Goal: Information Seeking & Learning: Find specific fact

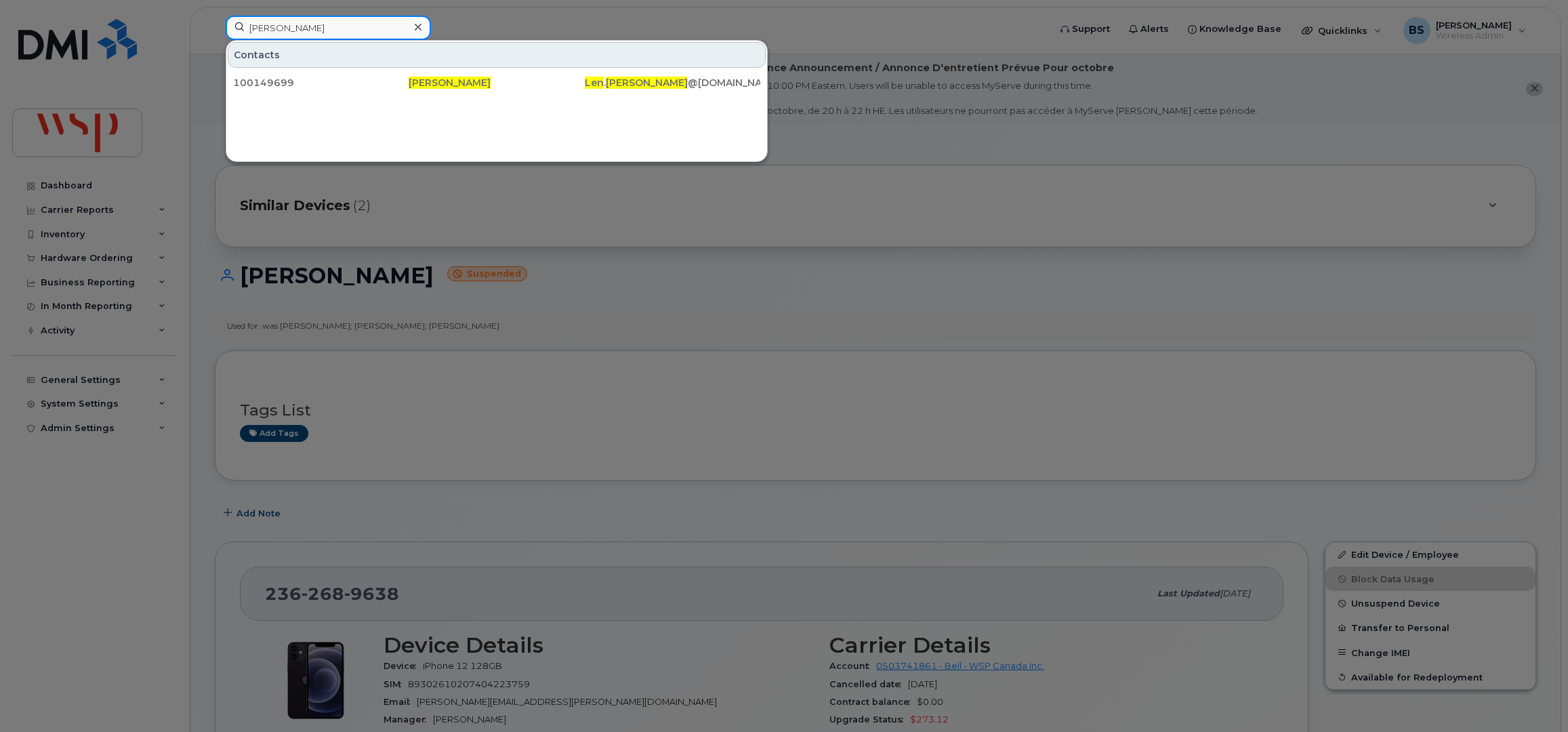
scroll to position [452, 0]
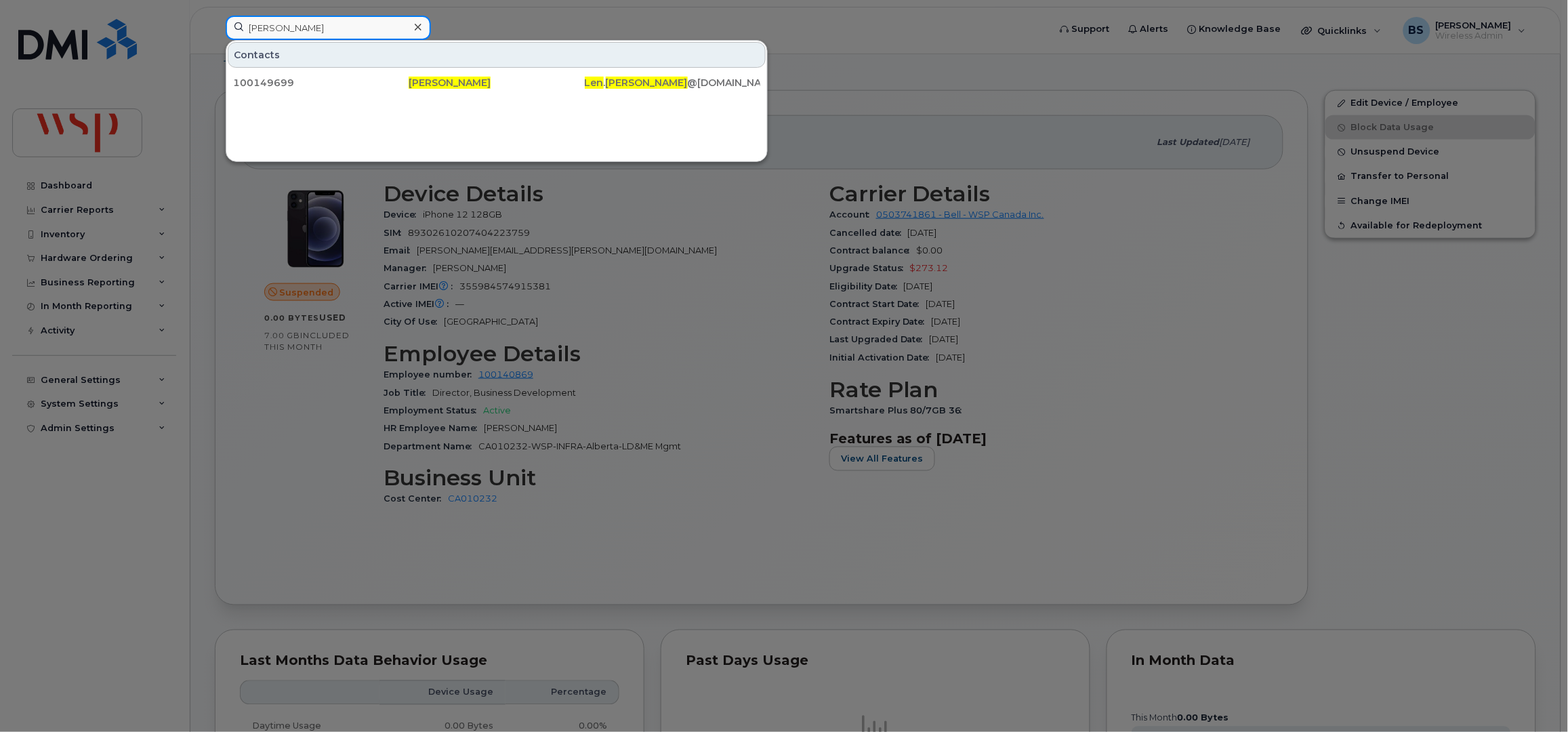
drag, startPoint x: 365, startPoint y: 27, endPoint x: 202, endPoint y: 27, distance: 163.0
click at [214, 31] on div "[PERSON_NAME] Contacts 100149699 [PERSON_NAME] [PERSON_NAME] . [PERSON_NAME] @[…" at bounding box center [632, 30] width 836 height 30
paste input "Calypso [PERSON_NAME]"
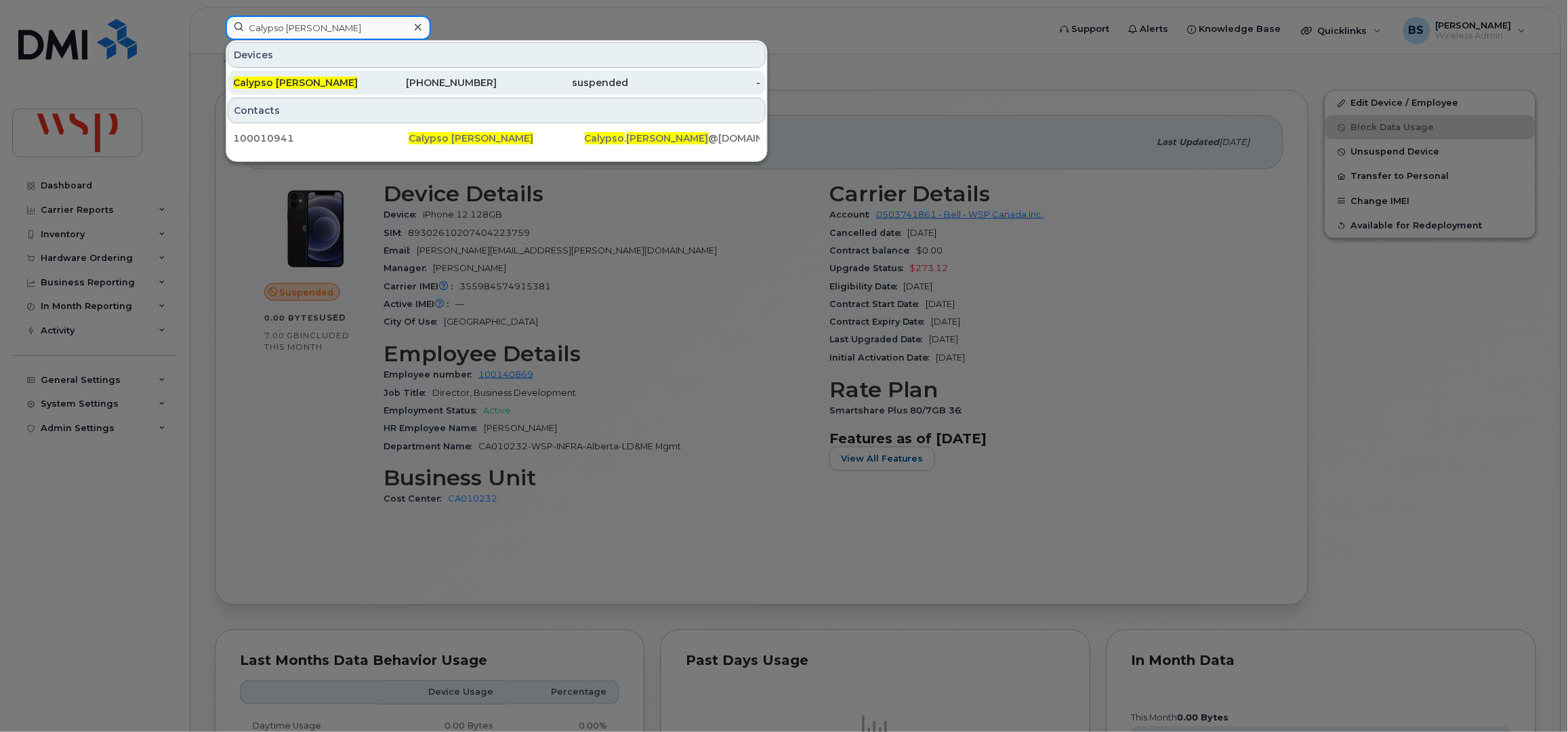
type input "Calypso [PERSON_NAME]"
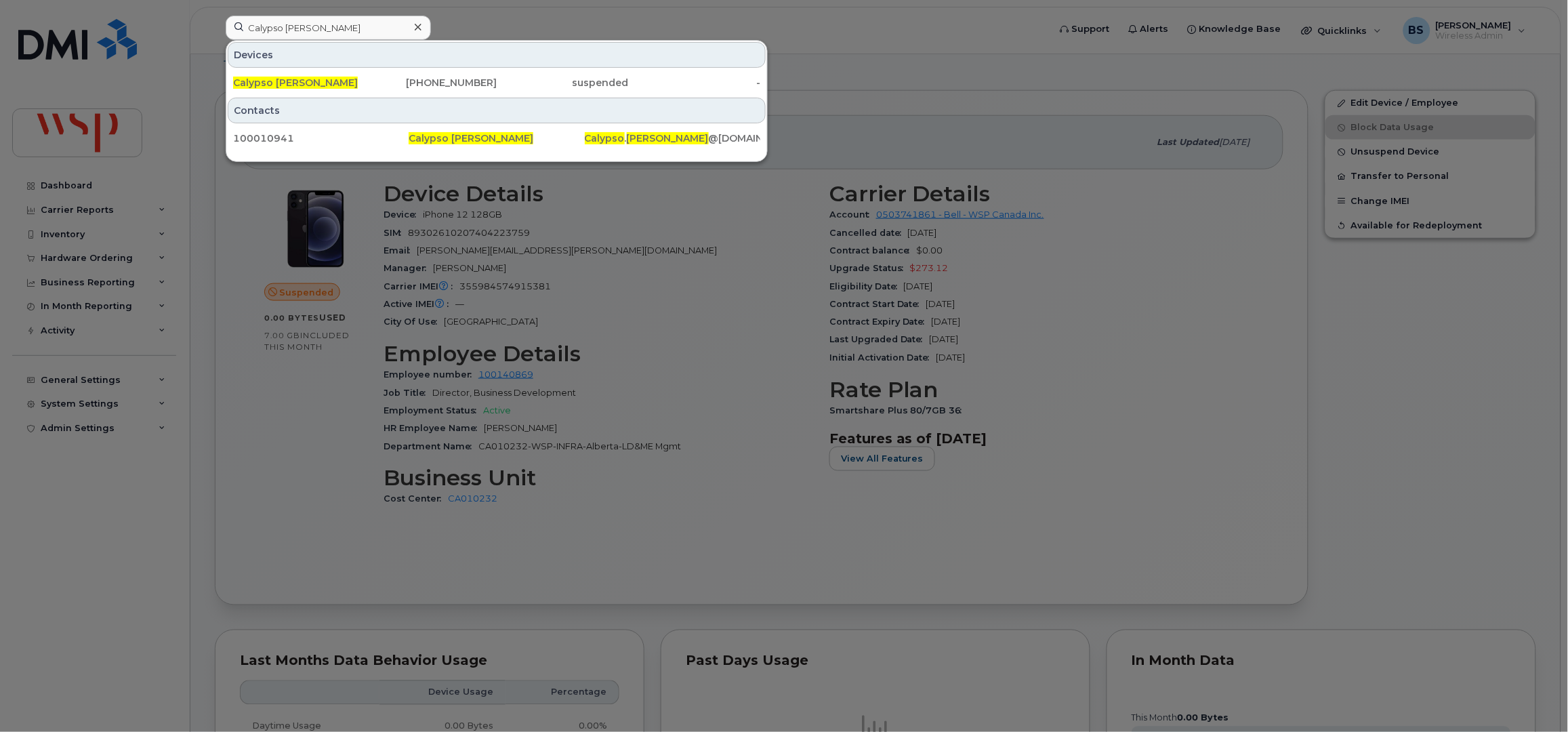
drag, startPoint x: 295, startPoint y: 78, endPoint x: 357, endPoint y: 100, distance: 65.8
click at [295, 78] on span "Calypso [PERSON_NAME]" at bounding box center [295, 82] width 125 height 12
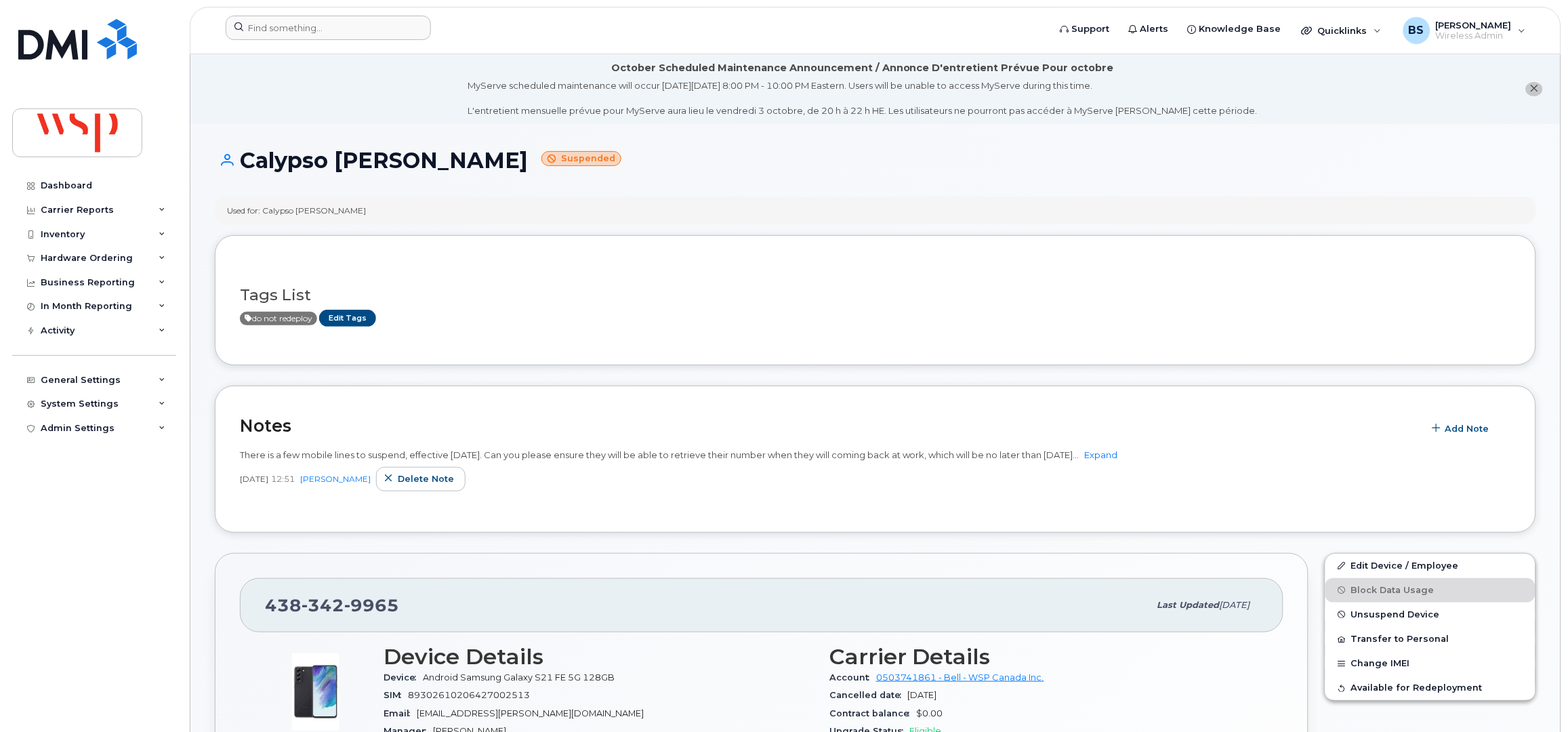
click at [302, 43] on div at bounding box center [632, 30] width 836 height 30
click at [308, 31] on input at bounding box center [329, 27] width 206 height 24
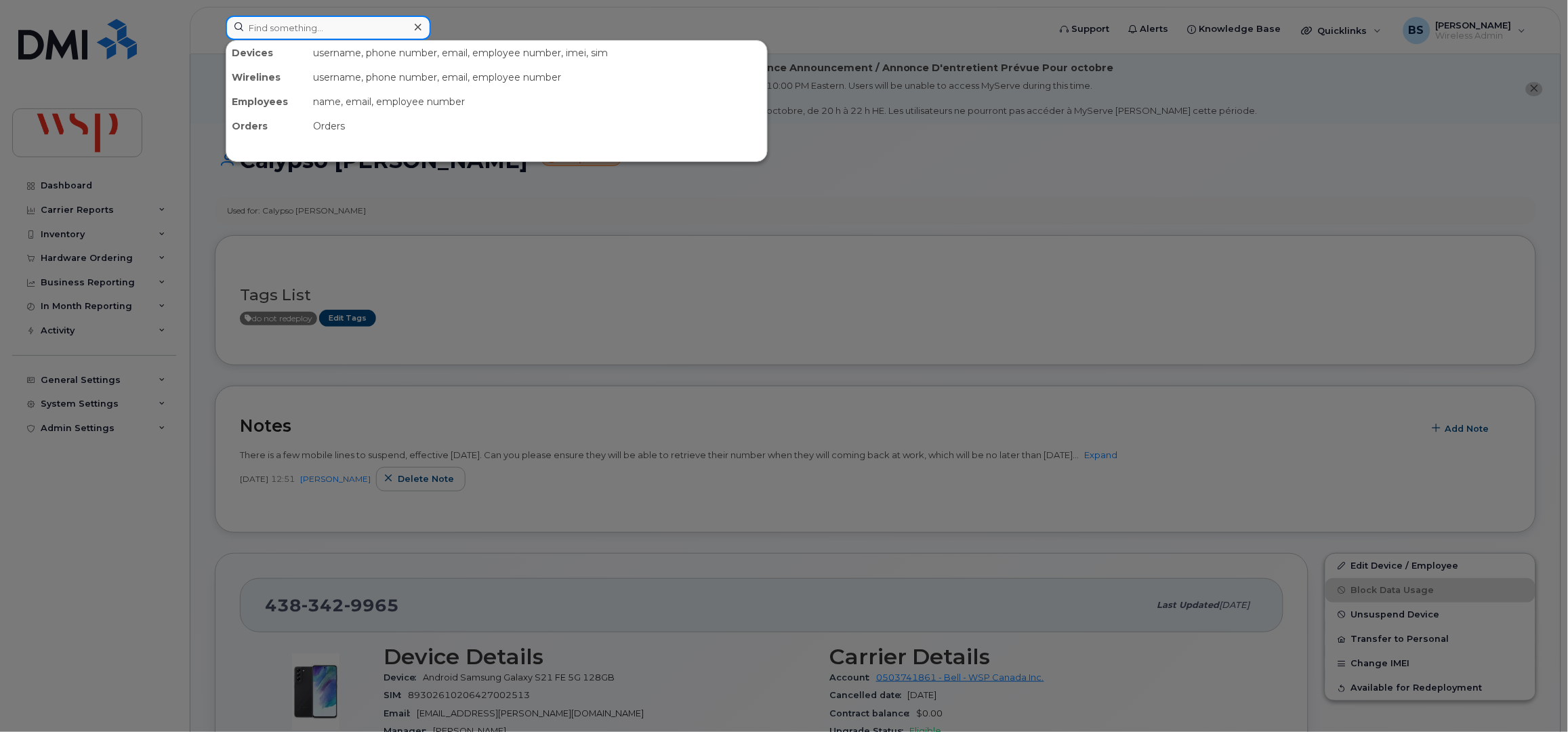
paste input "Michael Ghali"
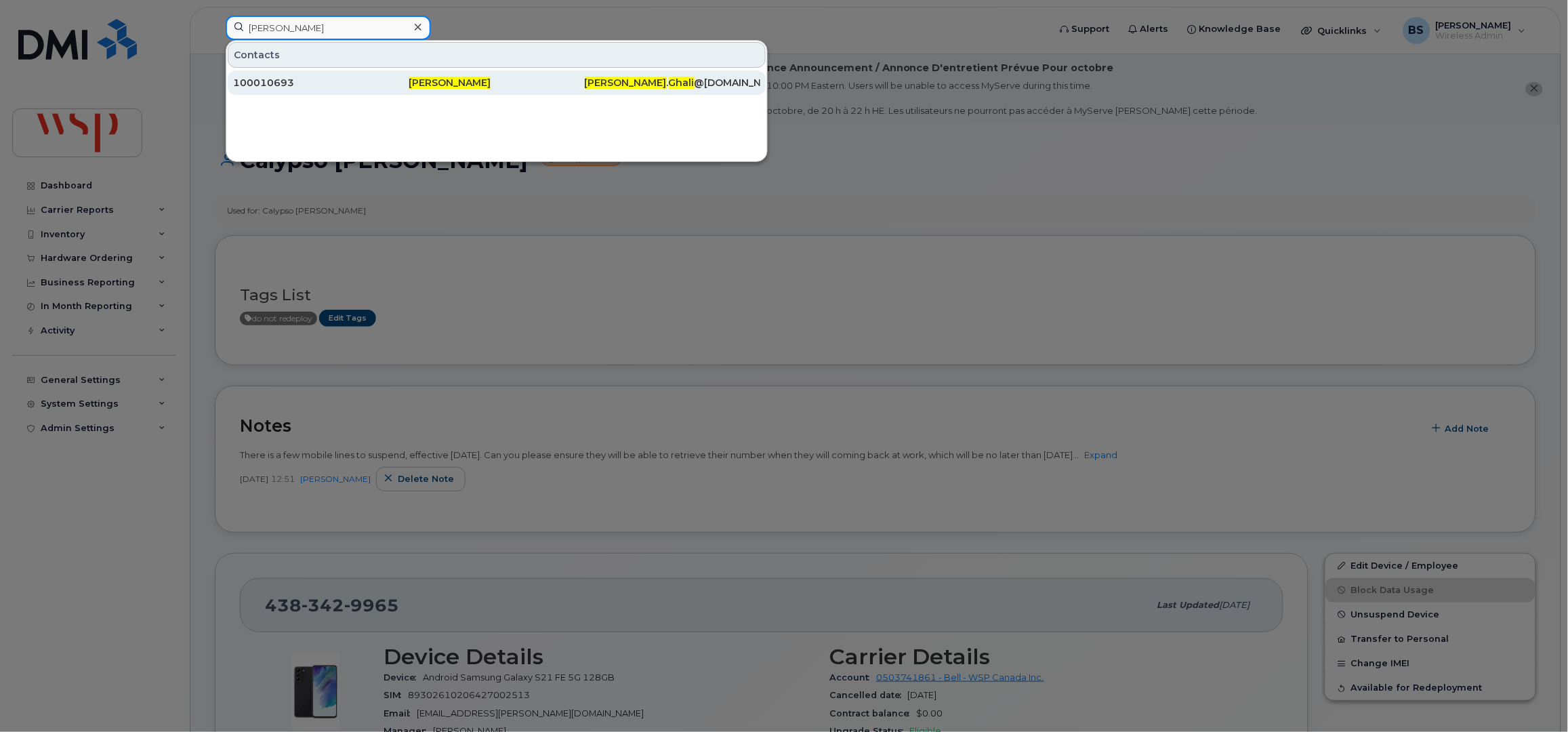
type input "Michael Ghali"
click at [255, 81] on div "100010693" at bounding box center [321, 82] width 175 height 14
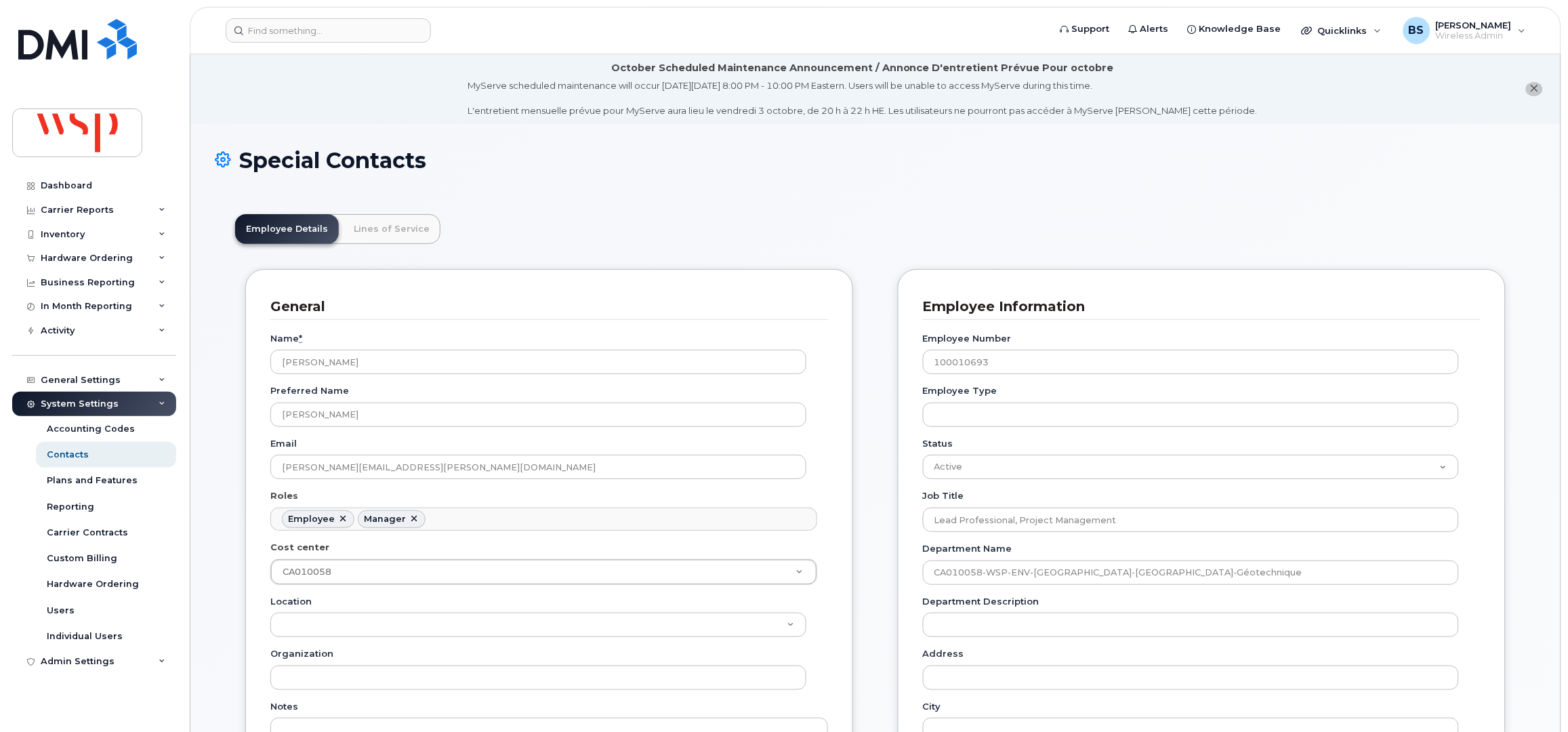
scroll to position [41, 0]
click at [308, 32] on input at bounding box center [329, 31] width 206 height 24
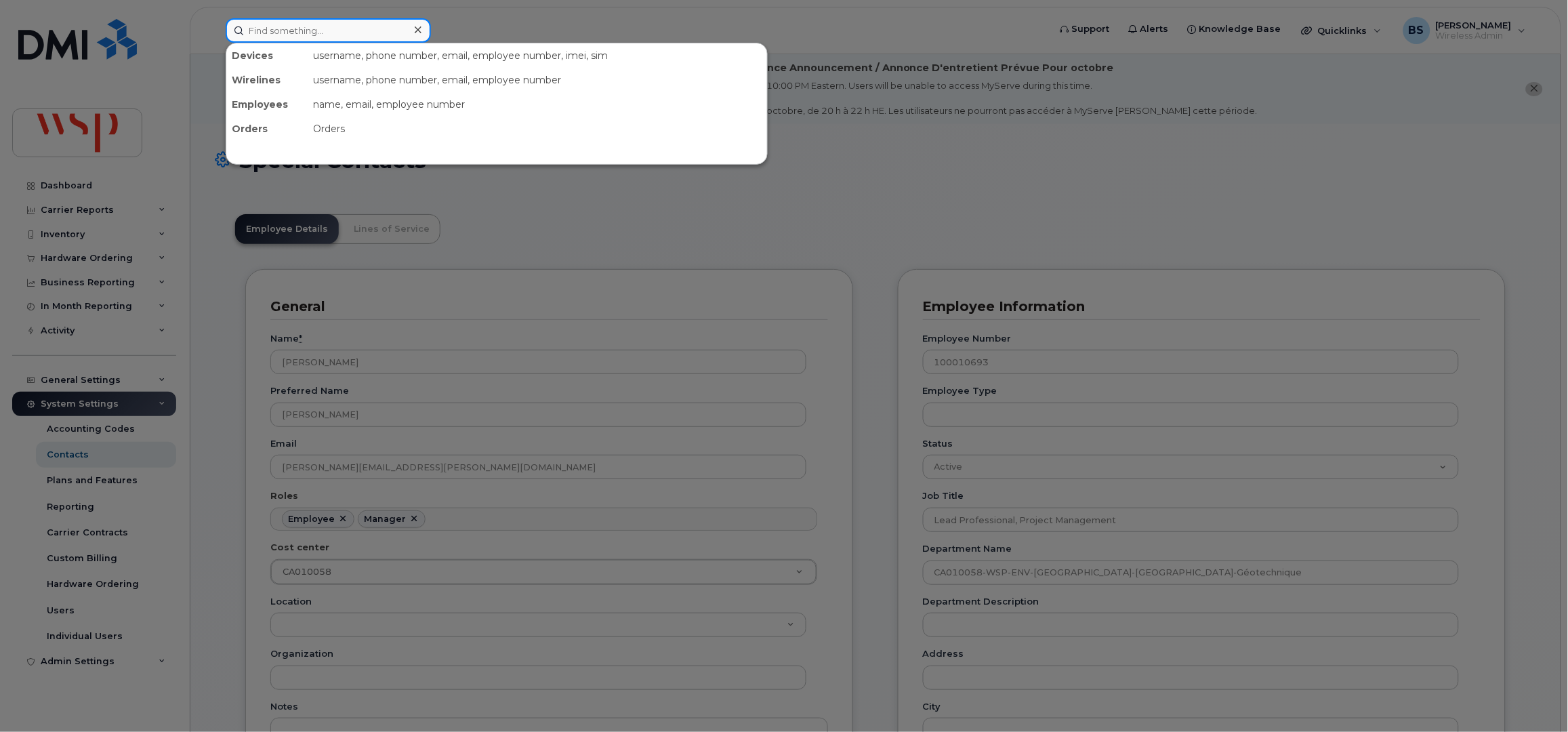
paste input "Michael Ghali"
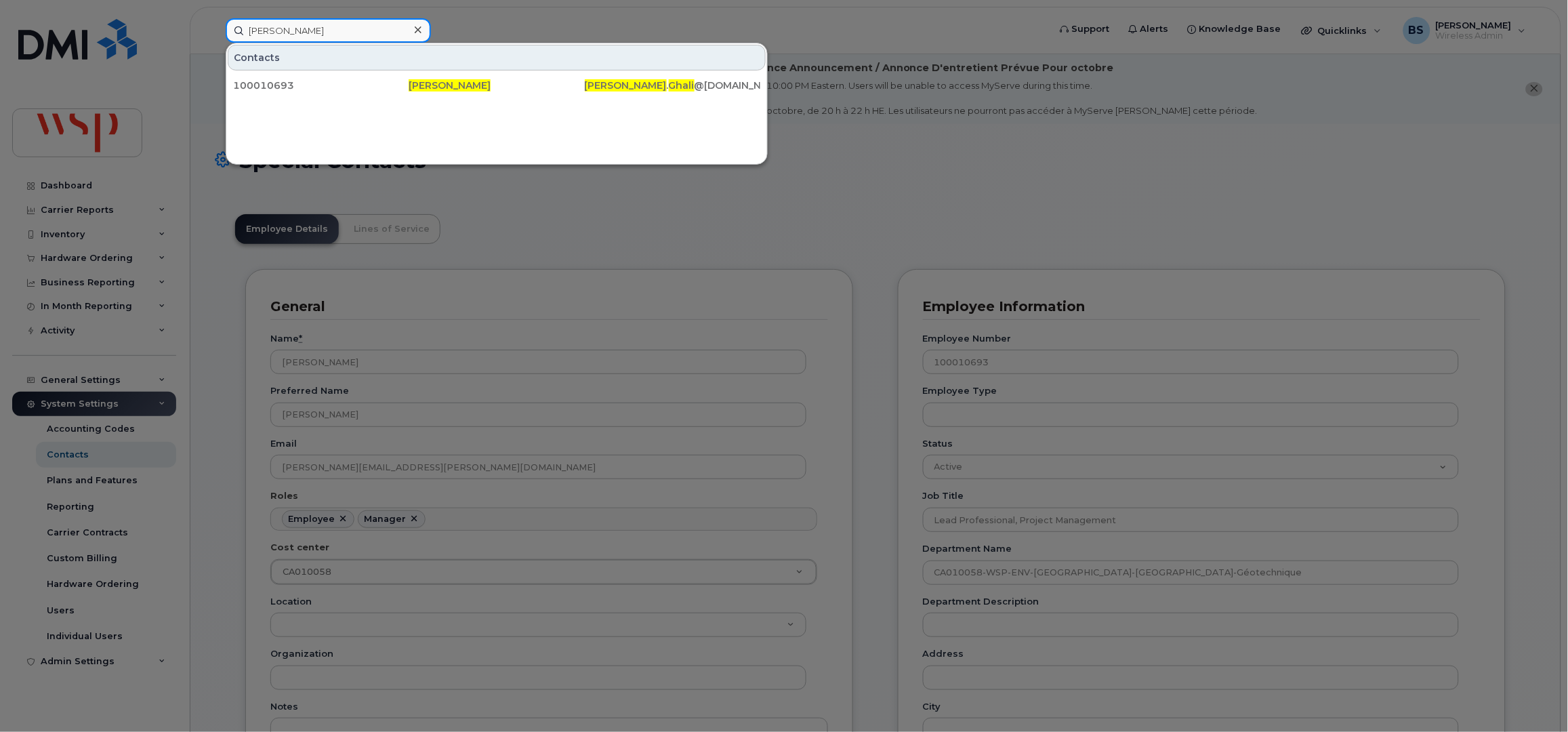
drag, startPoint x: 269, startPoint y: 32, endPoint x: 188, endPoint y: 28, distance: 81.1
click at [214, 29] on div "Michael Ghali Contacts 100010693 Michael Ghali Michael . Ghali @wsp.com" at bounding box center [632, 31] width 836 height 24
paste input "Geraldine Cosset"
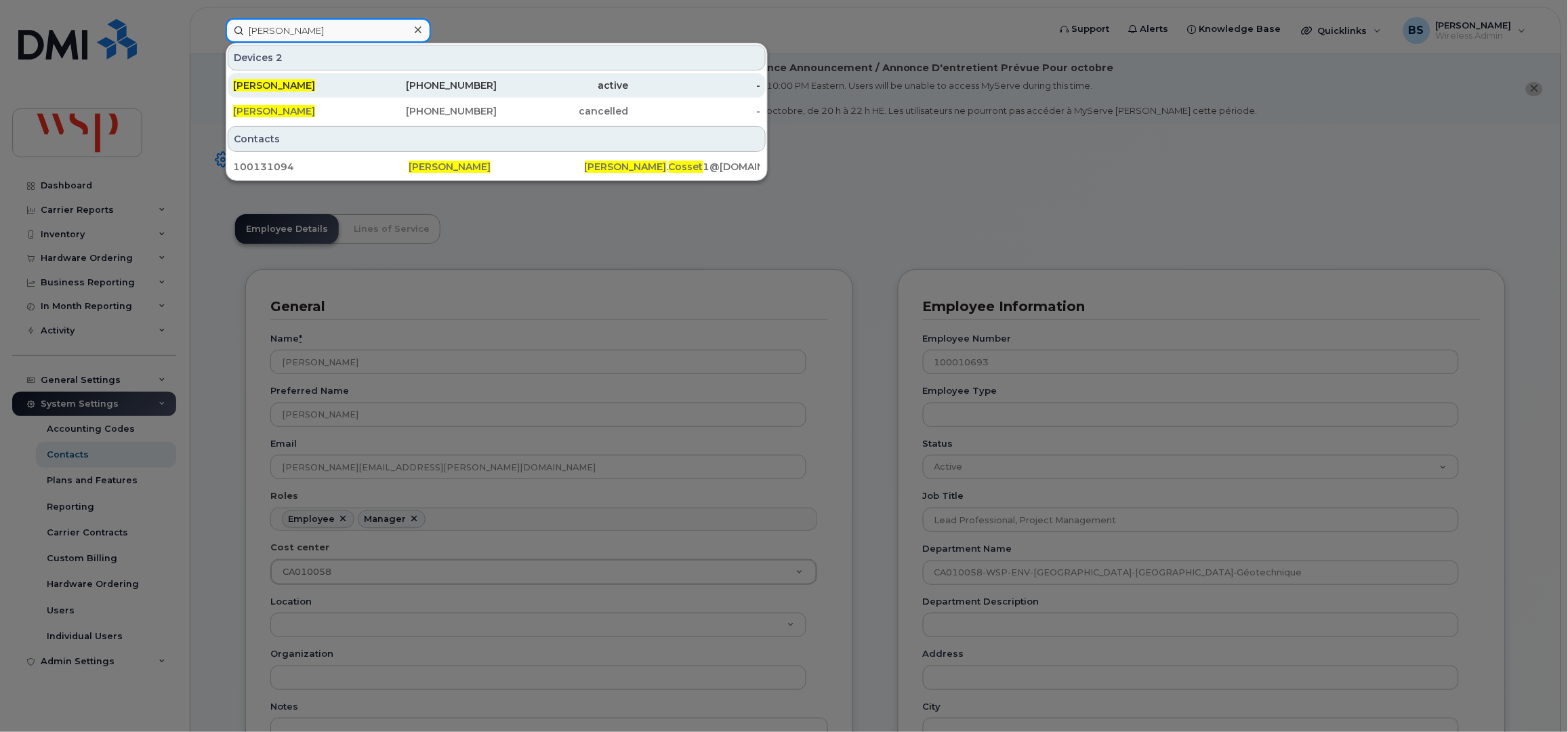
type input "Geraldine Cosset"
drag, startPoint x: 271, startPoint y: 84, endPoint x: 282, endPoint y: 94, distance: 14.9
click at [271, 84] on span "GERALDINE COSSET" at bounding box center [274, 85] width 82 height 12
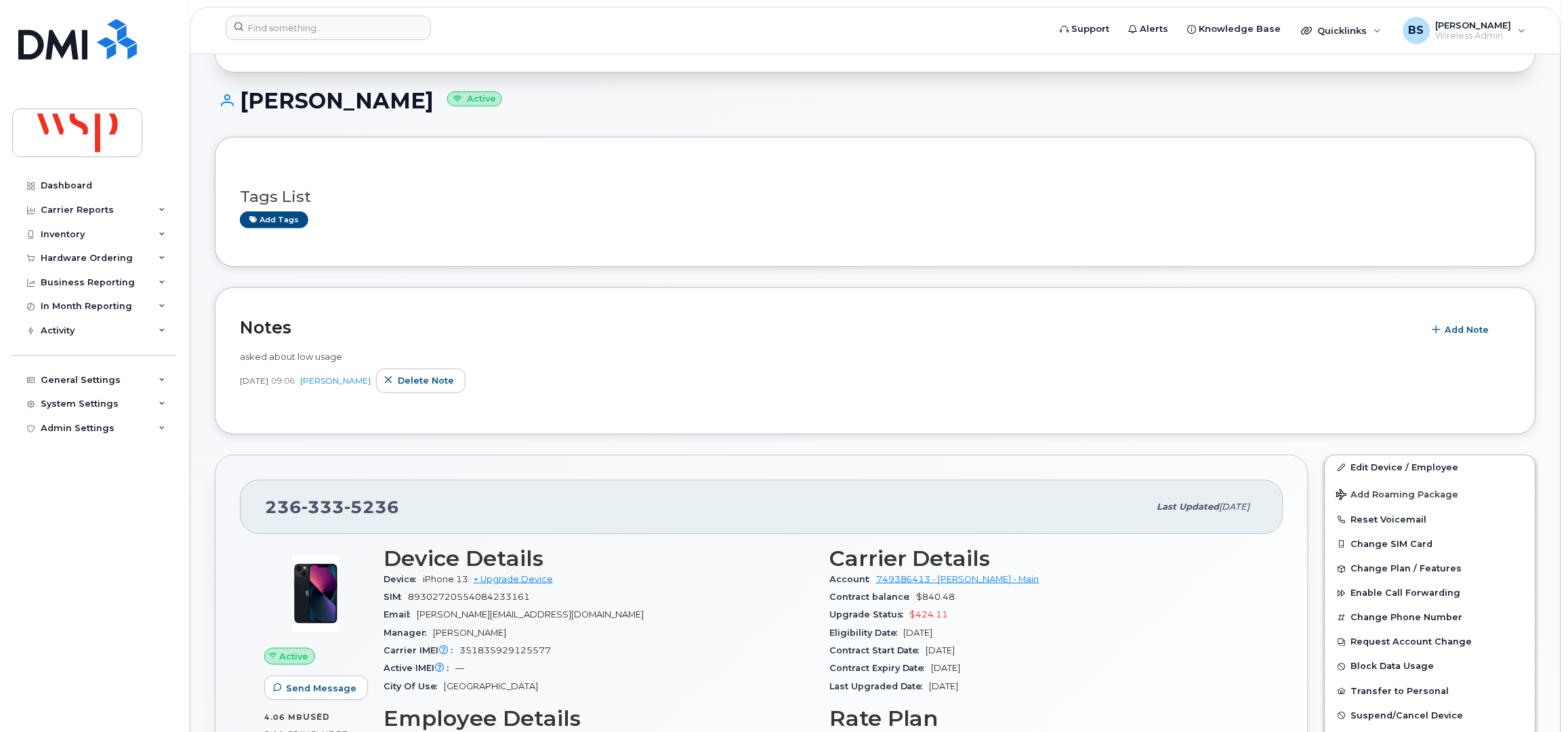
scroll to position [542, 0]
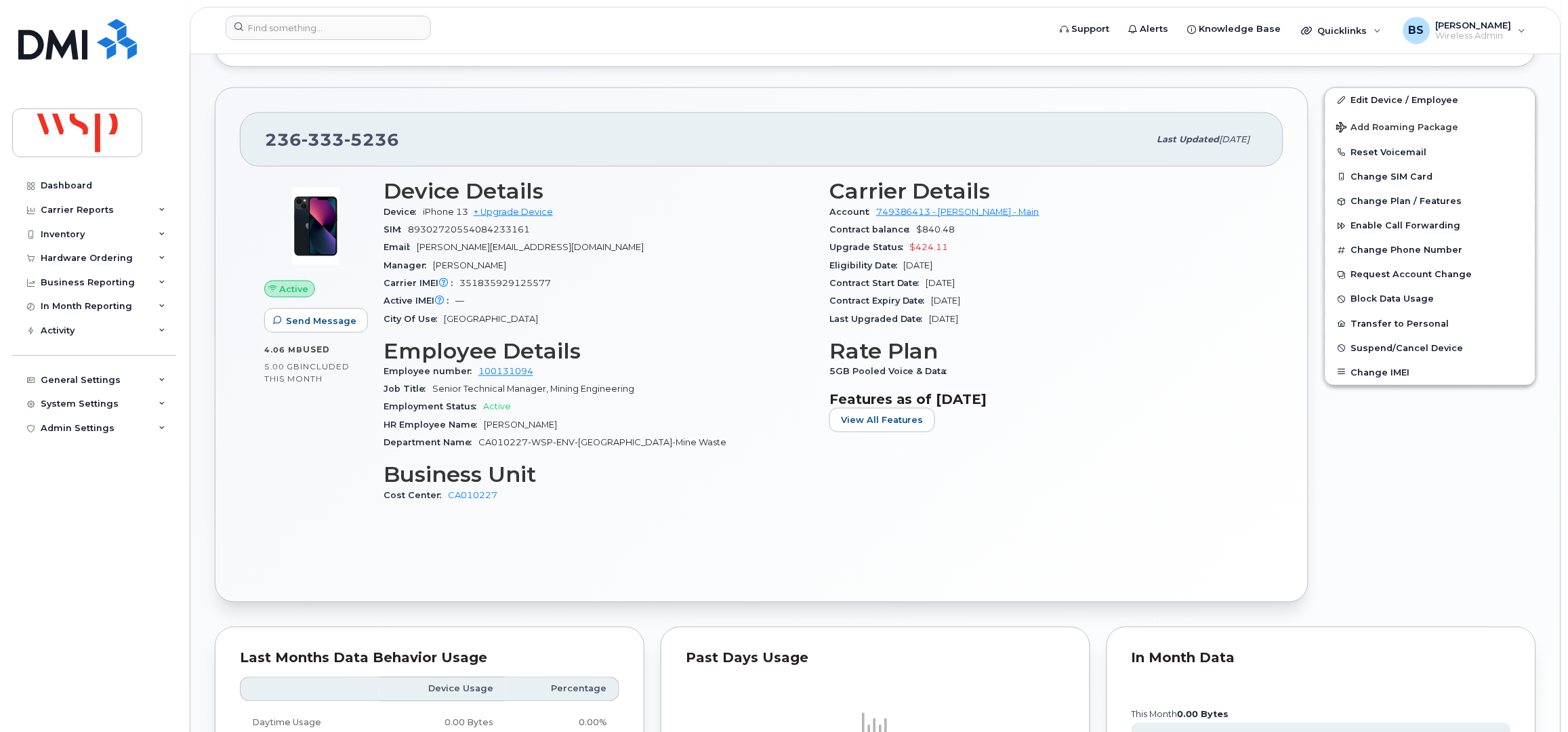
click at [491, 280] on span "351835929125577" at bounding box center [505, 283] width 92 height 10
copy span "351835929125577"
drag, startPoint x: 470, startPoint y: 210, endPoint x: 420, endPoint y: 210, distance: 50.0
click at [420, 210] on div "Device iPhone 13 + Upgrade Device" at bounding box center [598, 212] width 430 height 18
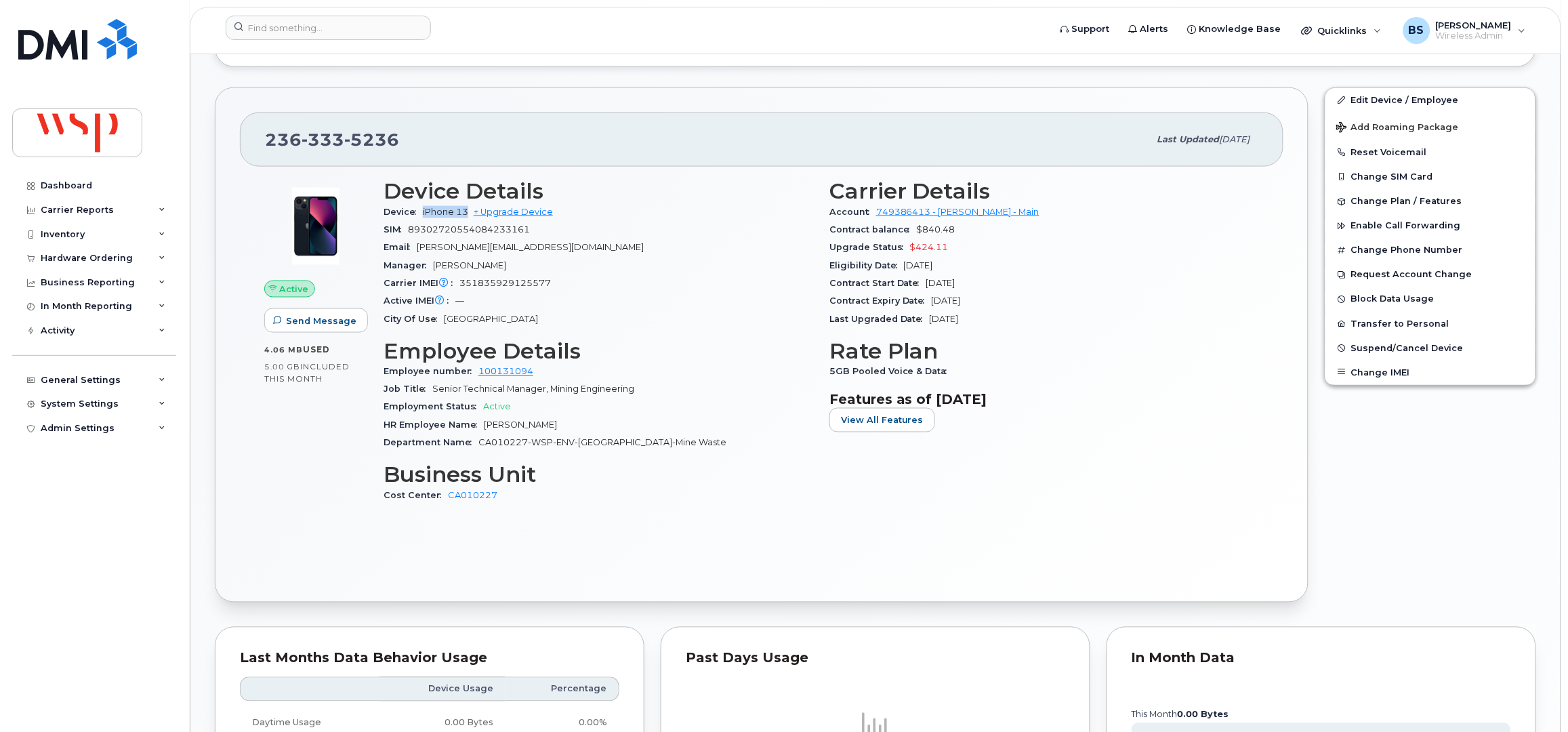
copy span "iPhone 13"
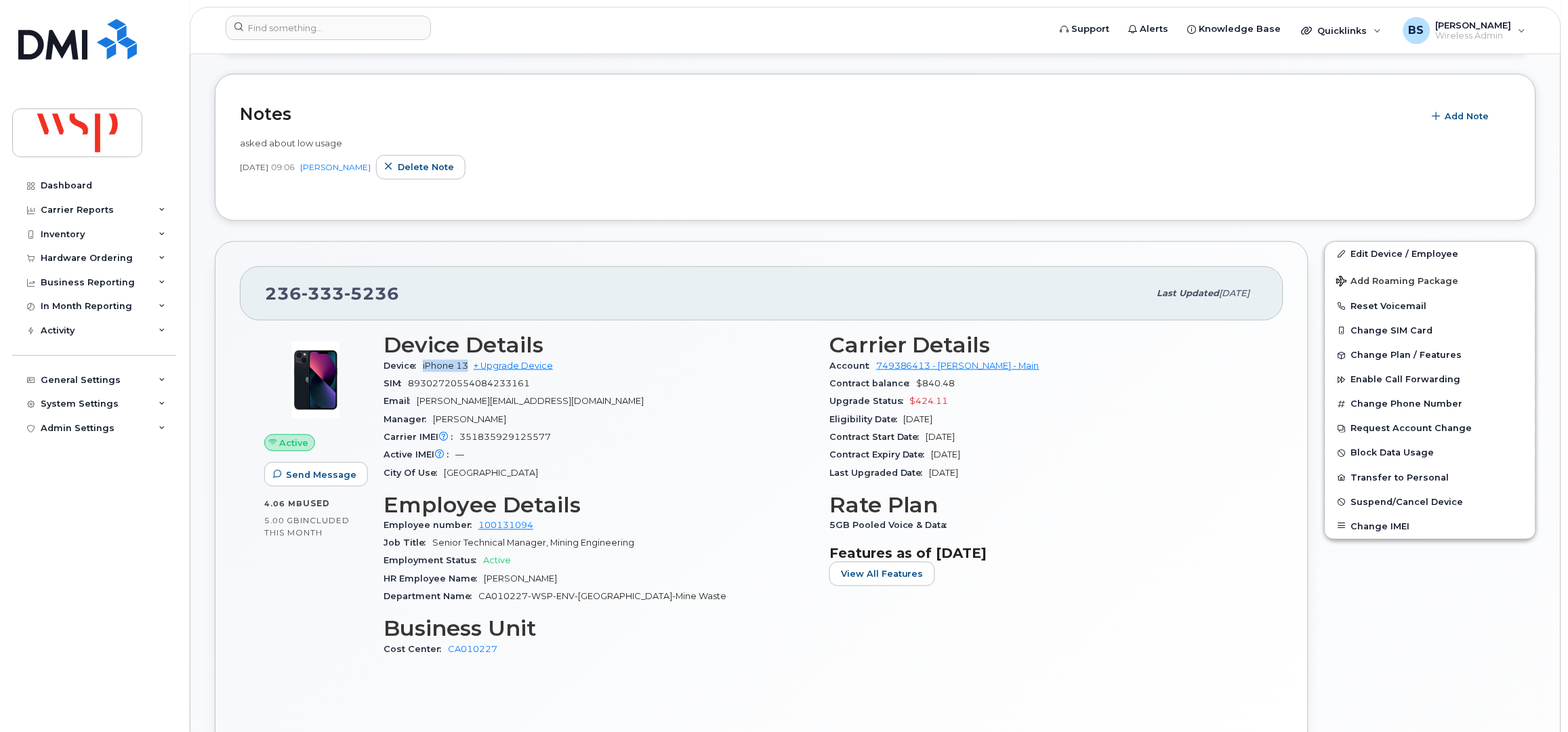
scroll to position [180, 0]
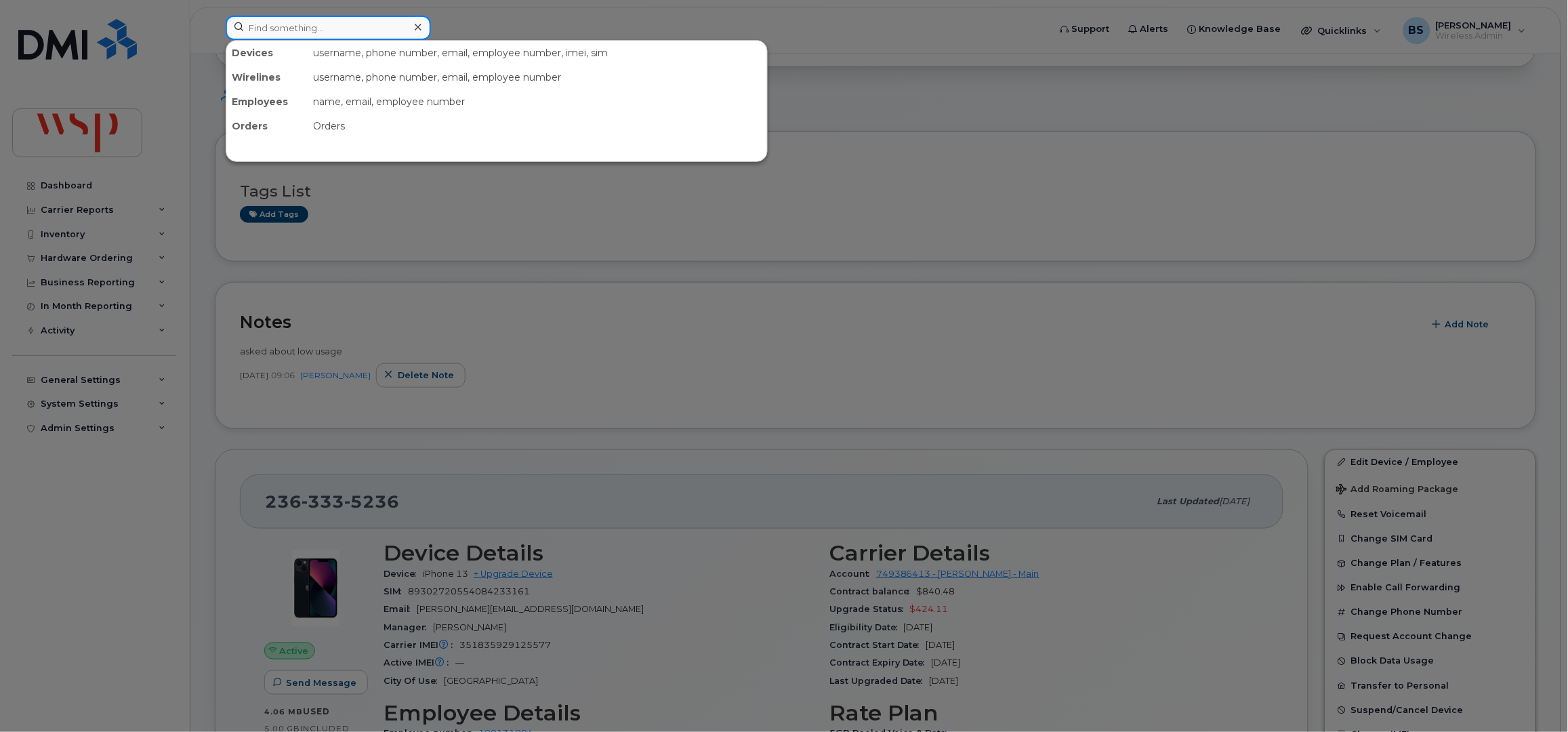
click at [370, 27] on input at bounding box center [329, 27] width 206 height 24
paste input "Annie Lalancette"
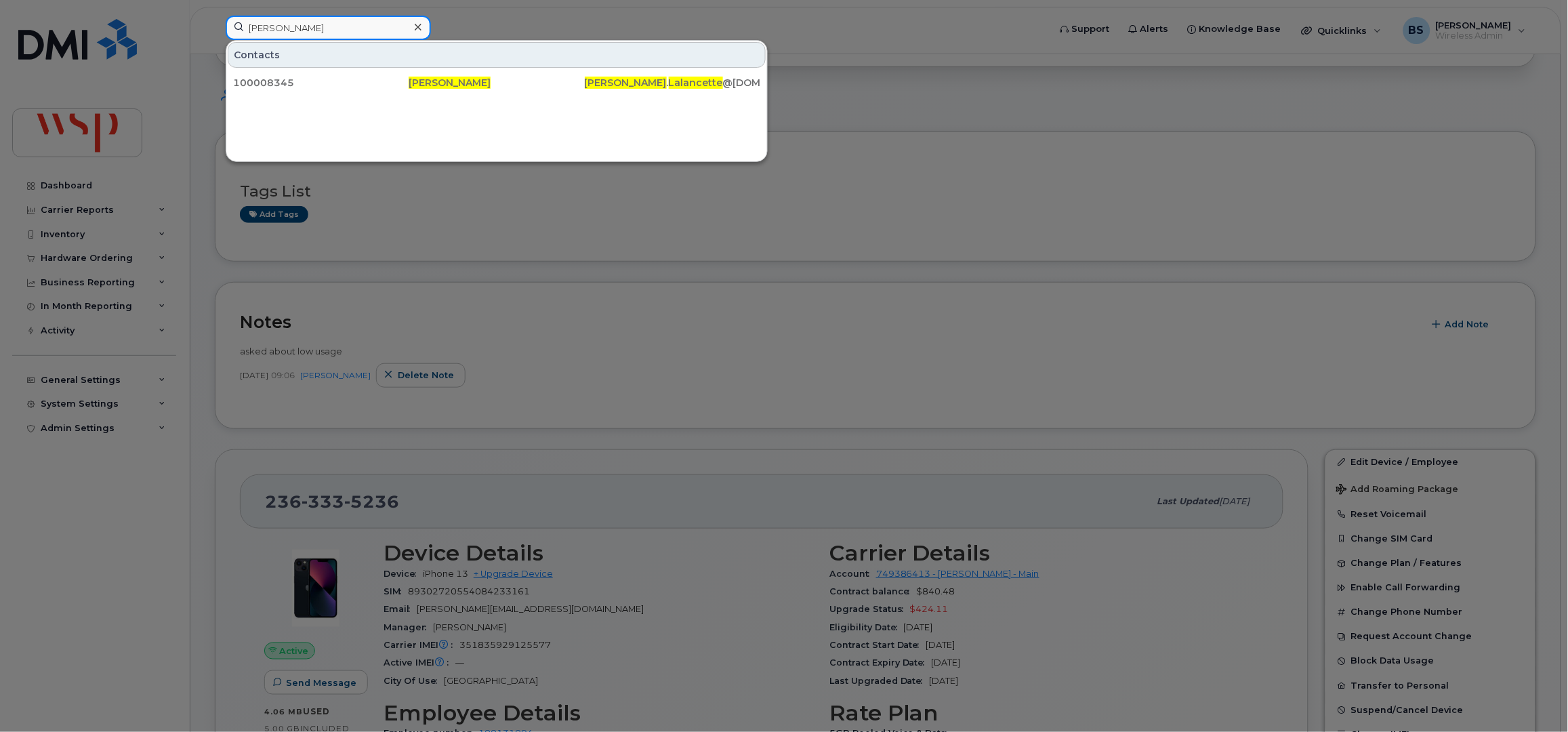
drag, startPoint x: 368, startPoint y: 21, endPoint x: 178, endPoint y: 32, distance: 190.3
click at [214, 39] on div "Annie Lalancette Contacts 100008345 Annie Lalancette Annie . Lalancette @wsp.com" at bounding box center [632, 30] width 836 height 30
paste input "aron Nicholson"
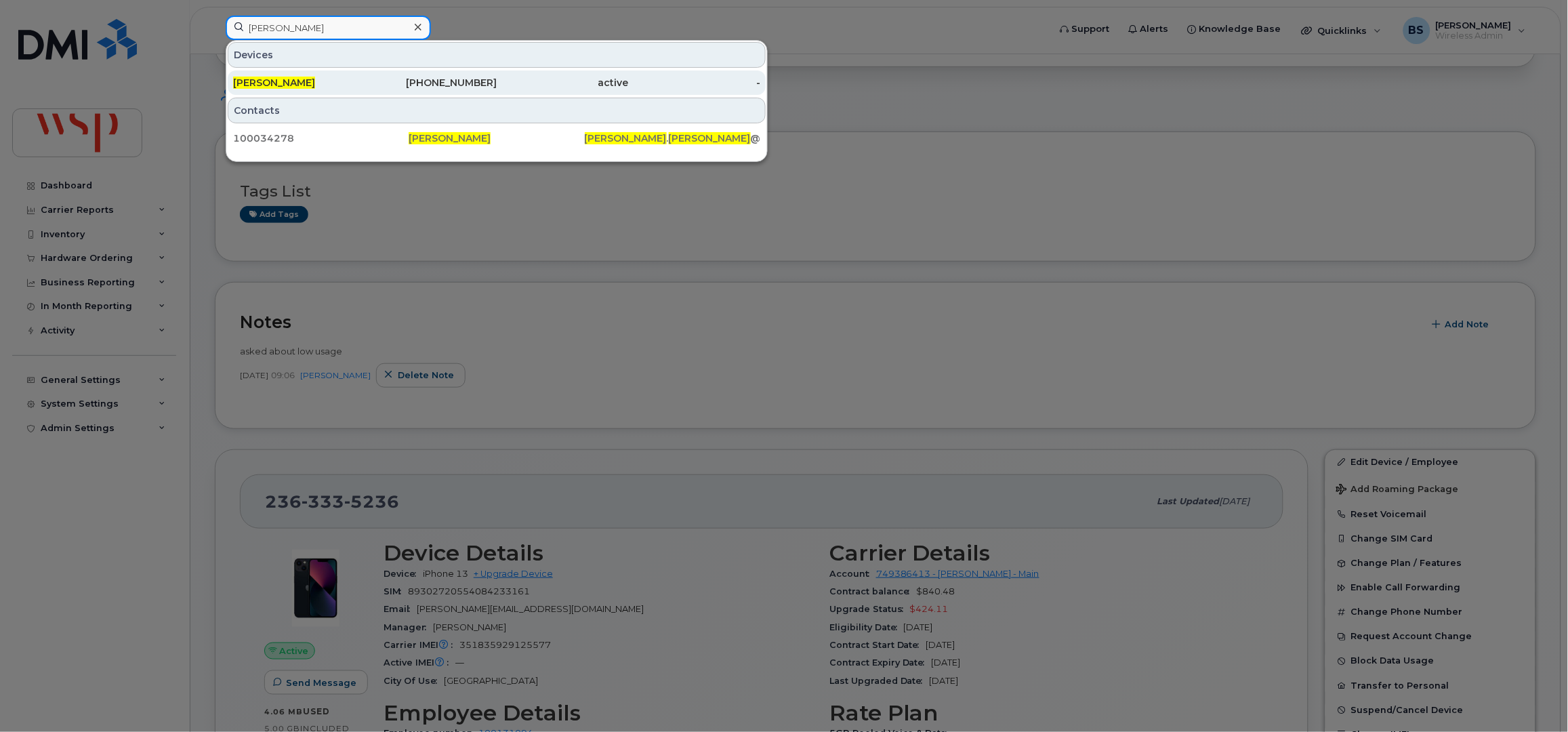
type input "Aaron Nicholson"
click at [255, 78] on span "Aaron Nicholson" at bounding box center [274, 82] width 82 height 12
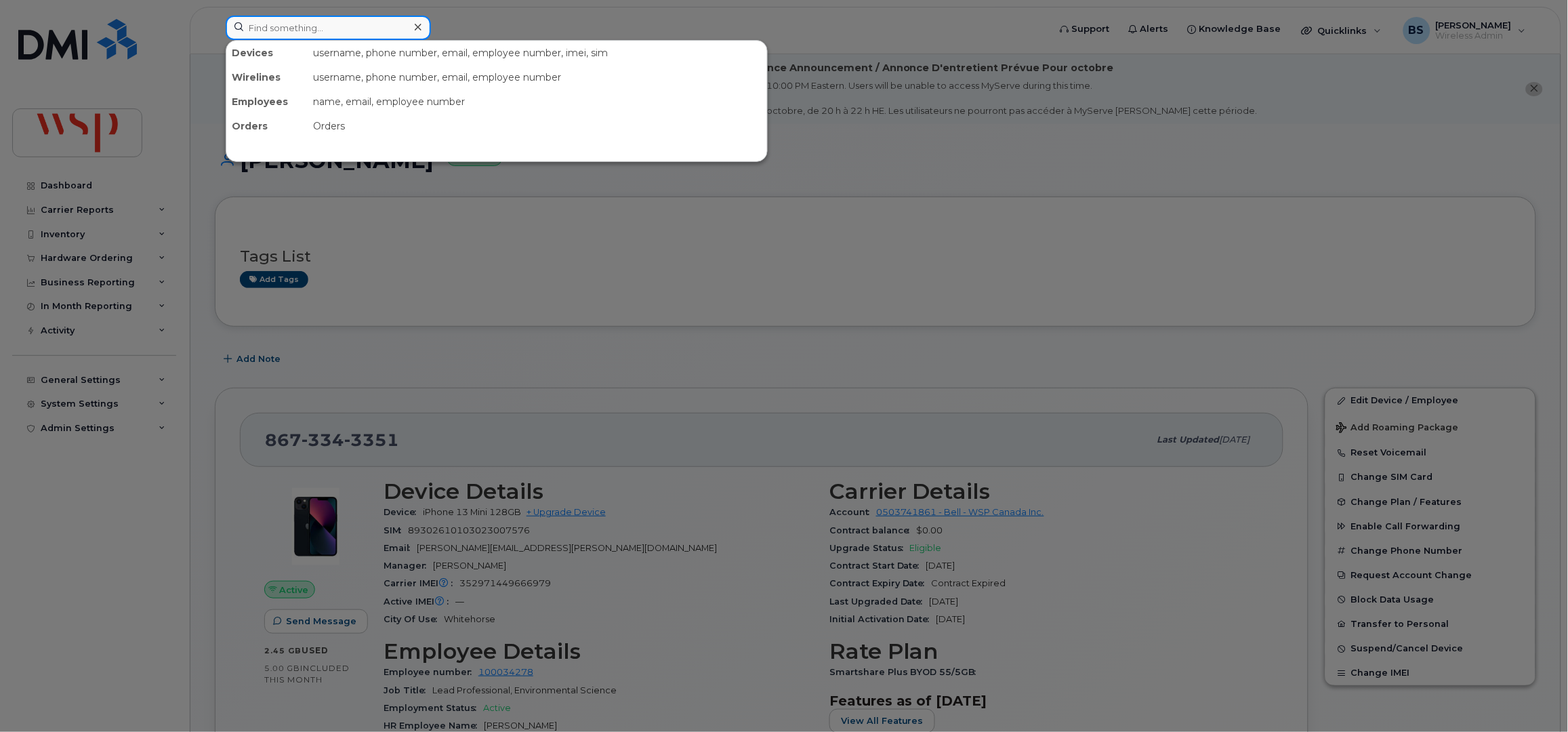
click at [370, 28] on input at bounding box center [329, 27] width 206 height 24
paste input "Aaron Nicholson"
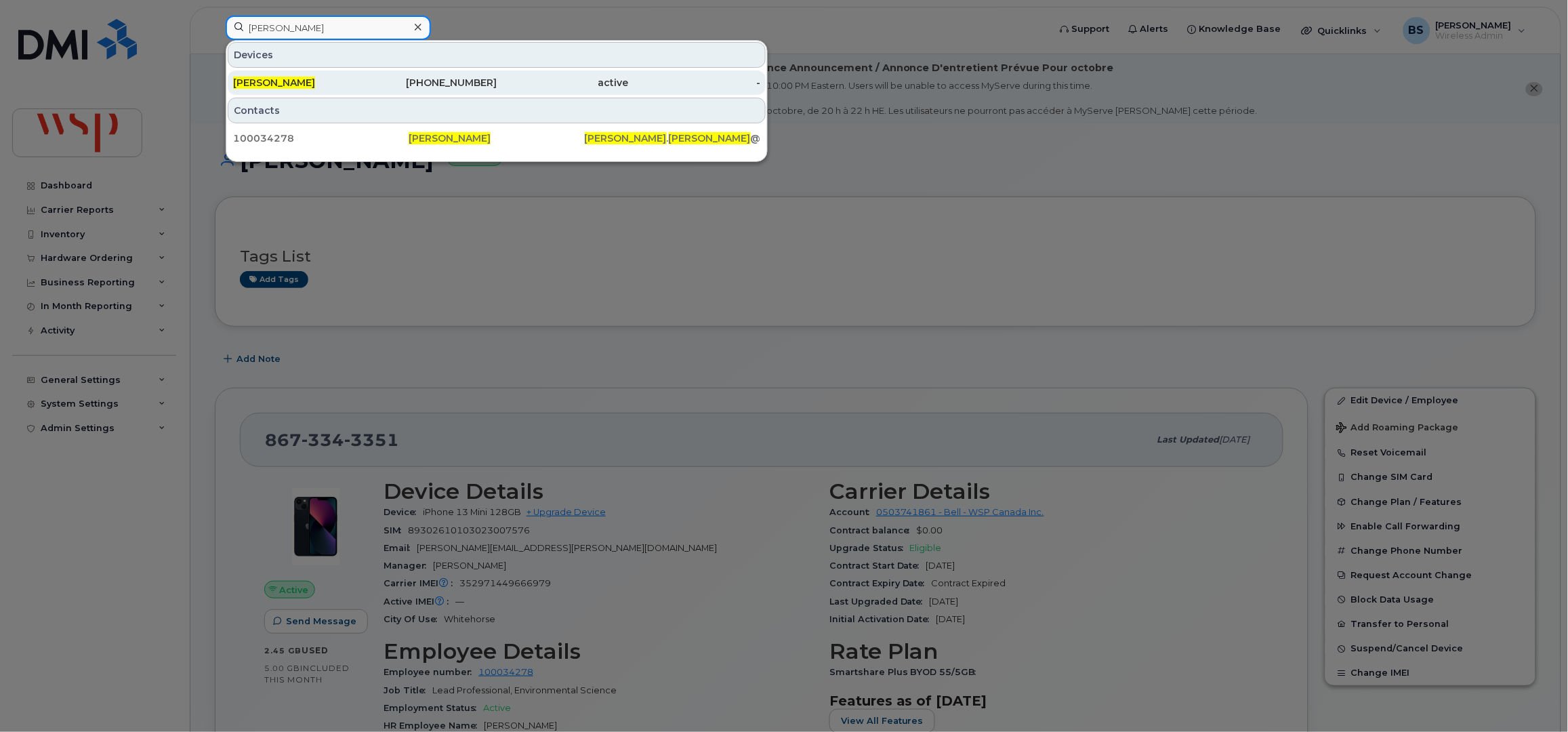
type input "Aaron Nicholson"
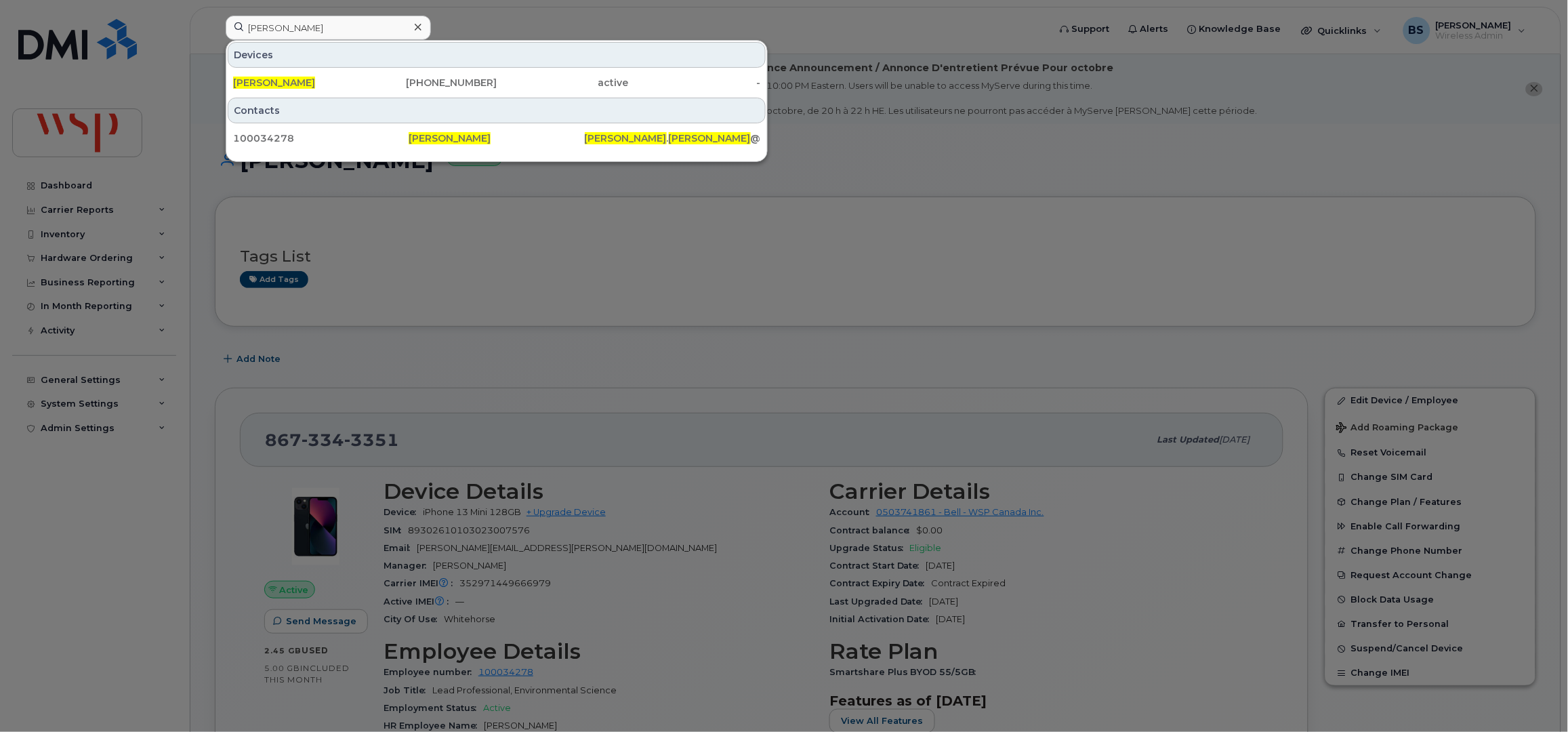
drag, startPoint x: 245, startPoint y: 76, endPoint x: 272, endPoint y: 64, distance: 29.5
click at [245, 76] on span "Aaron Nicholson" at bounding box center [274, 82] width 82 height 12
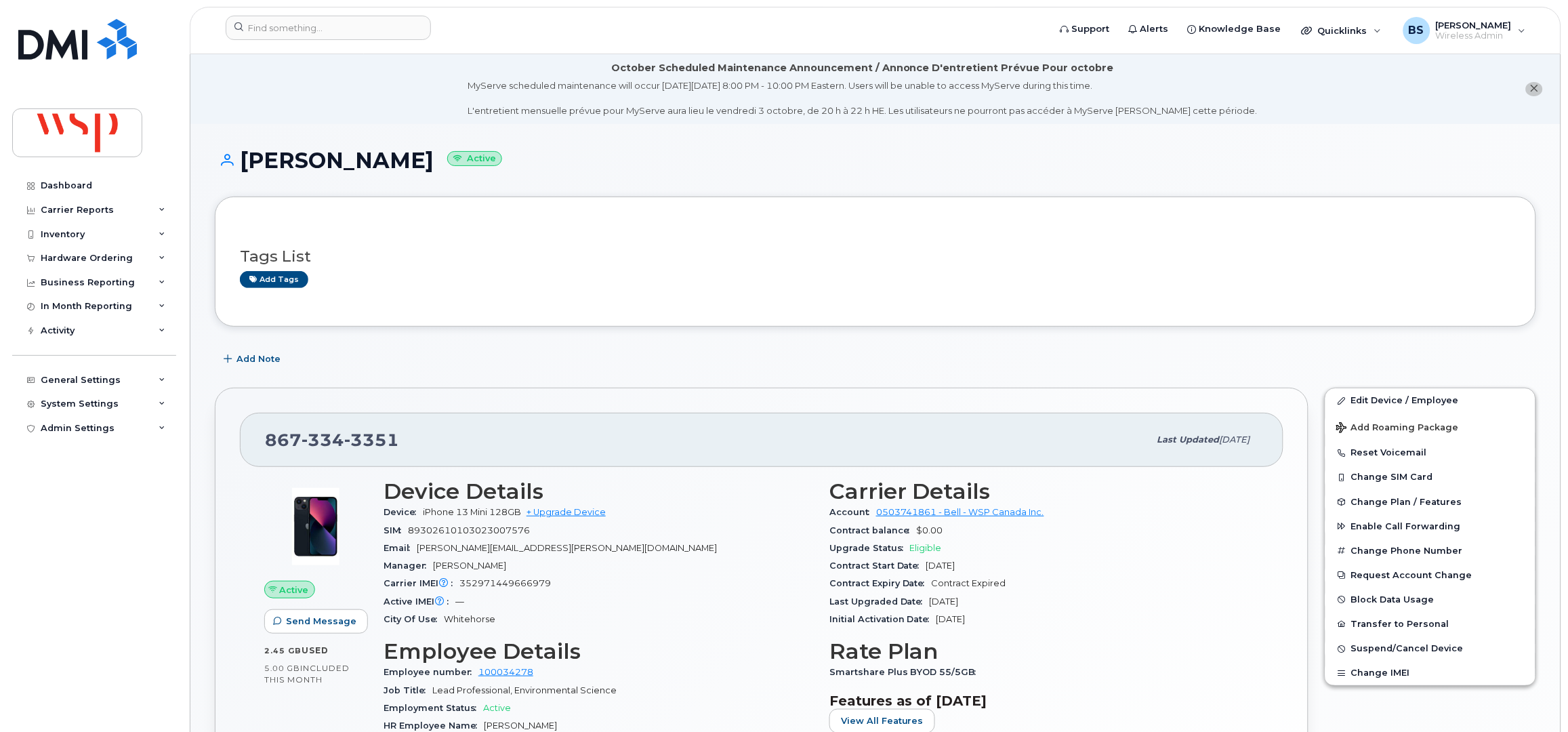
click at [514, 583] on span "352971449666979" at bounding box center [505, 583] width 92 height 10
copy span "352971449666979"
drag, startPoint x: 490, startPoint y: 513, endPoint x: 424, endPoint y: 513, distance: 66.0
click at [424, 513] on span "iPhone 13 Mini 128GB" at bounding box center [472, 512] width 98 height 10
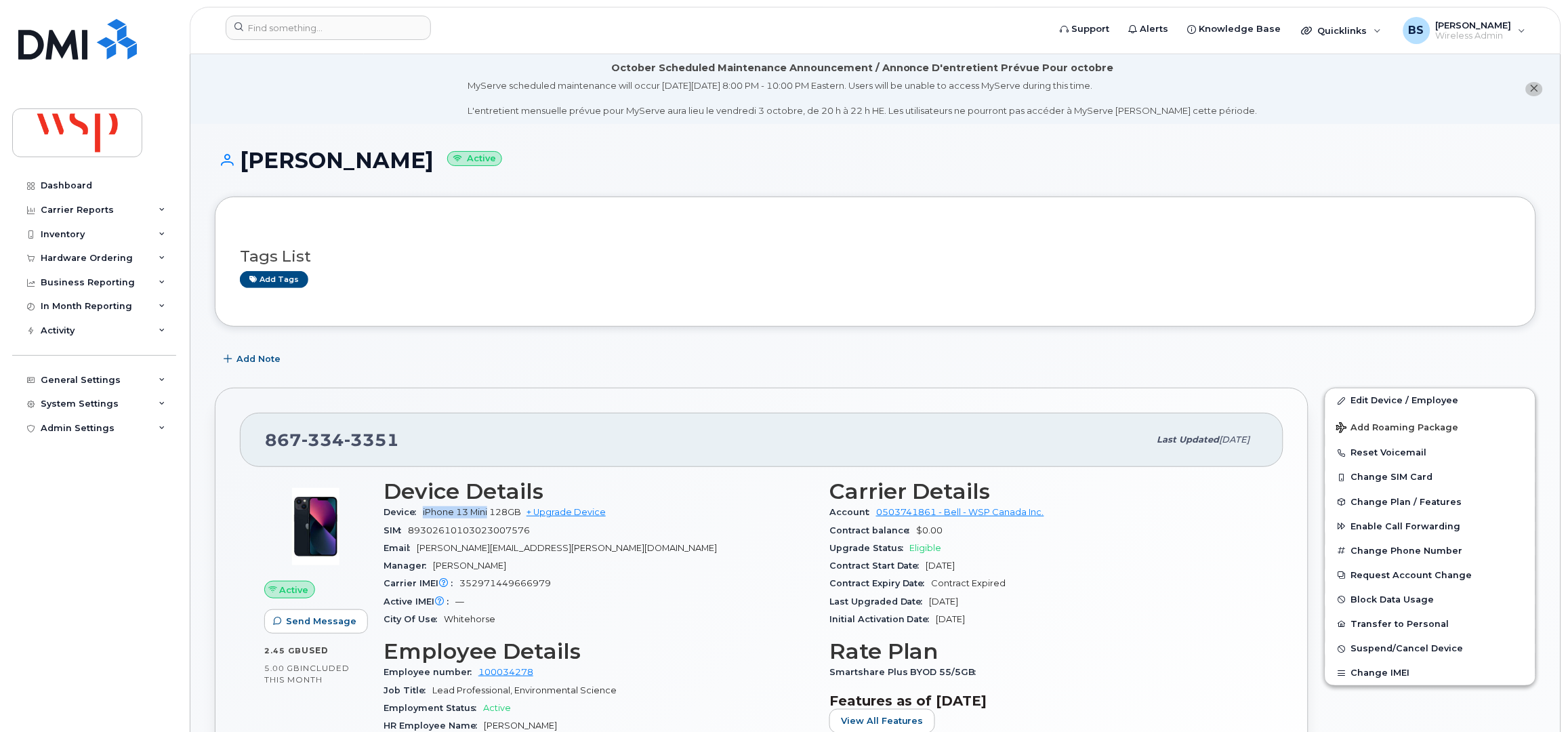
copy span "iPhone 13 Mini"
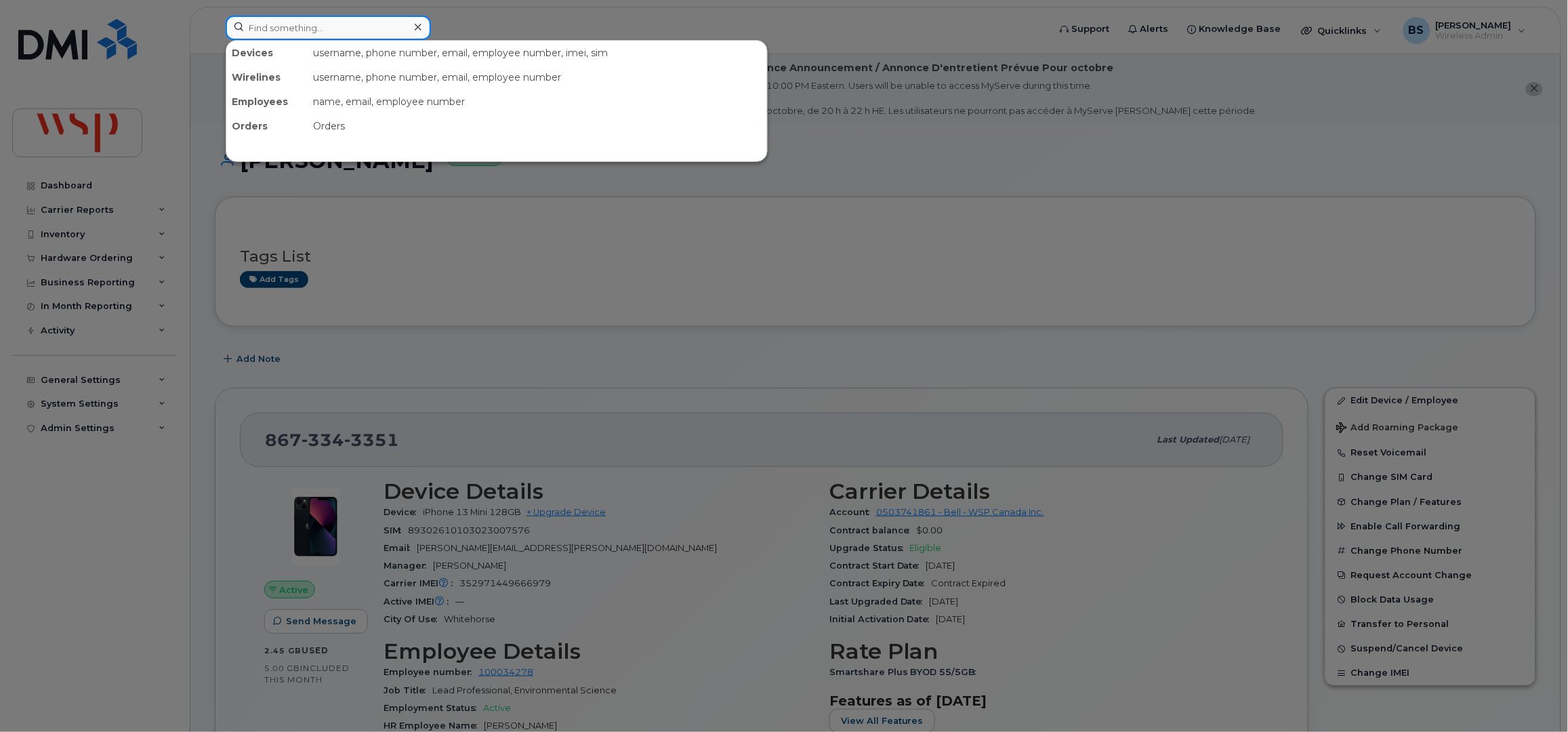
click at [333, 32] on input at bounding box center [329, 27] width 206 height 24
paste input "Alexandre Vachon"
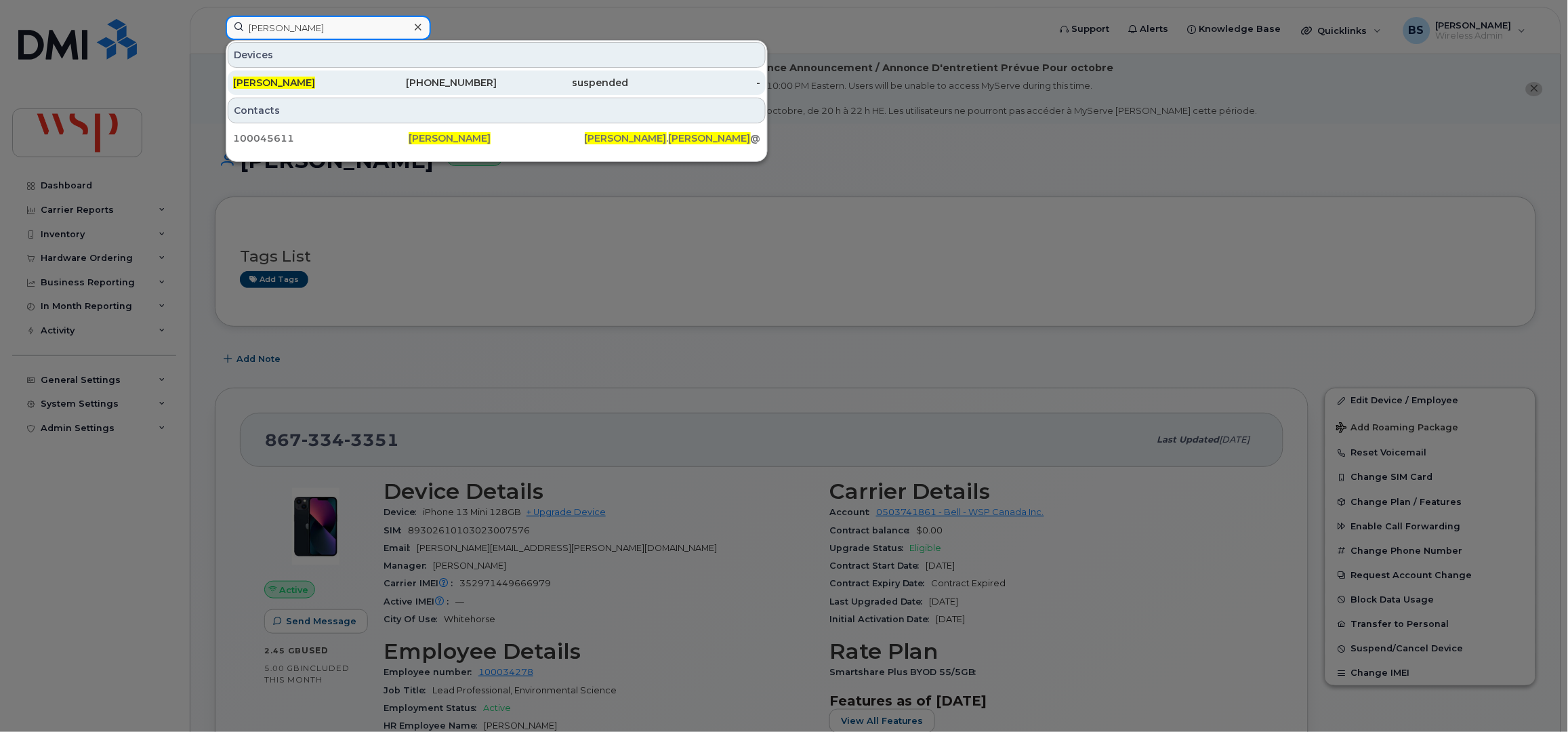
type input "Alexandre Vachon"
click at [260, 80] on span "Alexandre Vachon" at bounding box center [274, 82] width 82 height 12
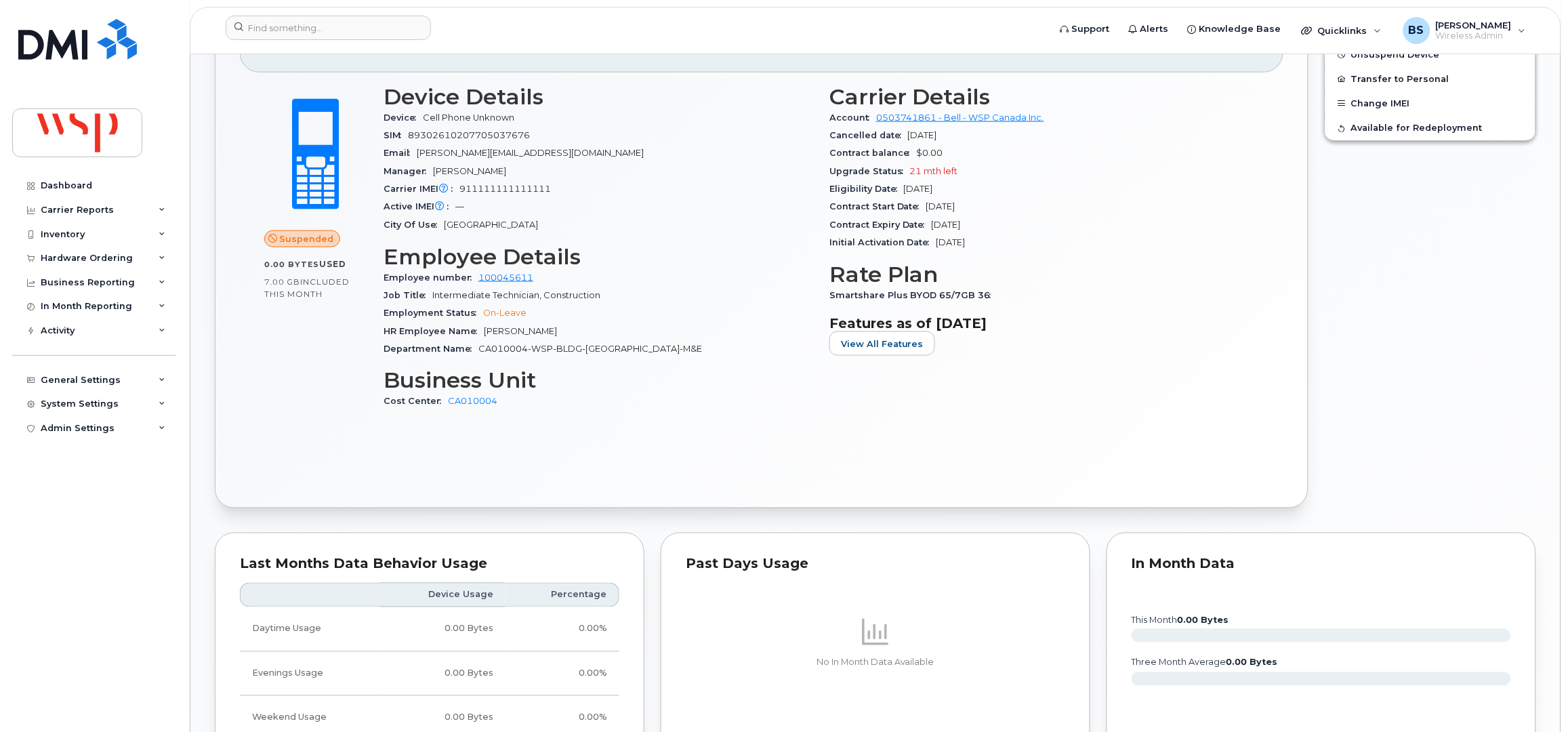
scroll to position [193, 0]
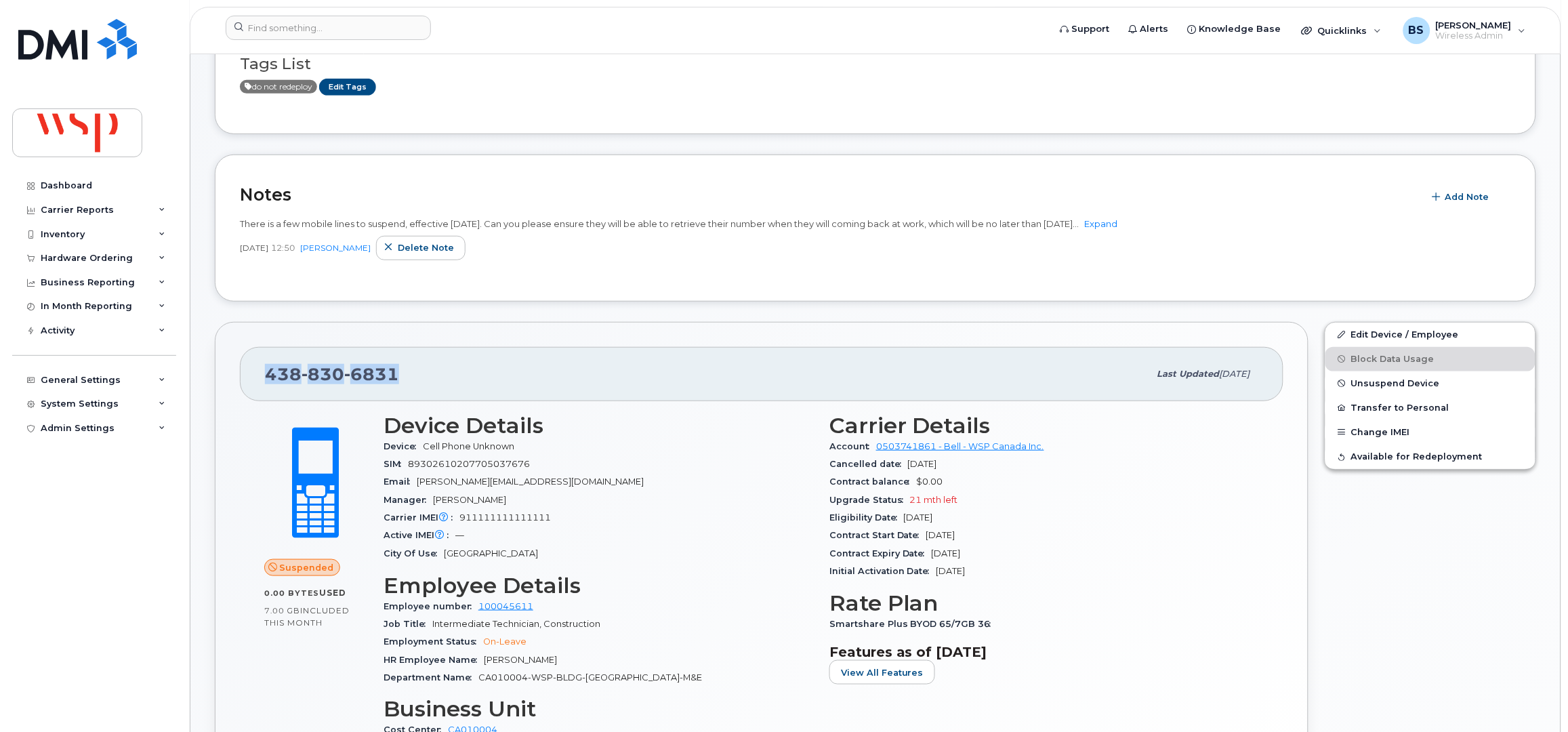
drag, startPoint x: 337, startPoint y: 379, endPoint x: 267, endPoint y: 379, distance: 70.0
click at [267, 379] on div "438 830 6831" at bounding box center [707, 374] width 884 height 28
copy span "438 830 6831"
click at [1118, 222] on link "Expand" at bounding box center [1100, 223] width 33 height 10
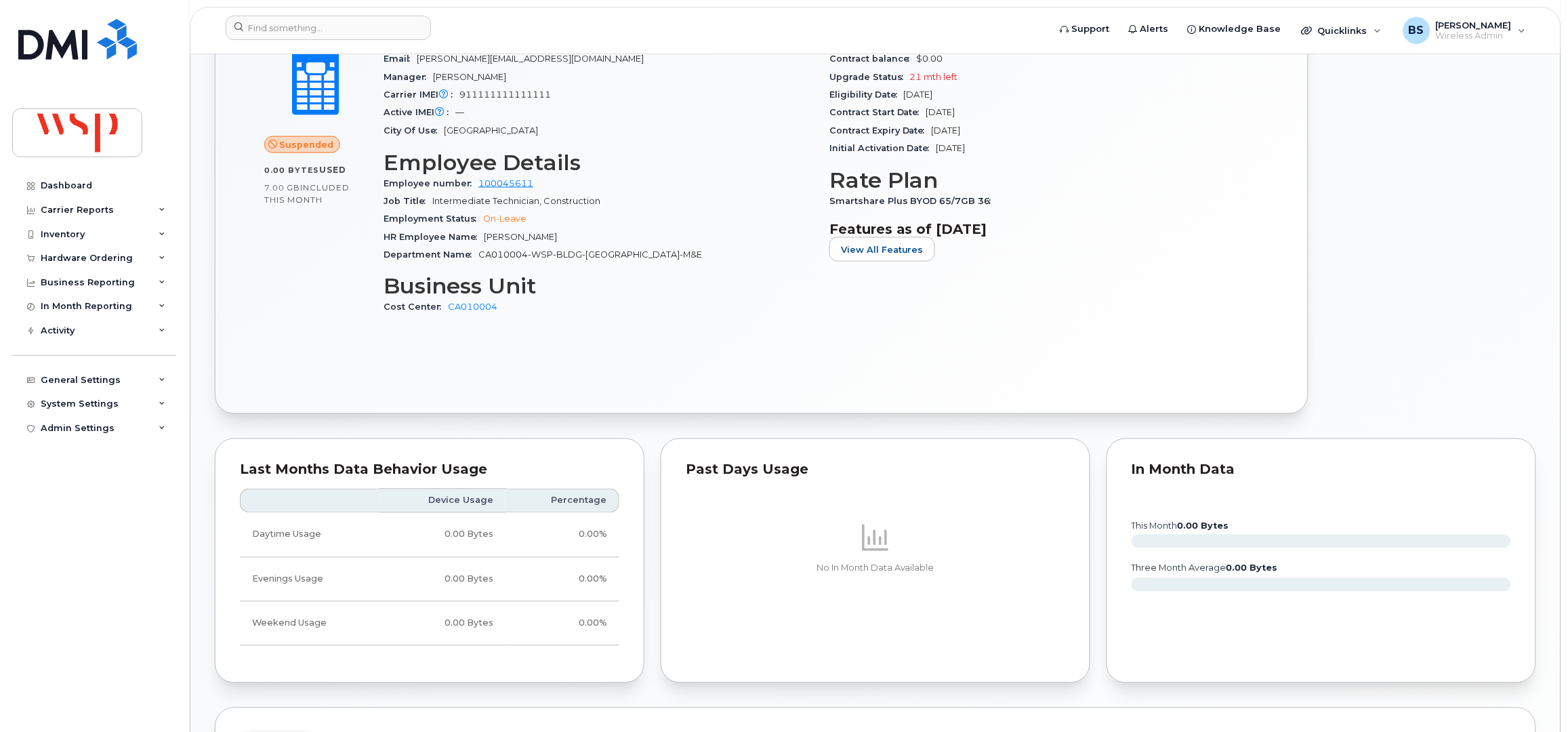
scroll to position [385, 0]
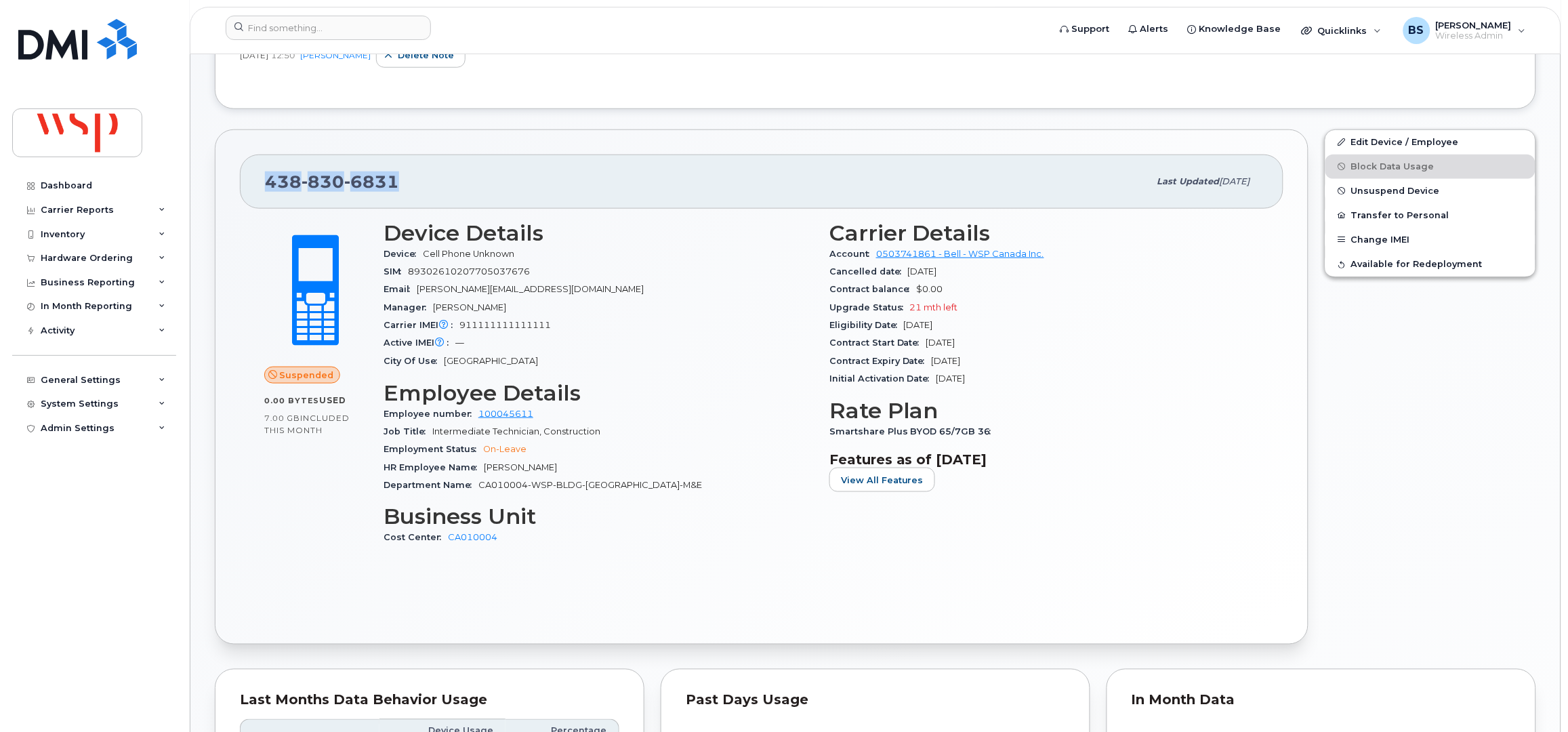
drag, startPoint x: 409, startPoint y: 197, endPoint x: 265, endPoint y: 198, distance: 144.0
click at [265, 196] on div "438 830 6831" at bounding box center [707, 181] width 884 height 28
copy span "438 830 6831"
click at [325, 33] on input at bounding box center [329, 27] width 206 height 24
paste input "Filipe Costa"
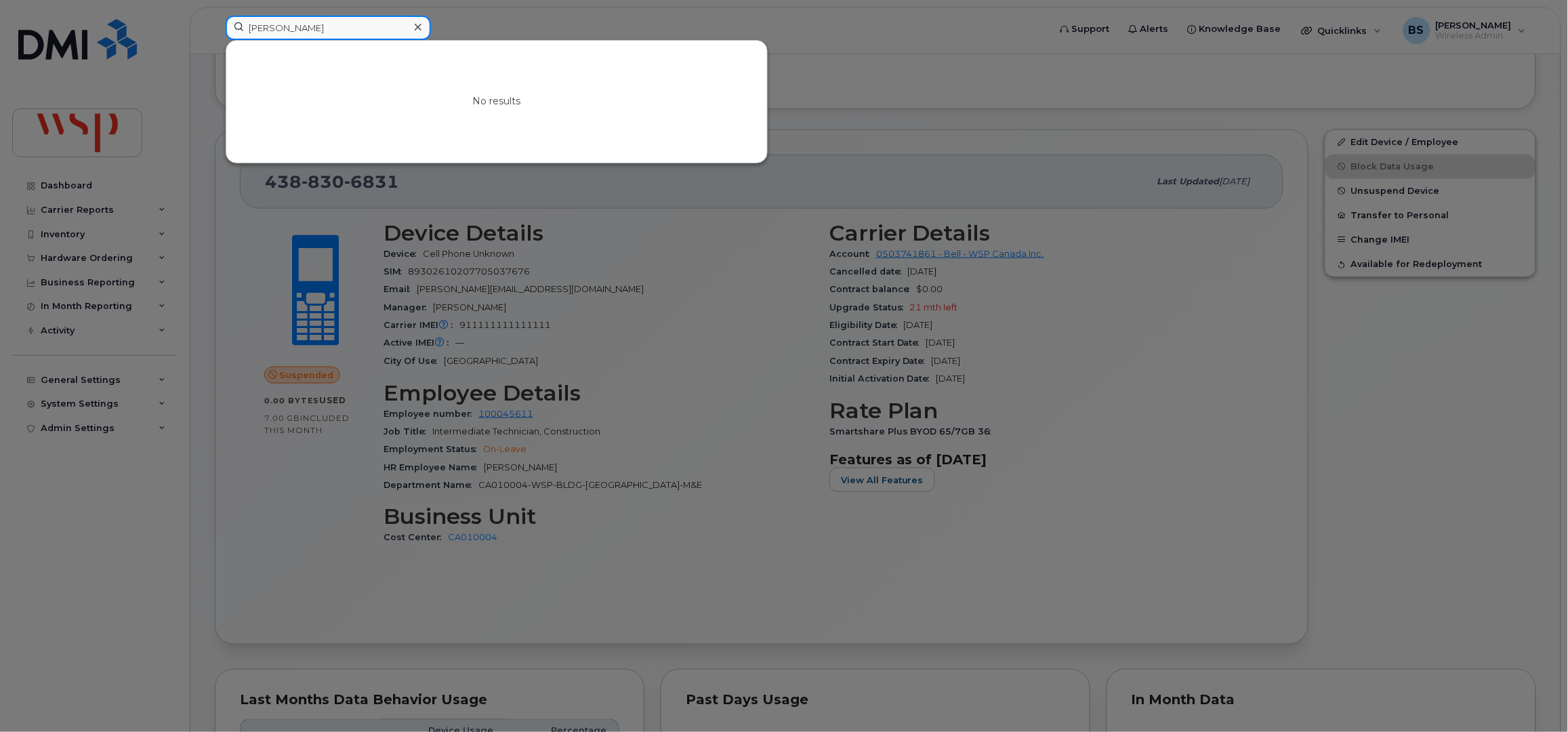
click at [261, 31] on input "Filipe Costa" at bounding box center [329, 27] width 206 height 24
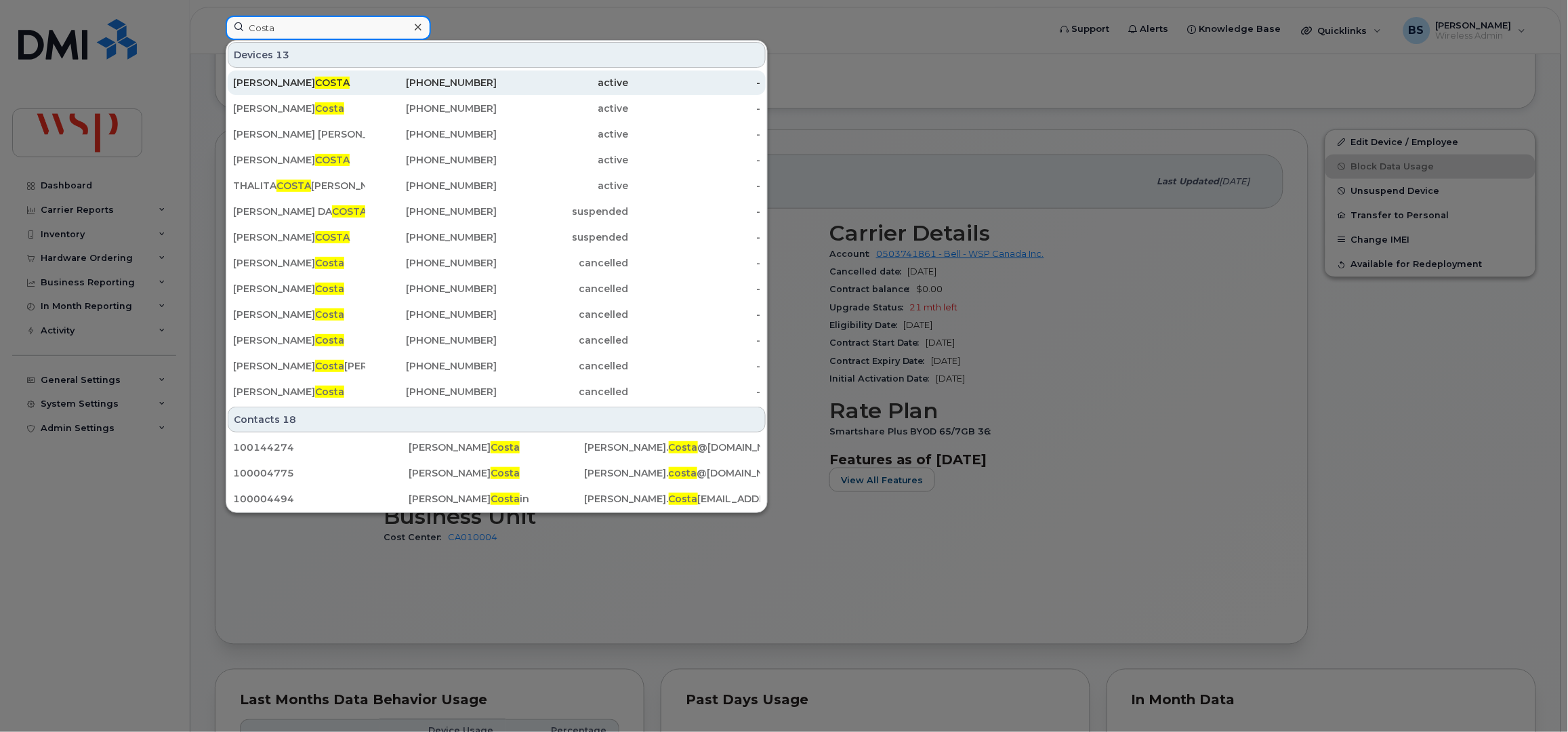
type input "Costa"
click at [315, 79] on span "COSTA" at bounding box center [332, 82] width 35 height 12
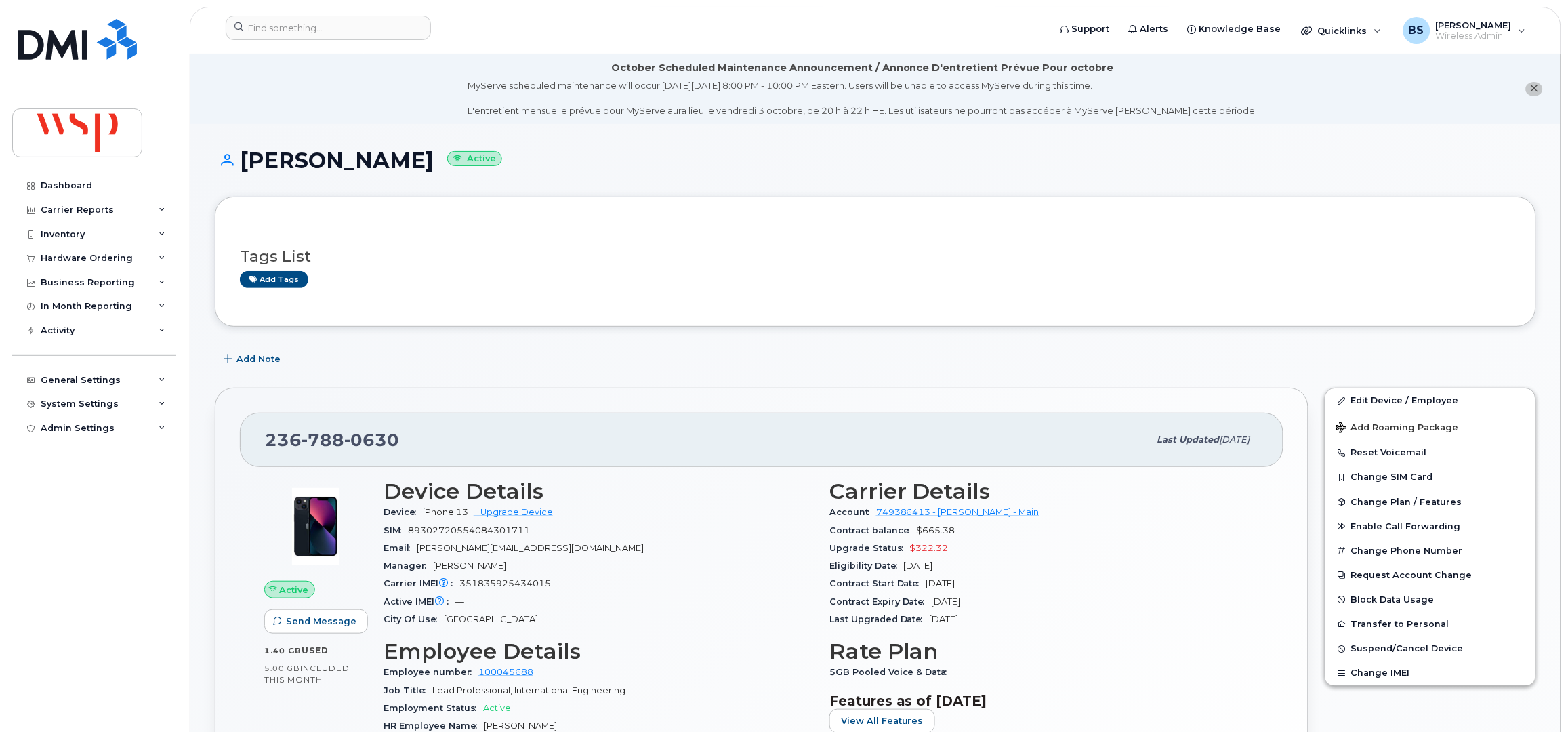
click at [496, 579] on span "351835925434015" at bounding box center [505, 583] width 92 height 10
copy span "351835925434015"
drag, startPoint x: 472, startPoint y: 517, endPoint x: 423, endPoint y: 517, distance: 49.0
click at [423, 517] on div "Device iPhone 13 + Upgrade Device" at bounding box center [598, 513] width 430 height 18
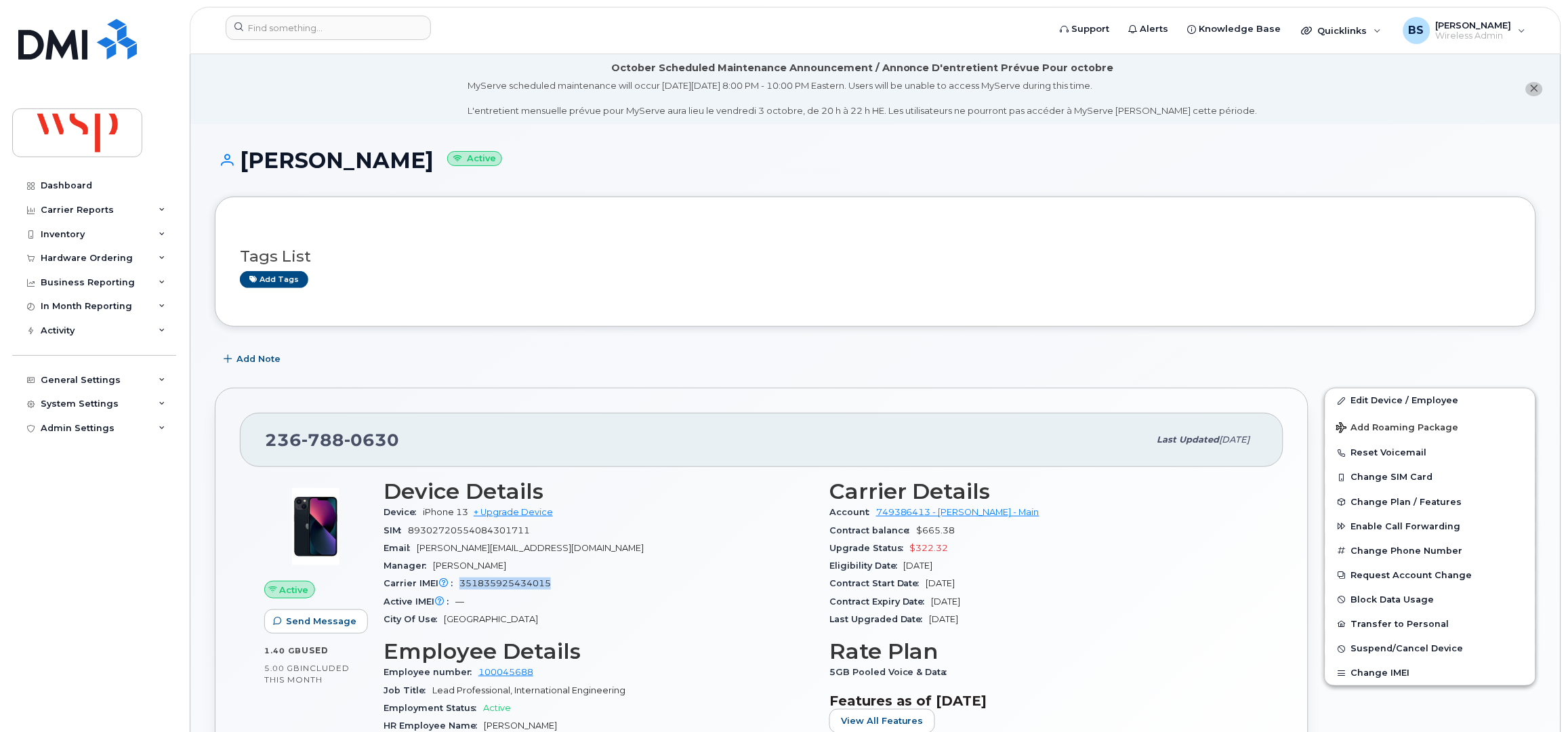
copy span "iPhone 13"
click at [312, 31] on input at bounding box center [329, 27] width 206 height 24
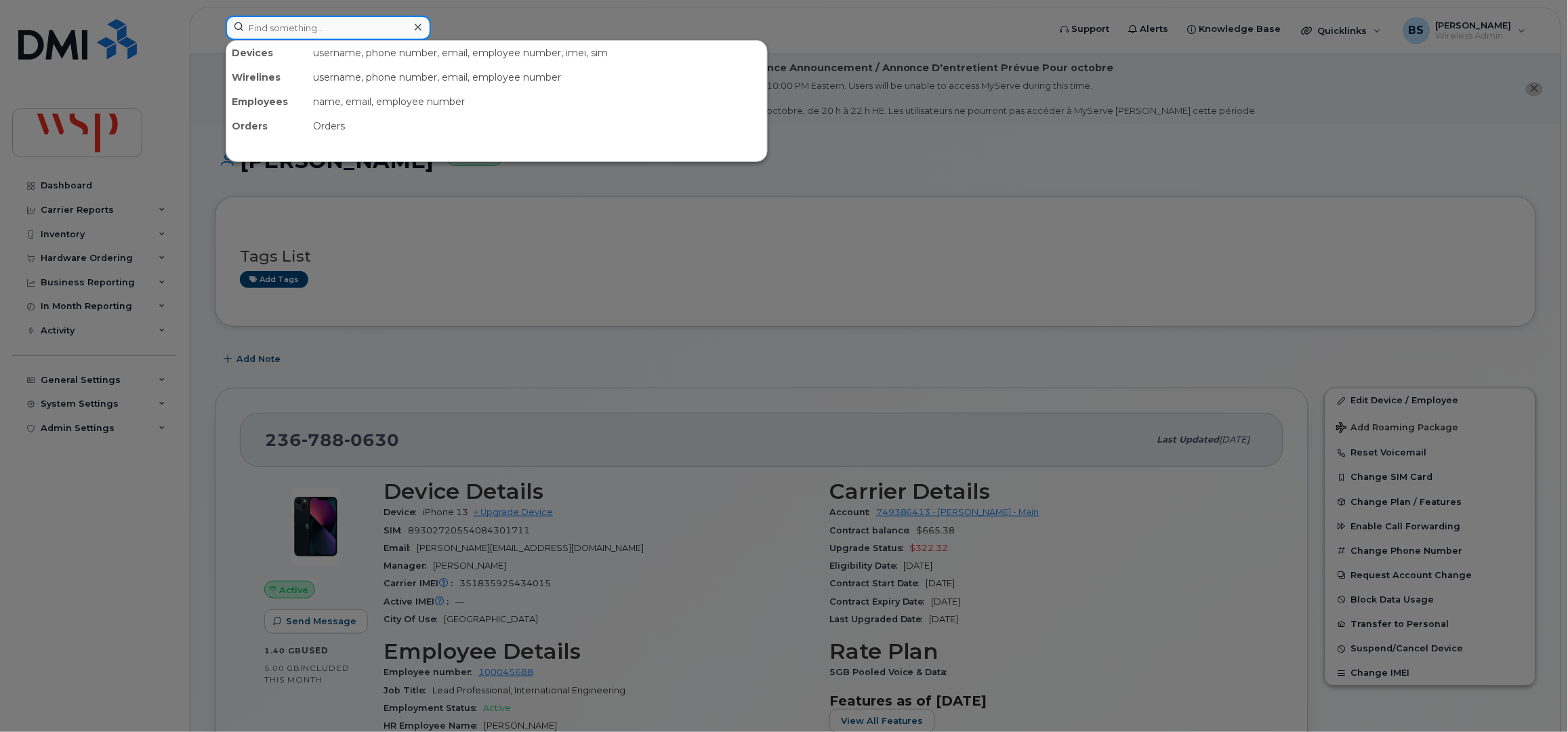
paste input "[PERSON_NAME]"
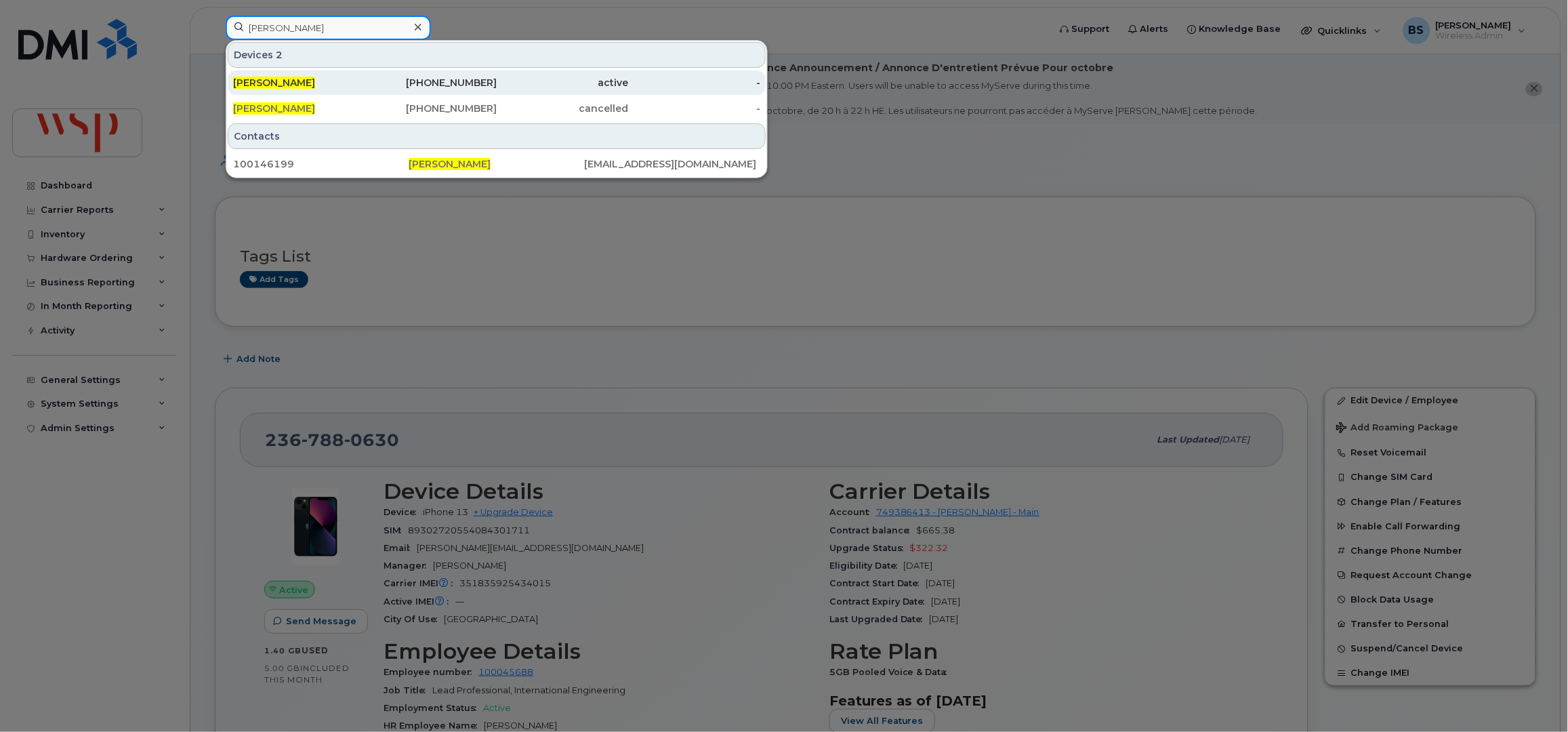
type input "[PERSON_NAME]"
click at [291, 78] on span "[PERSON_NAME]" at bounding box center [274, 82] width 82 height 12
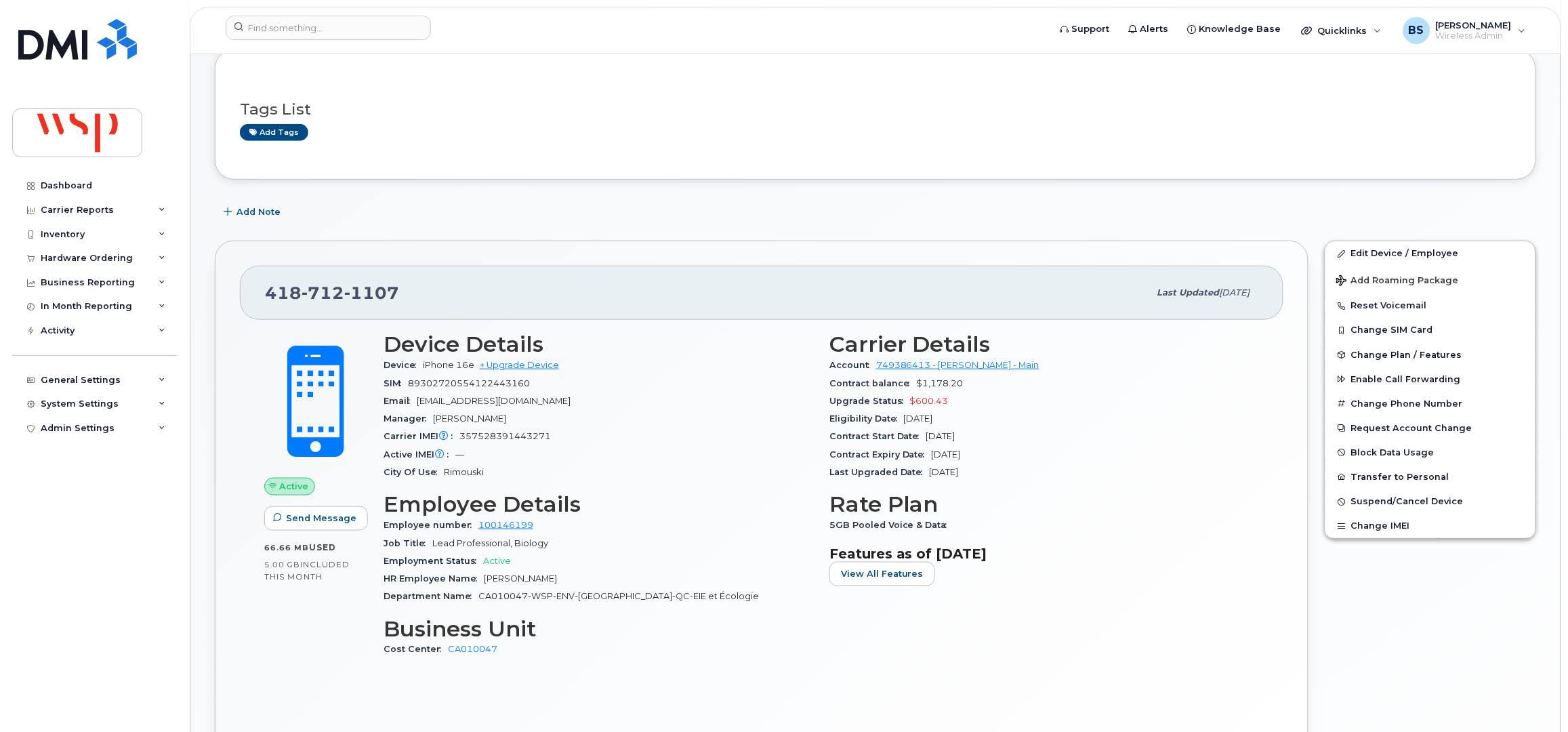
scroll to position [271, 0]
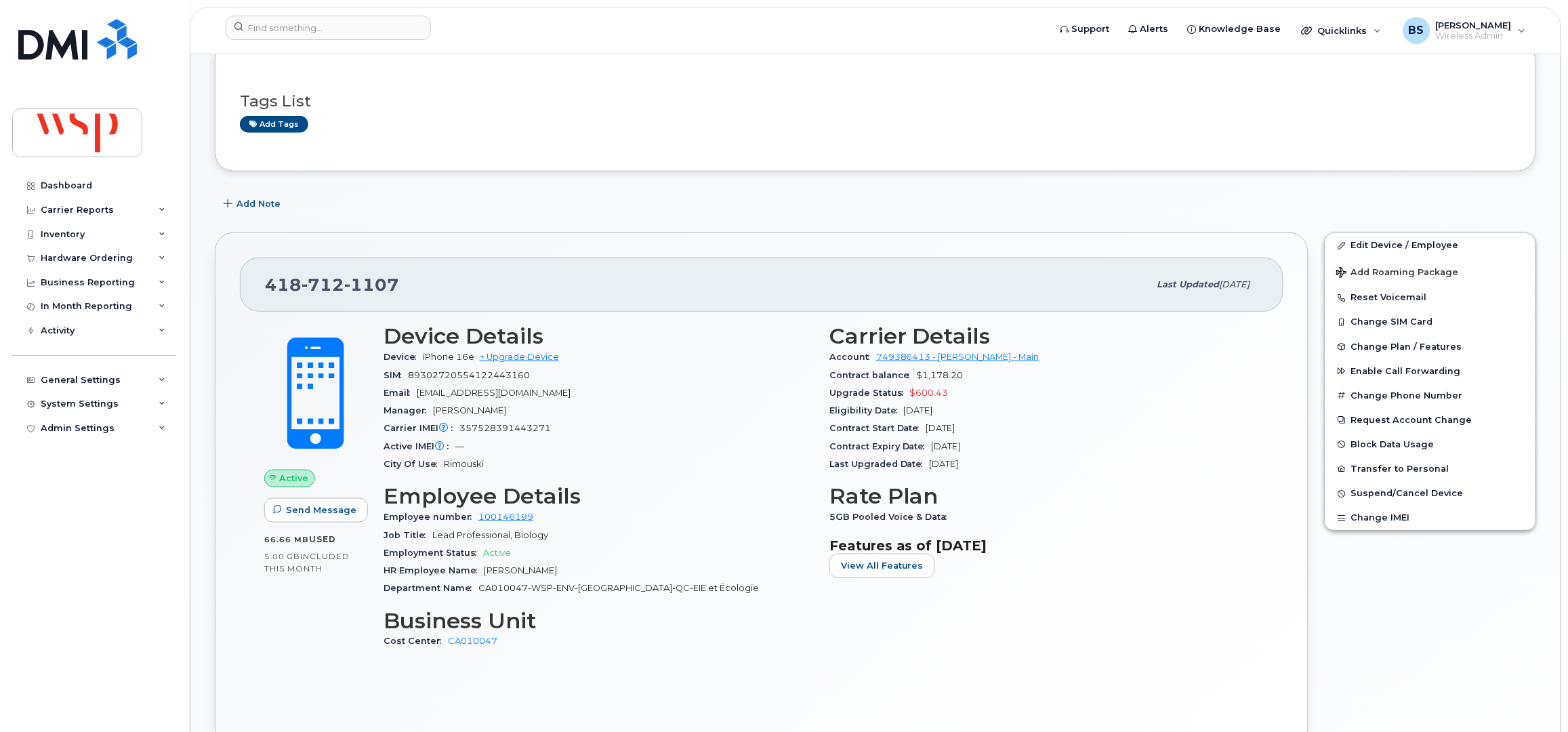
click at [512, 433] on span "357528391443271" at bounding box center [505, 427] width 92 height 10
copy span "357528391443271"
drag, startPoint x: 475, startPoint y: 355, endPoint x: 423, endPoint y: 358, distance: 52.1
click at [423, 358] on span "iPhone 16e" at bounding box center [448, 357] width 51 height 10
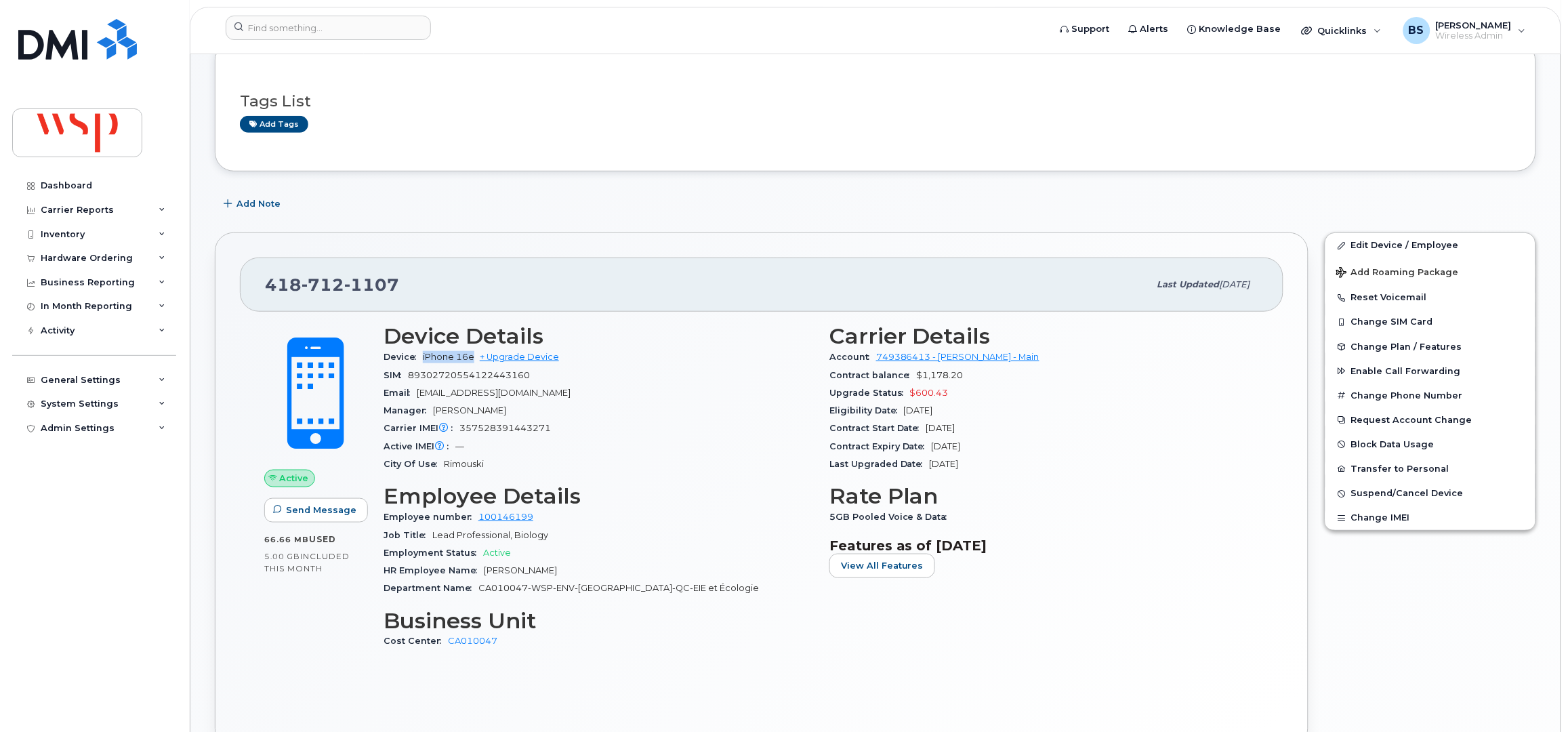
copy span "iPhone 16e"
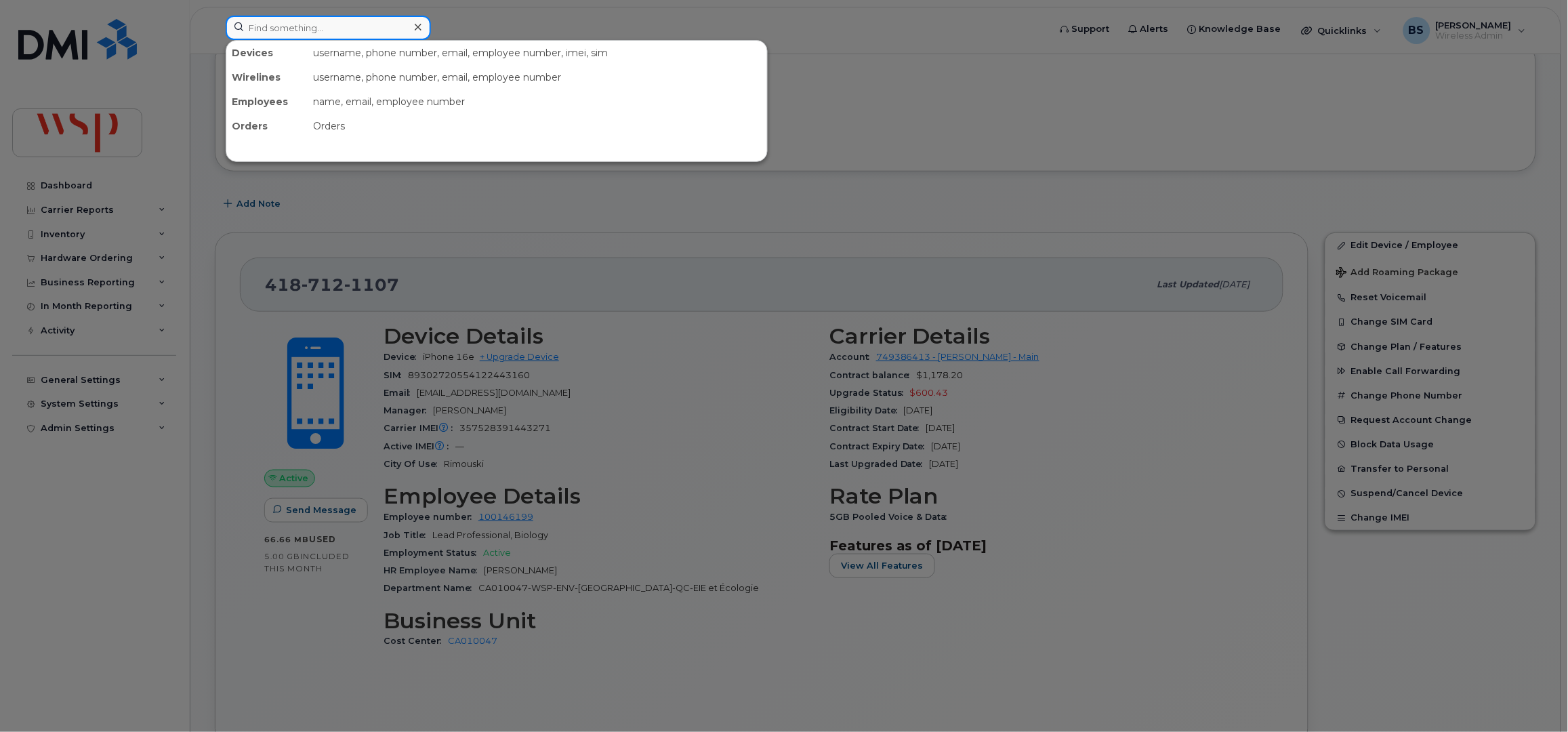
click at [355, 28] on input at bounding box center [329, 27] width 206 height 24
paste input "Len Butler"
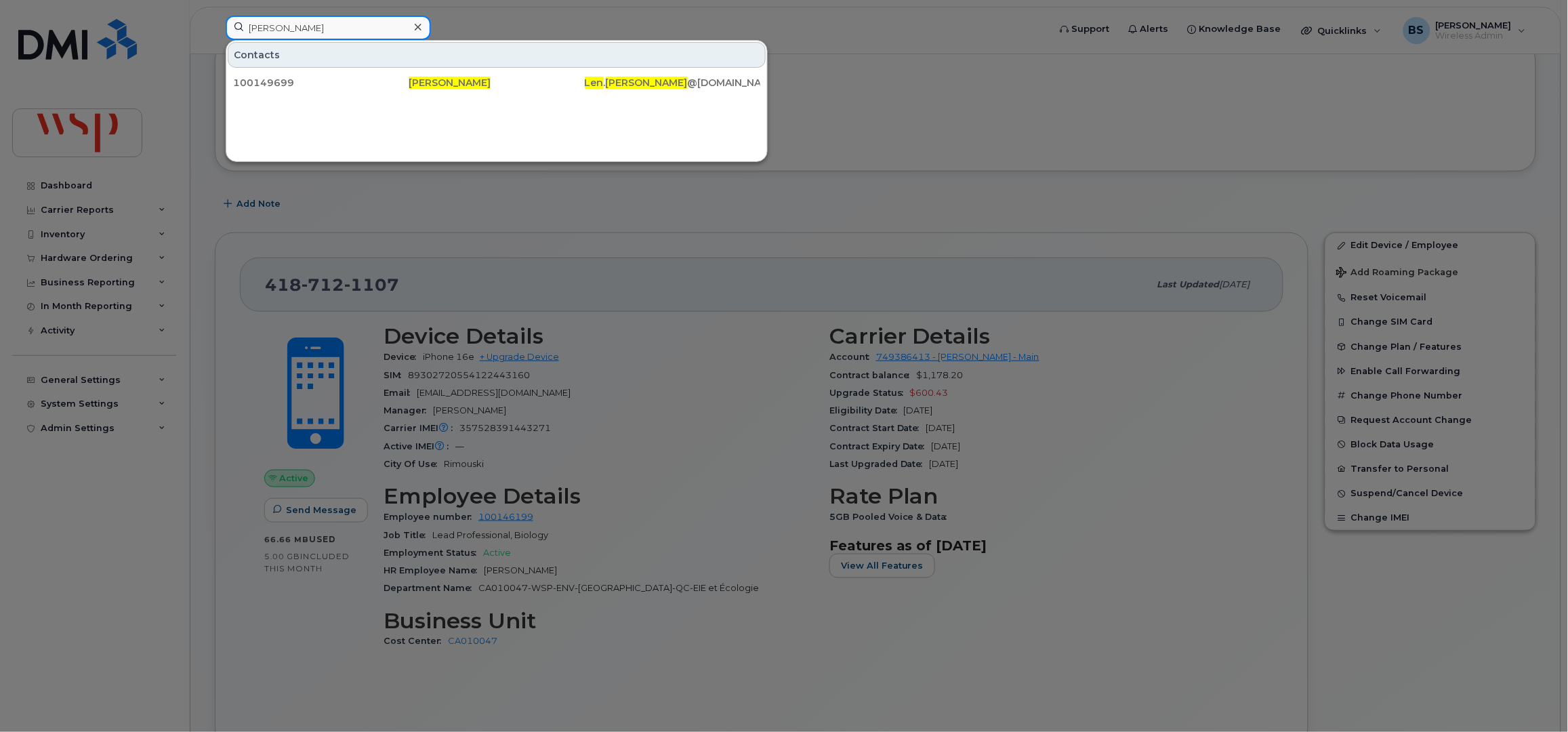
drag, startPoint x: 299, startPoint y: 35, endPoint x: 208, endPoint y: 32, distance: 91.0
click at [214, 33] on div "Len Butler Contacts 100149699 Len Butler Len . Butler @wsp.com" at bounding box center [632, 30] width 836 height 30
paste input "Eric Miville"
drag, startPoint x: 333, startPoint y: 32, endPoint x: 191, endPoint y: 33, distance: 142.0
click at [214, 33] on div "Eric Miville Contacts 100013155 Eric Miville Eric . Miville @wsp.com" at bounding box center [632, 30] width 836 height 30
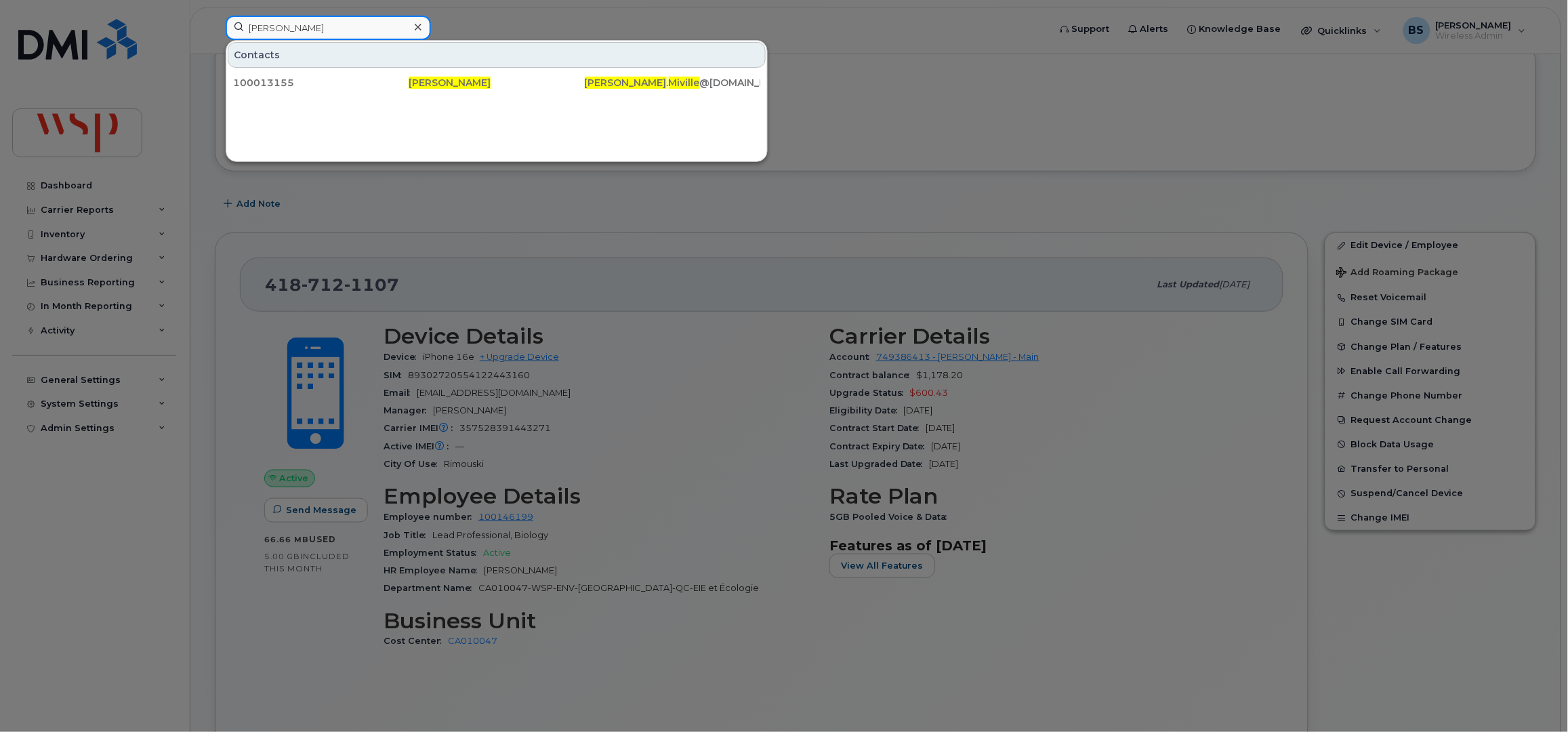
paste input "Ravi Appana"
drag, startPoint x: 309, startPoint y: 28, endPoint x: 159, endPoint y: 31, distance: 150.0
click at [214, 31] on div "Ravi Appana Contacts 100147846 Ravi Appana Ravi . Appana @wsp.com" at bounding box center [632, 30] width 836 height 30
paste input "Jean DeMontigny"
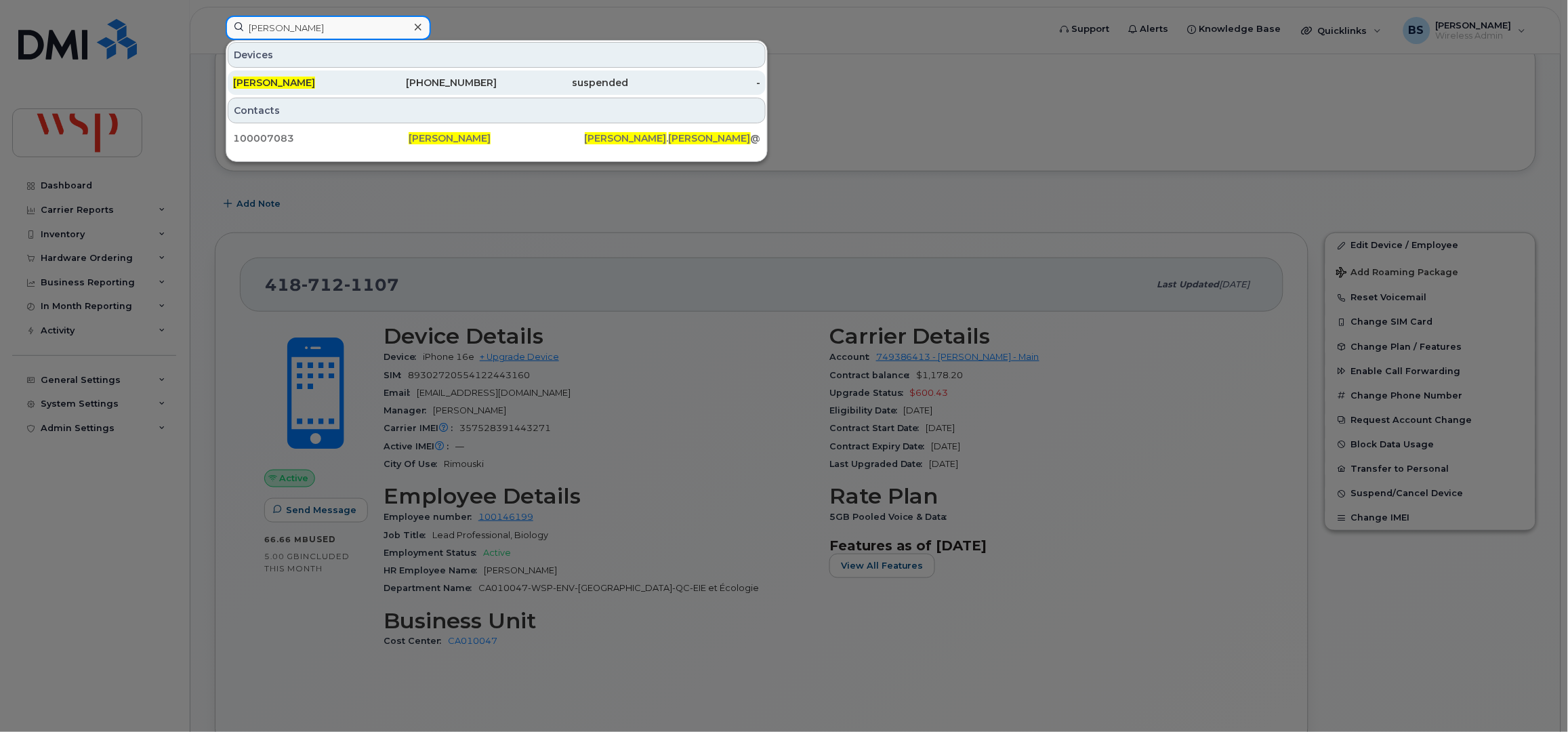
type input "Jean DeMontigny"
click at [283, 82] on span "Jean Demontigny" at bounding box center [274, 82] width 82 height 12
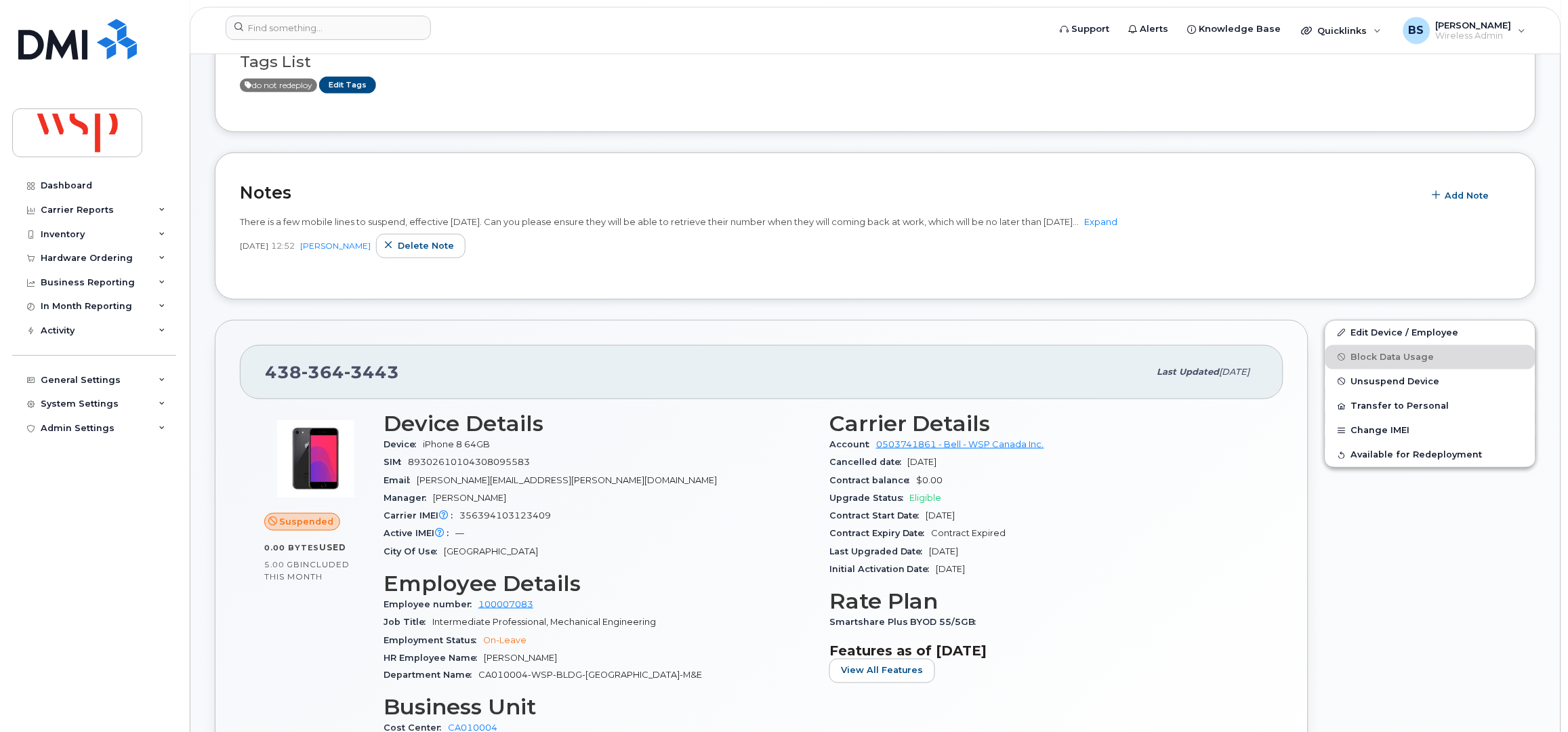
scroll to position [271, 0]
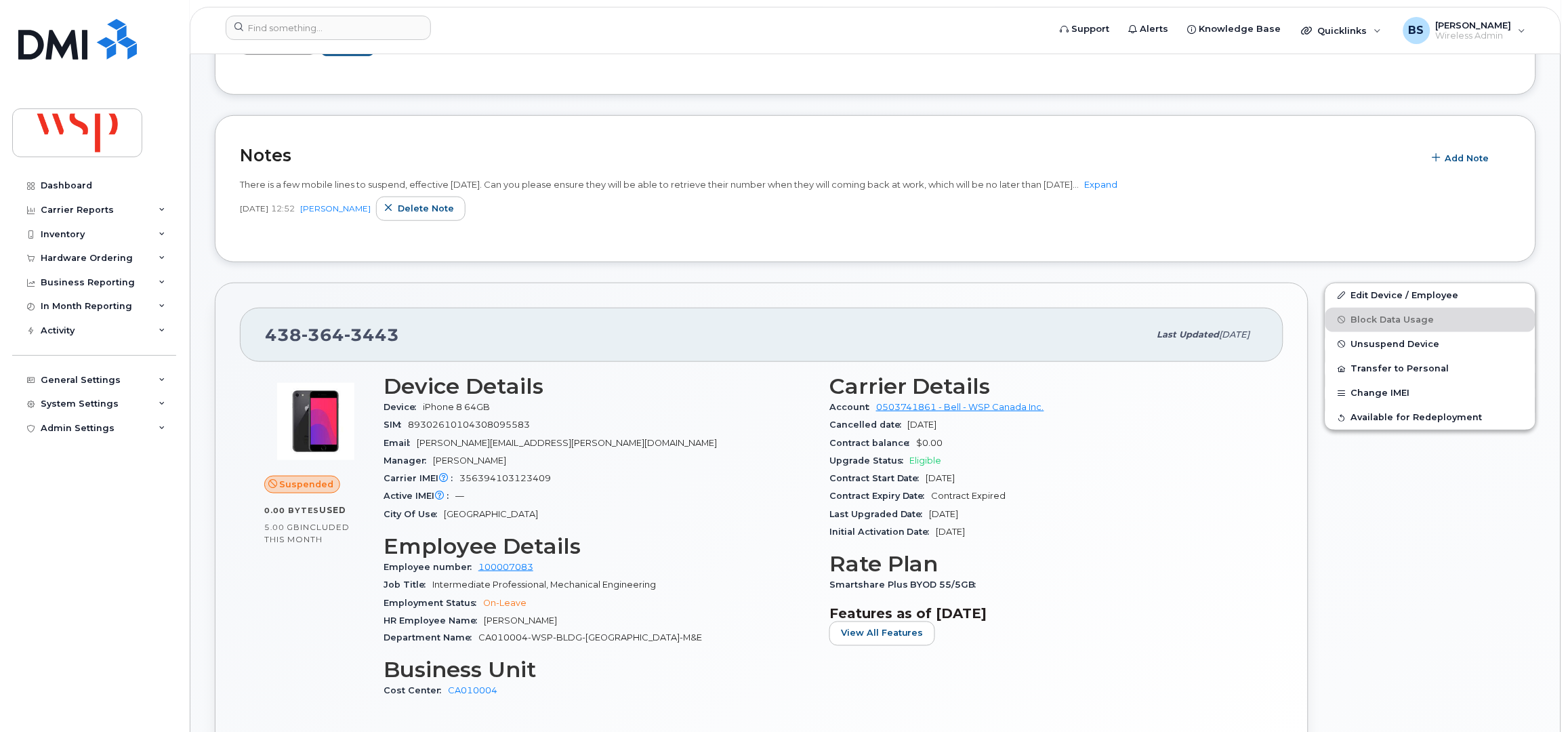
click at [500, 476] on span "356394103123409" at bounding box center [505, 478] width 92 height 10
copy span "356394103123409"
drag, startPoint x: 466, startPoint y: 407, endPoint x: 423, endPoint y: 407, distance: 43.0
click at [423, 407] on span "iPhone 8 64GB" at bounding box center [456, 407] width 67 height 10
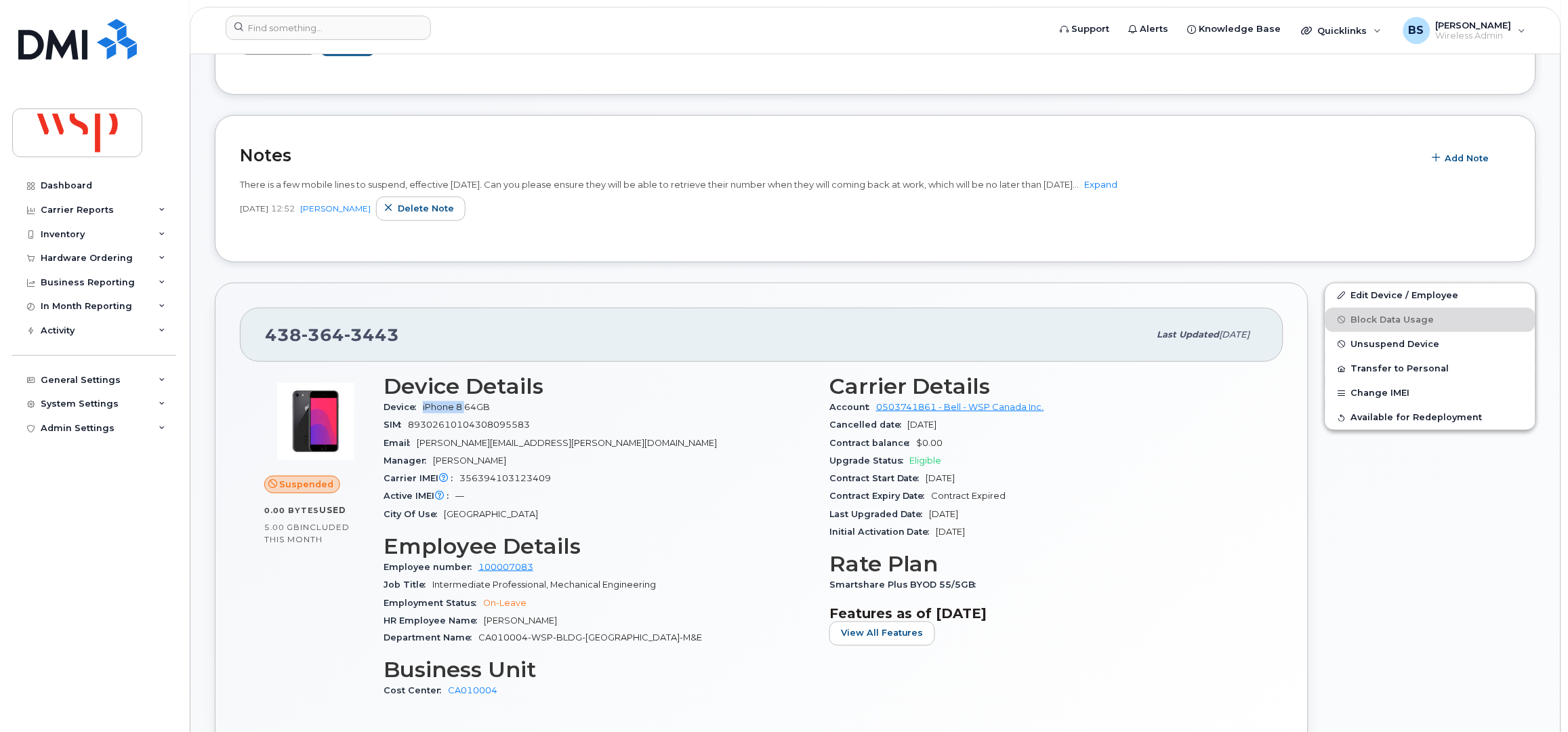
copy span "iPhone 8"
click at [357, 28] on input at bounding box center [329, 27] width 206 height 24
paste input "[PERSON_NAME]"
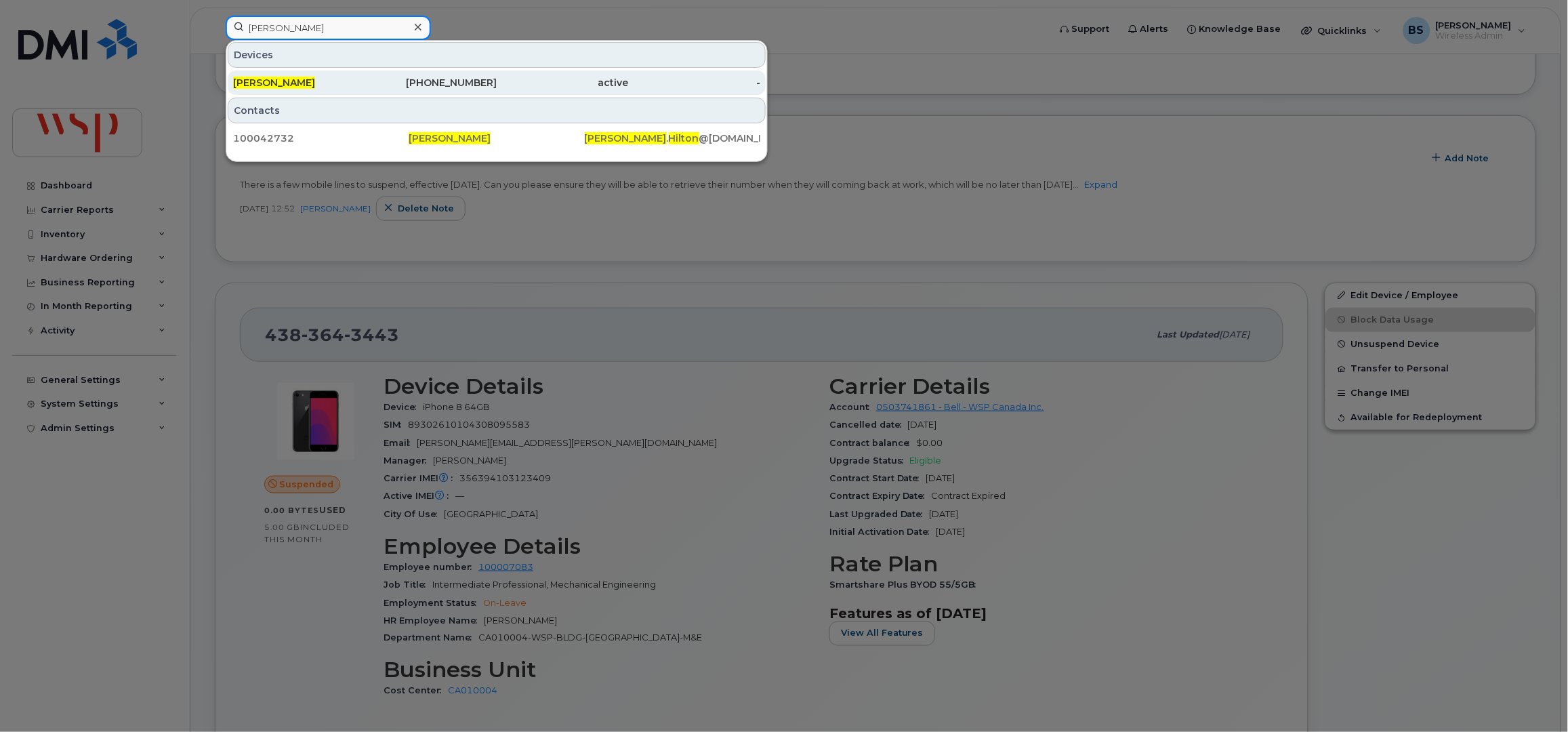
type input "[PERSON_NAME]"
drag, startPoint x: 280, startPoint y: 82, endPoint x: 301, endPoint y: 90, distance: 22.5
click at [280, 81] on span "[PERSON_NAME]" at bounding box center [274, 82] width 82 height 12
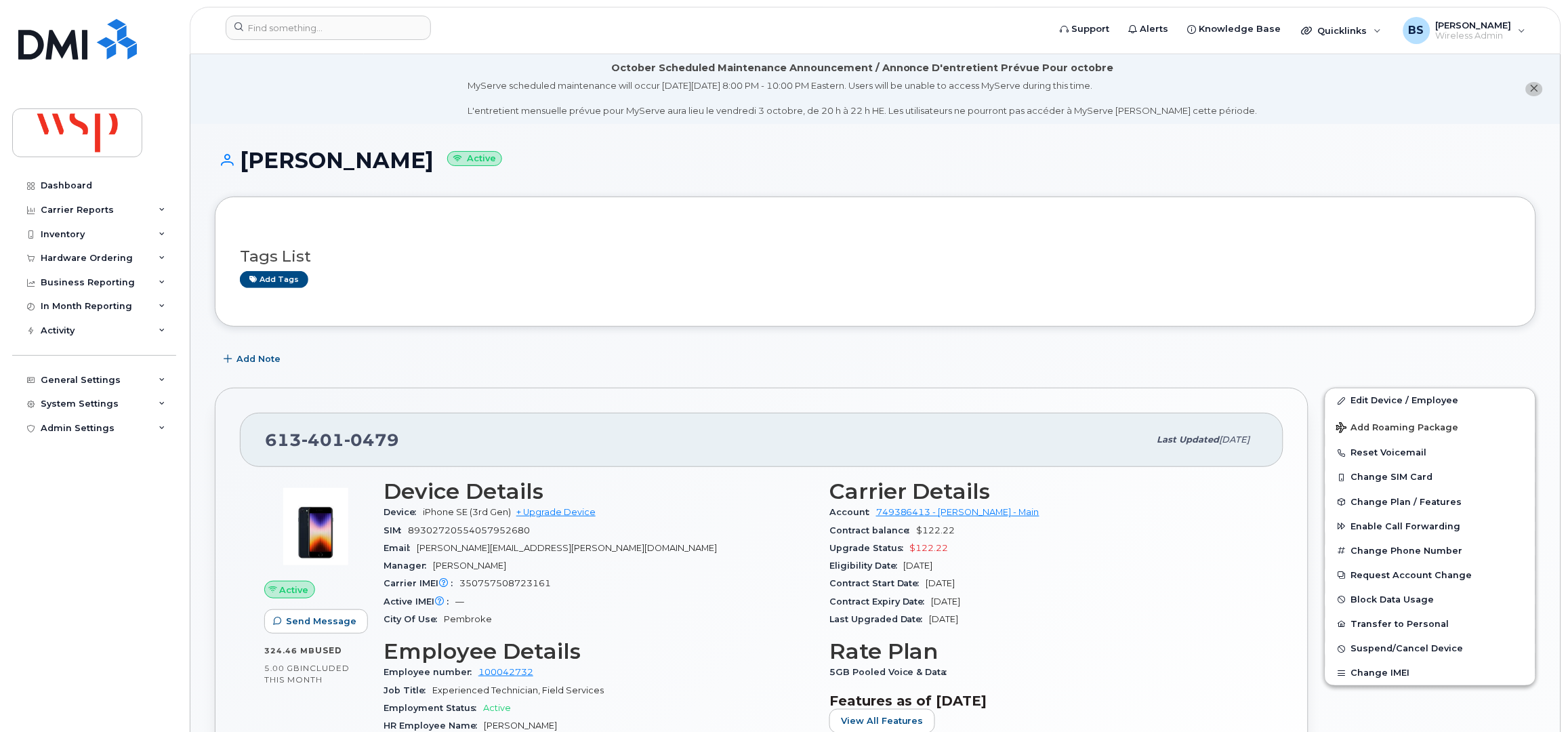
click at [502, 587] on span "350757508723161" at bounding box center [505, 583] width 92 height 10
copy span "350757508723161"
drag, startPoint x: 468, startPoint y: 512, endPoint x: 423, endPoint y: 517, distance: 45.3
click at [423, 517] on div "Device iPhone SE (3rd Gen) + Upgrade Device" at bounding box center [598, 513] width 430 height 18
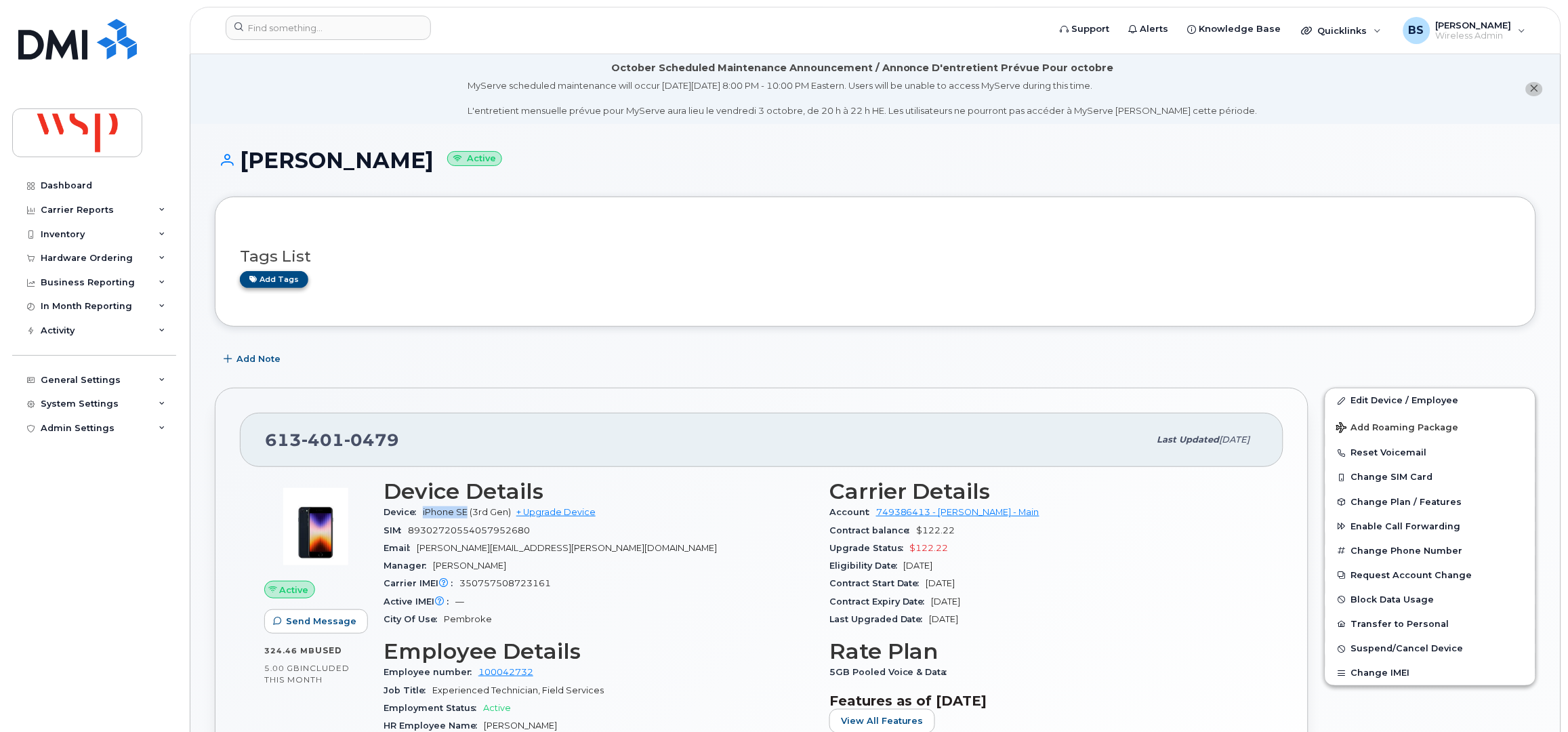
copy span "iPhone SE"
click at [389, 25] on input at bounding box center [329, 27] width 206 height 24
paste input "Calypso [PERSON_NAME]"
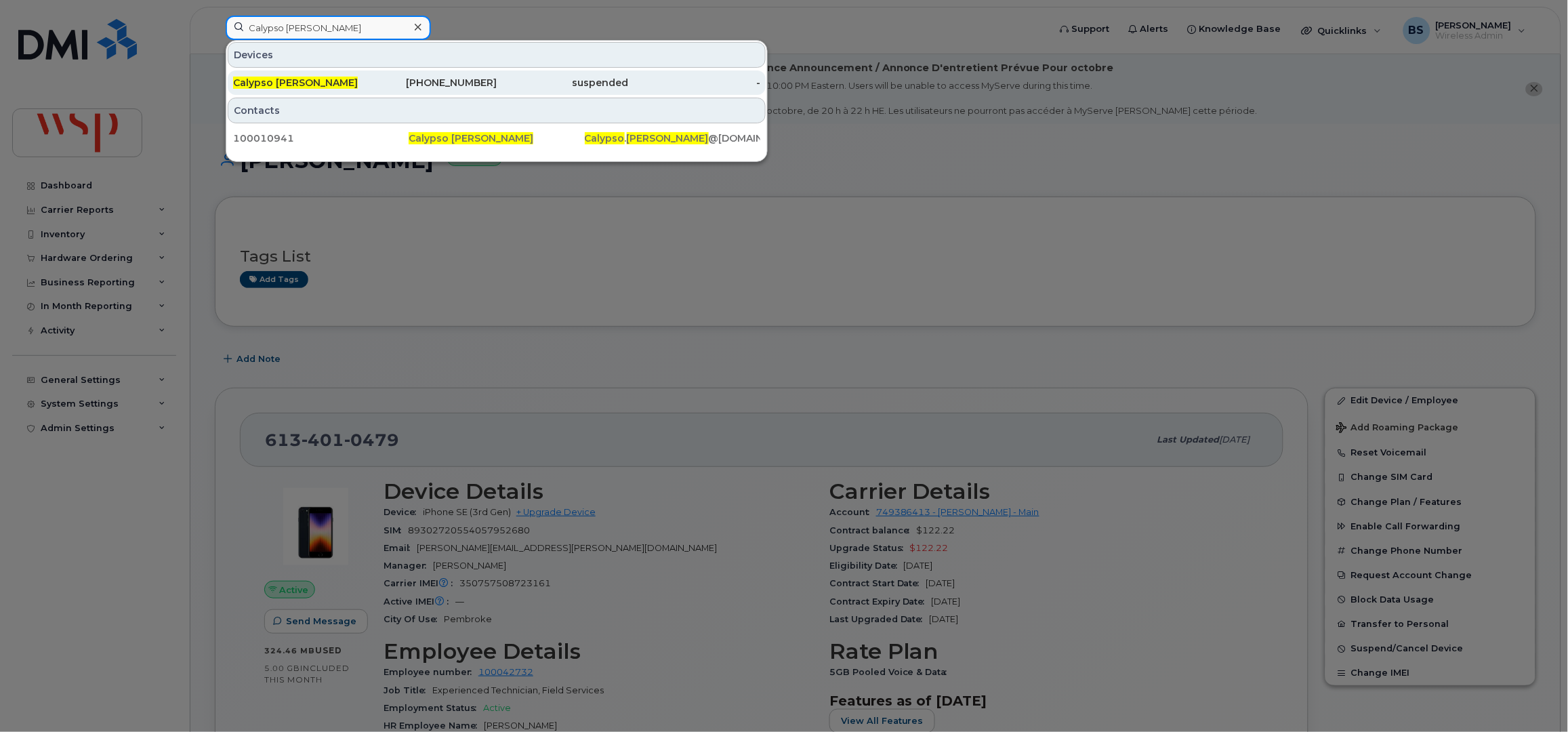
type input "Calypso [PERSON_NAME]"
click at [262, 80] on span "Calypso [PERSON_NAME]" at bounding box center [295, 82] width 125 height 12
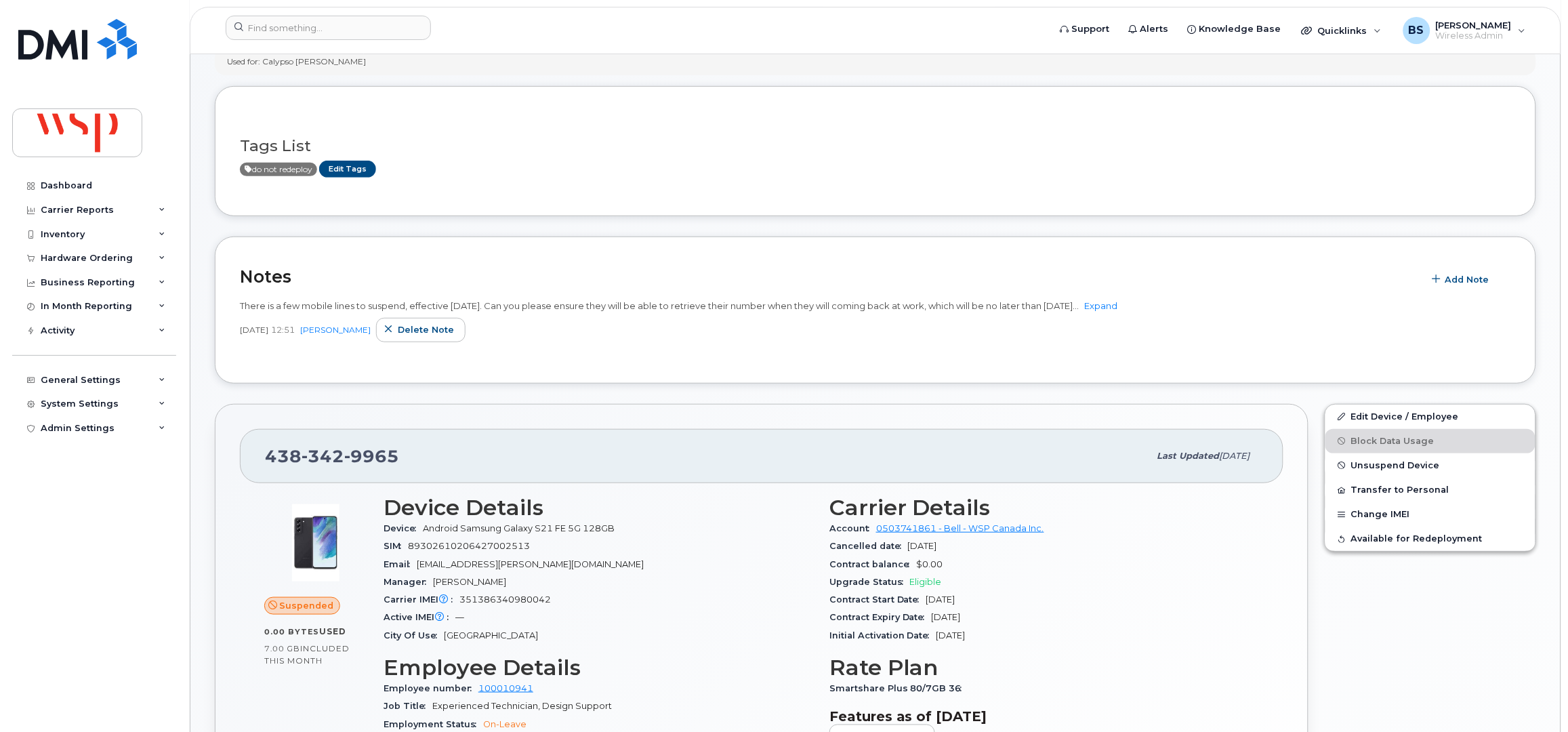
scroll to position [362, 0]
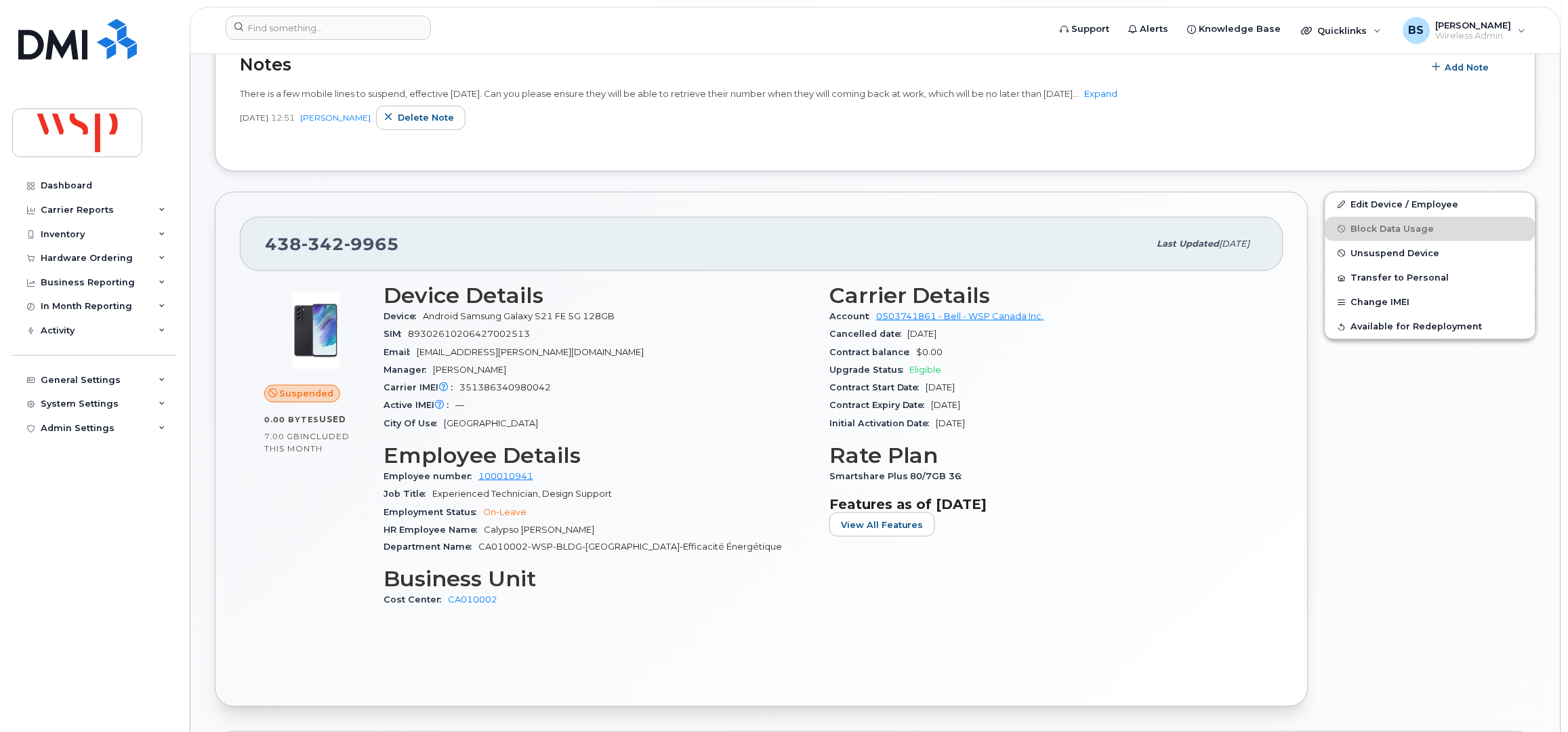
click at [499, 389] on span "351386340980042" at bounding box center [505, 387] width 92 height 10
copy span "351386340980042"
drag, startPoint x: 565, startPoint y: 313, endPoint x: 460, endPoint y: 316, distance: 105.0
click at [460, 316] on span "Android Samsung Galaxy S21 FE 5G 128GB" at bounding box center [518, 316] width 192 height 10
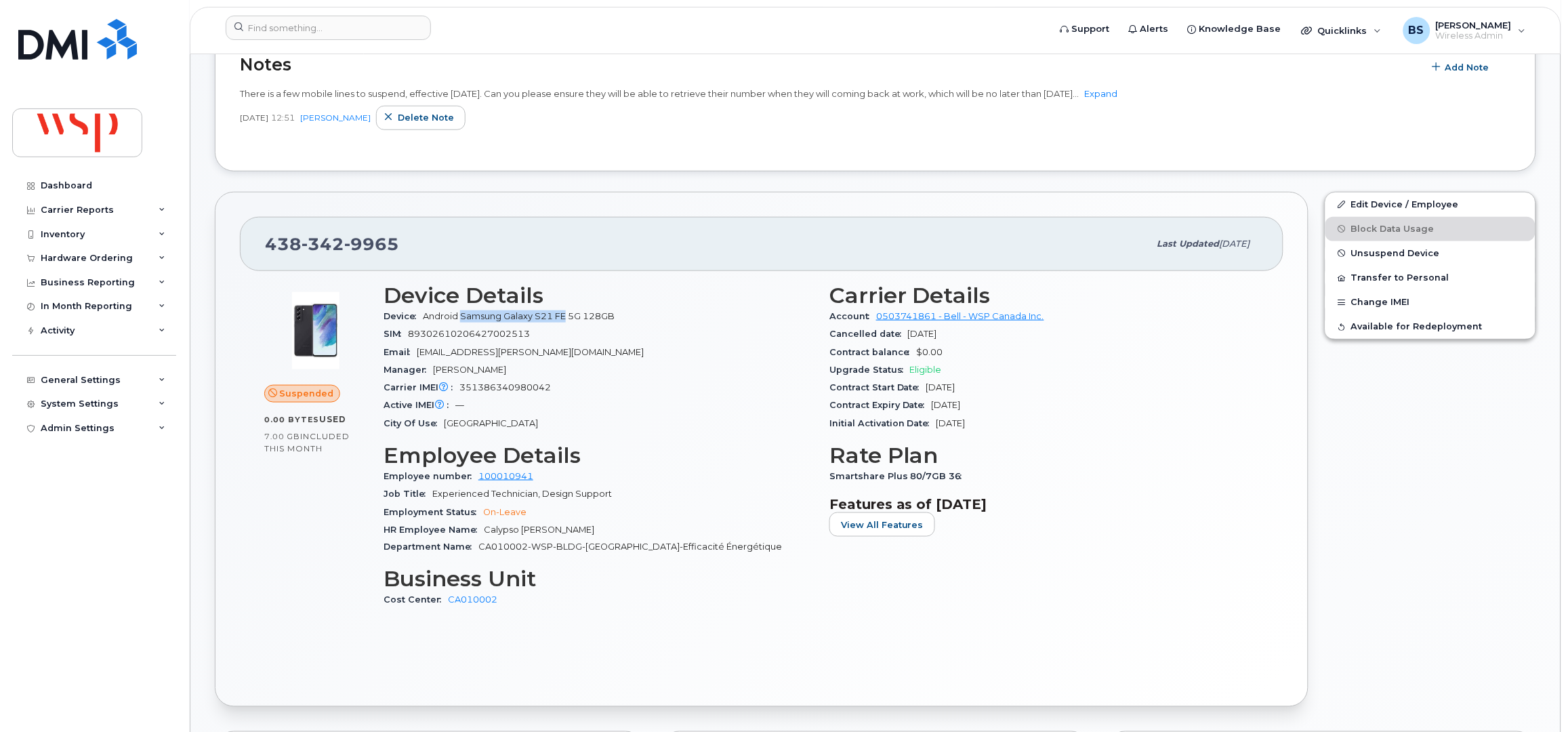
copy span "Samsung Galaxy S21 FE"
drag, startPoint x: 337, startPoint y: 29, endPoint x: 337, endPoint y: 36, distance: 7.0
click at [337, 29] on input at bounding box center [329, 27] width 206 height 24
paste input "Calypso Isnardi"
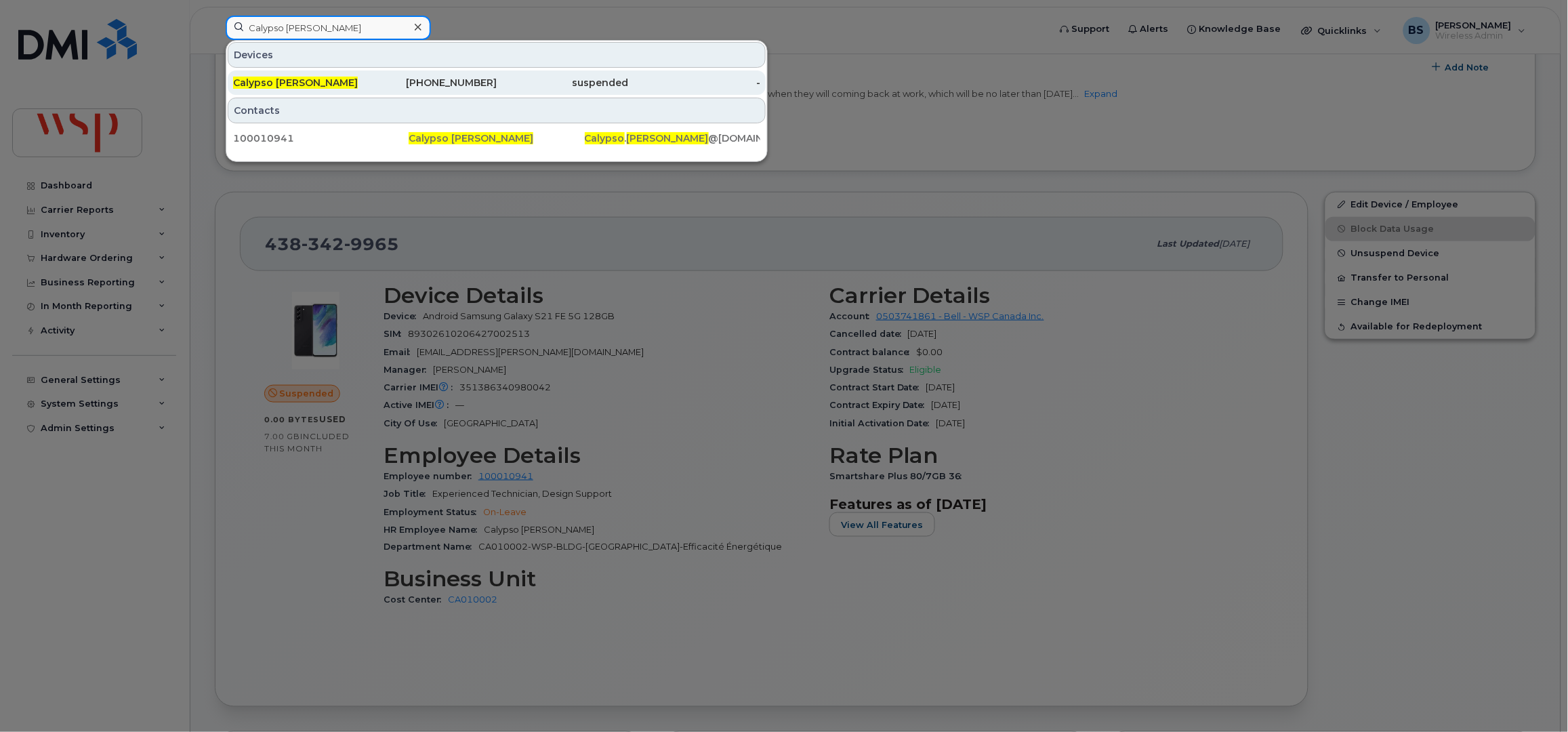
type input "Calypso Isnardi"
click at [272, 81] on span "Calypso Isnardi" at bounding box center [295, 82] width 125 height 12
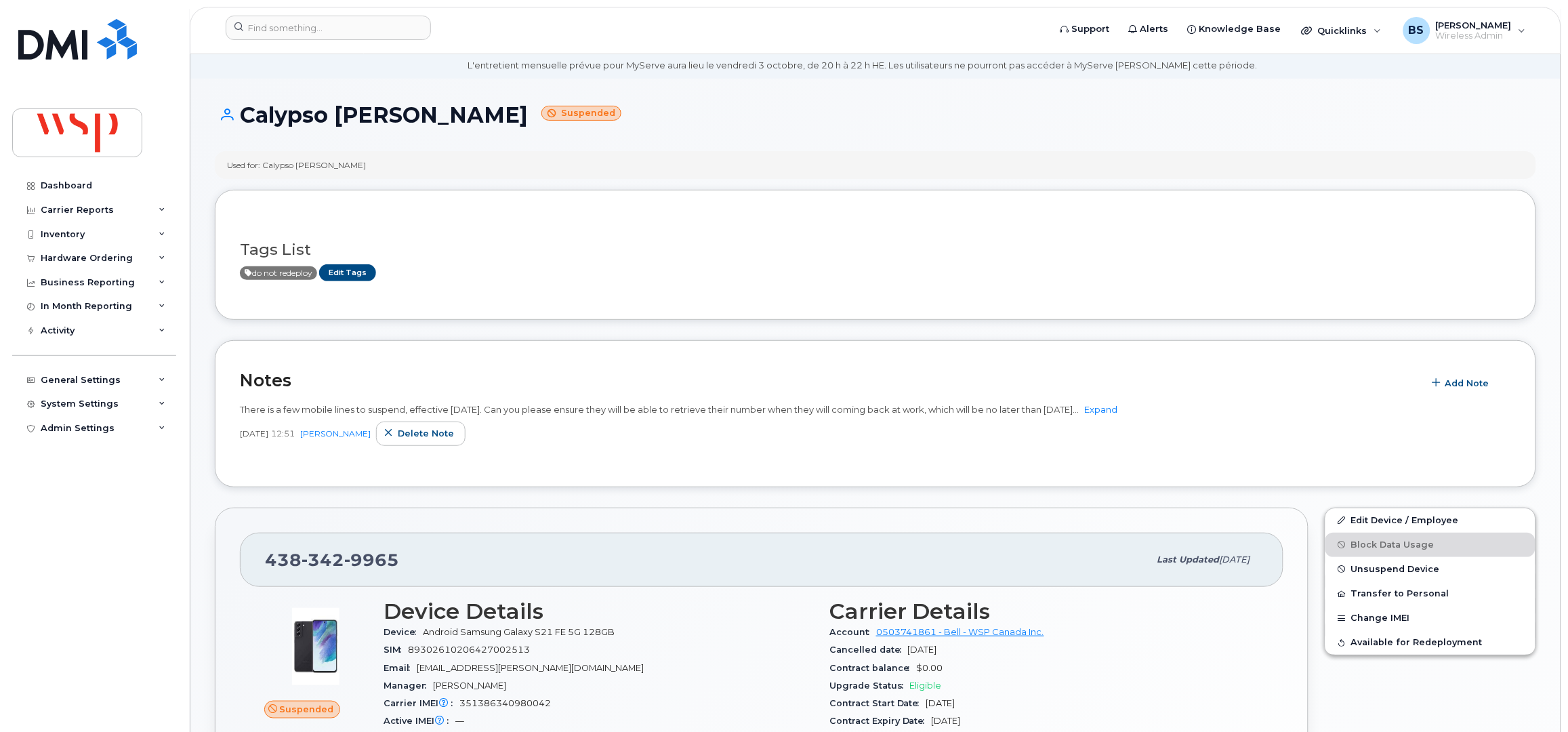
scroll to position [89, 0]
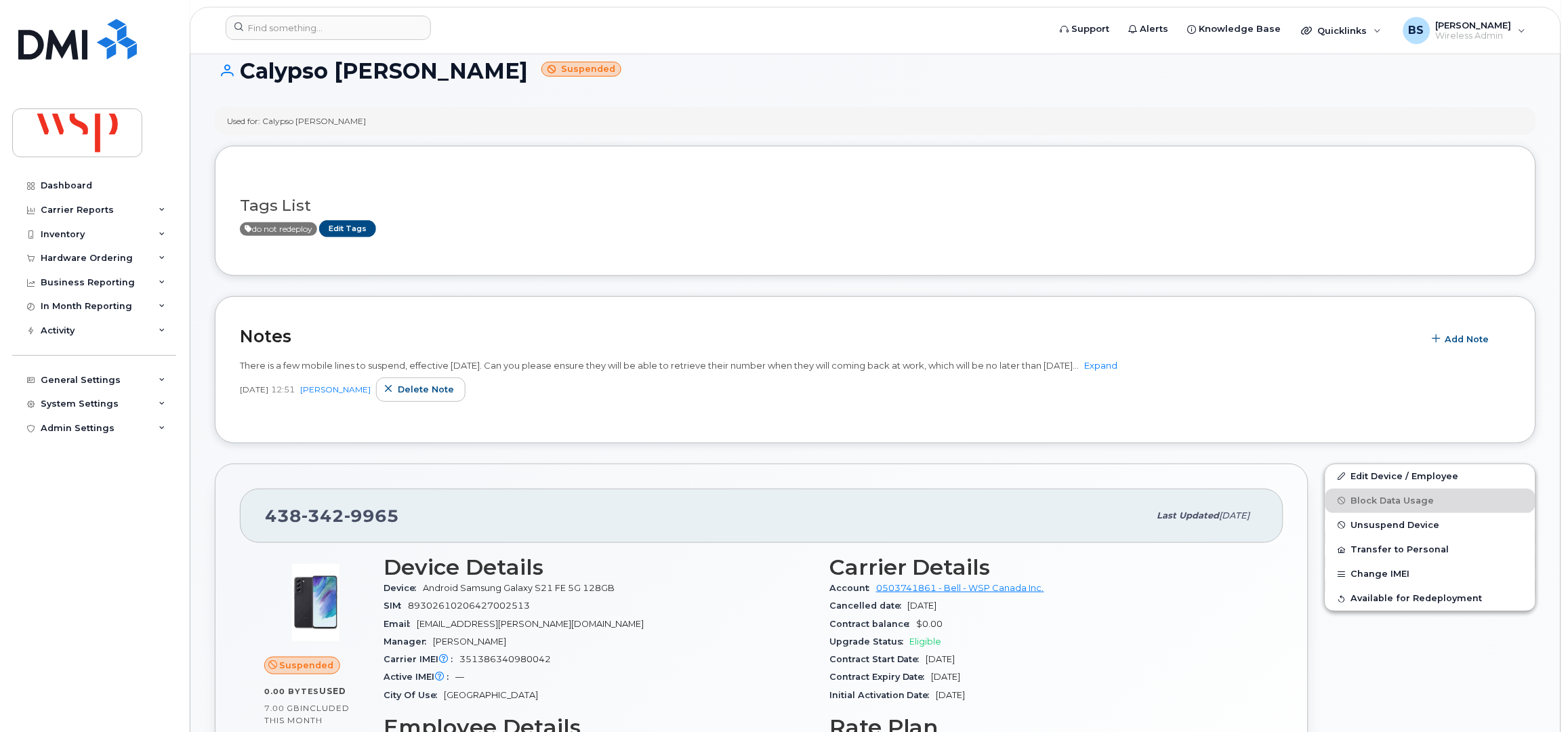
click at [504, 660] on span "351386340980042" at bounding box center [505, 659] width 92 height 10
copy span "351386340980042"
drag, startPoint x: 566, startPoint y: 591, endPoint x: 463, endPoint y: 591, distance: 103.0
click at [463, 591] on span "Android Samsung Galaxy S21 FE 5G 128GB" at bounding box center [518, 587] width 192 height 10
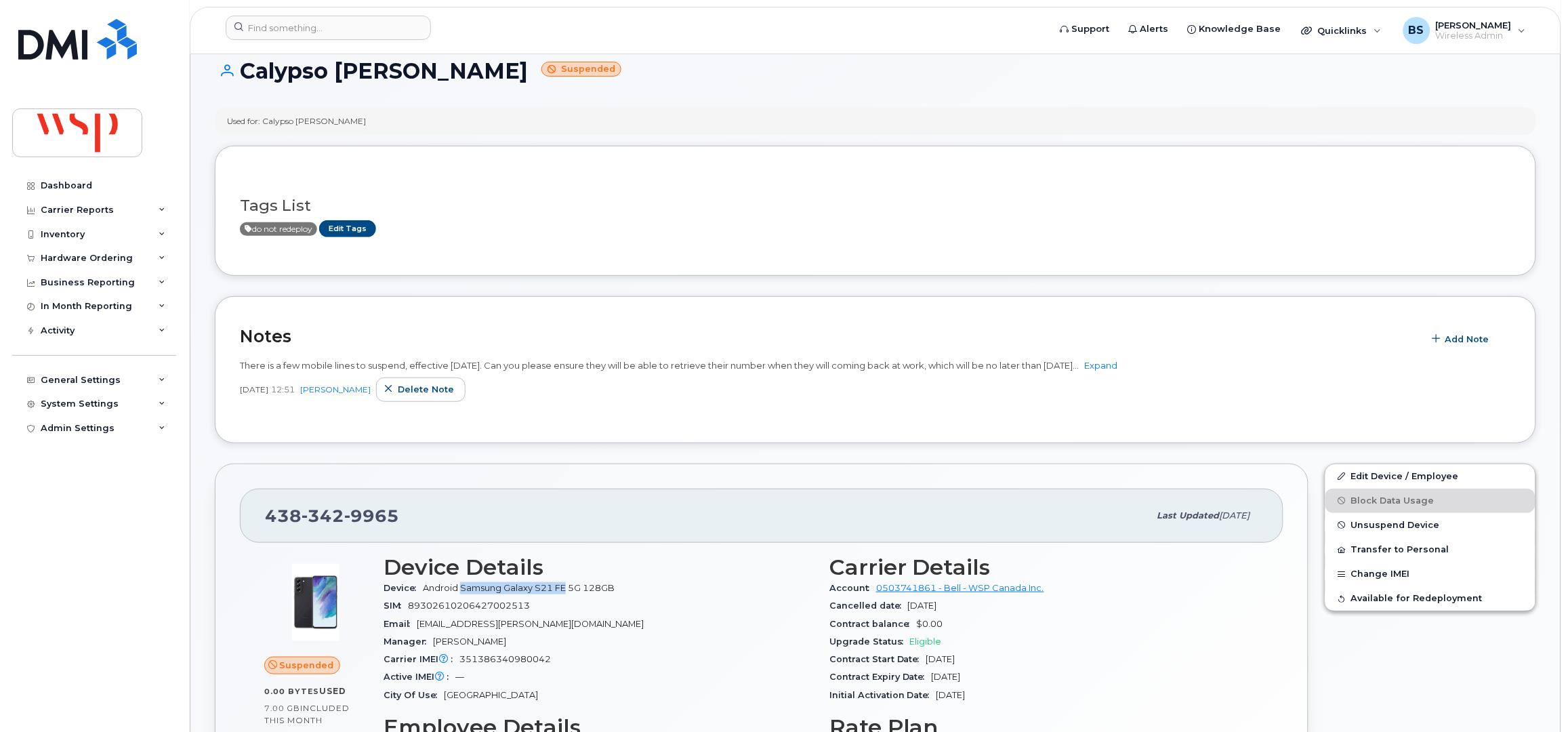
copy span "Samsung Galaxy S21 FE"
click at [365, 28] on input at bounding box center [329, 27] width 206 height 24
paste input "Annie Albert"
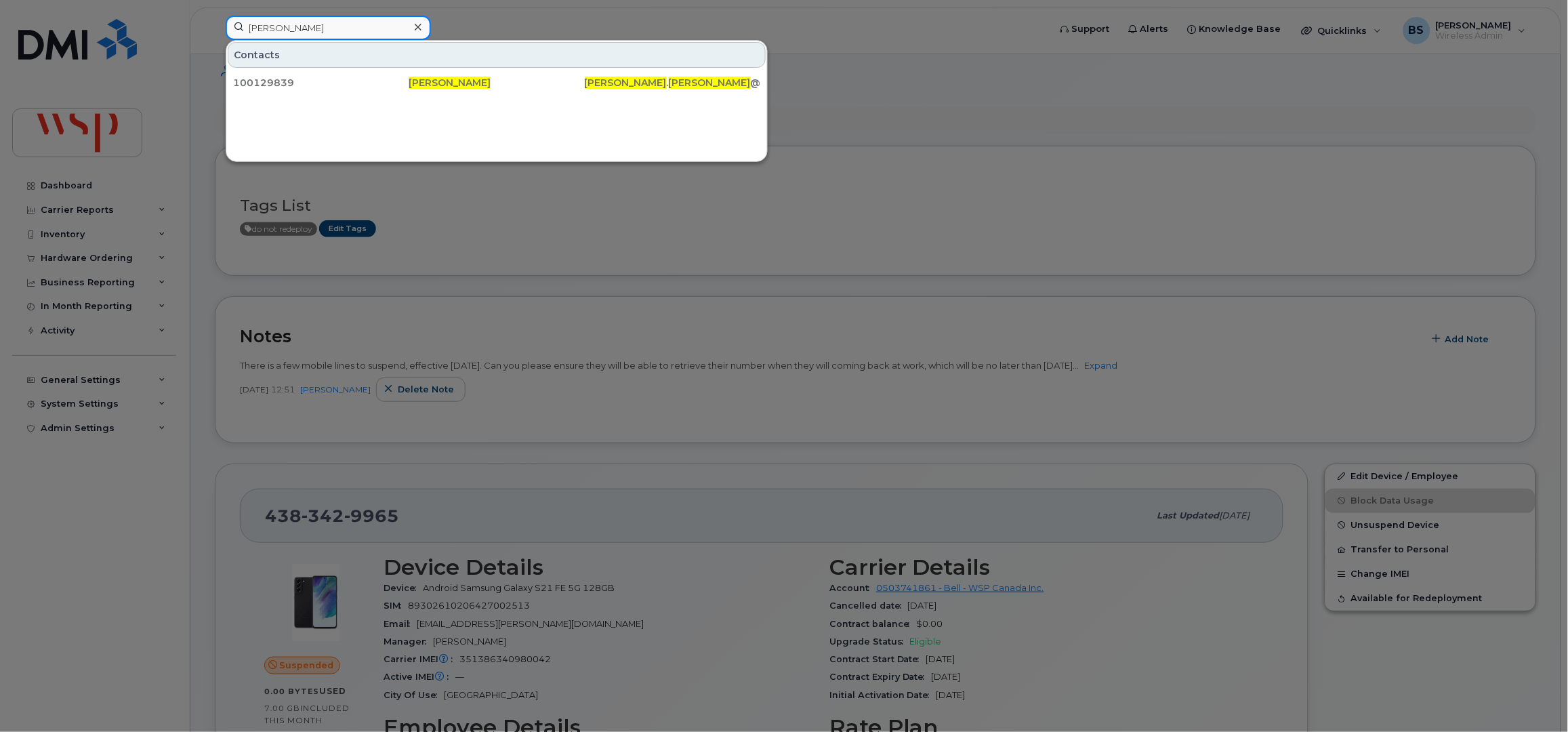
drag, startPoint x: 330, startPoint y: 33, endPoint x: 162, endPoint y: 42, distance: 168.2
click at [214, 43] on div "Annie Albert Contacts 100129839 Annie Albert Annie . Albert @wsp.com" at bounding box center [632, 30] width 836 height 30
paste input "2264020468"
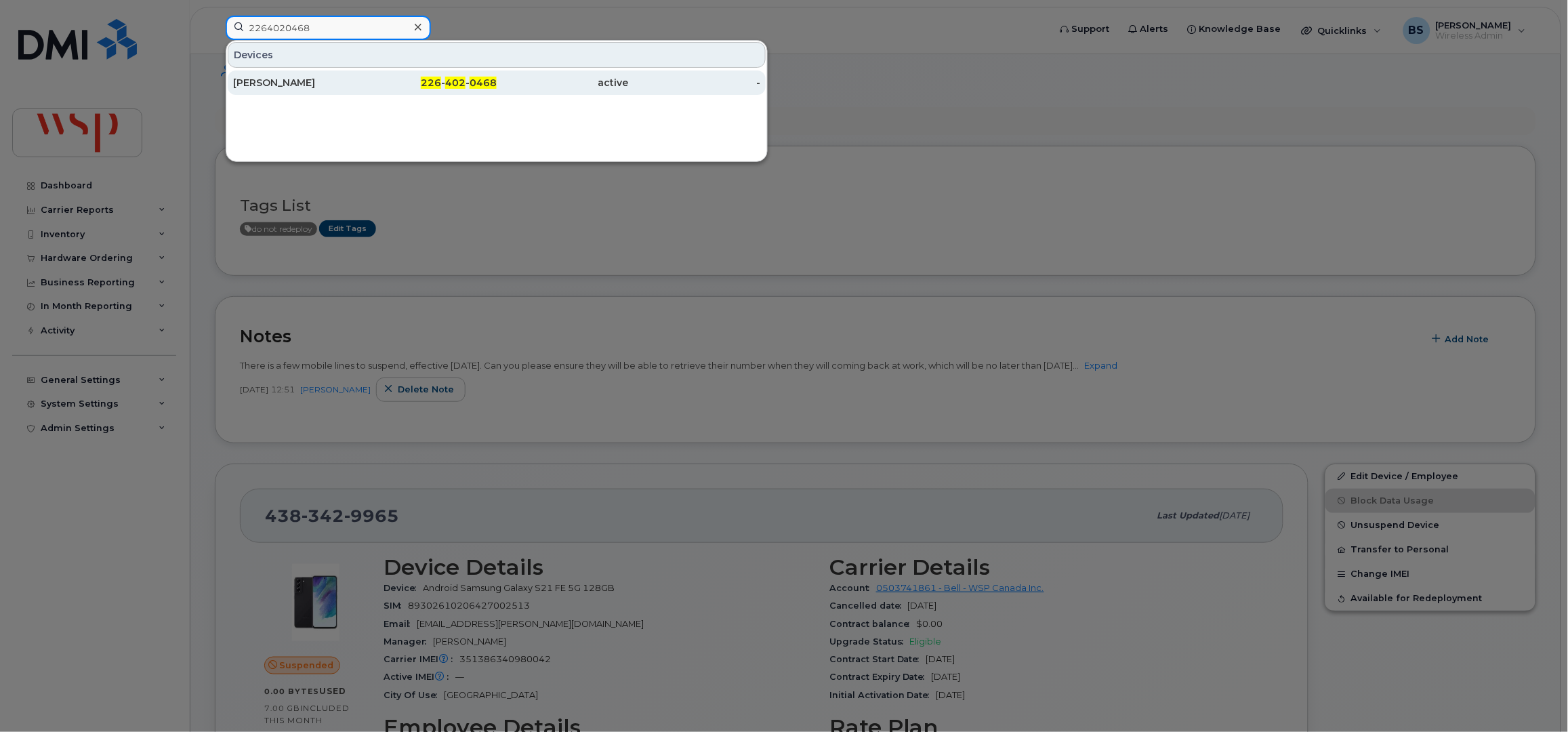
type input "2264020468"
click at [271, 84] on div "Mark Besa Sarnia" at bounding box center [299, 82] width 132 height 14
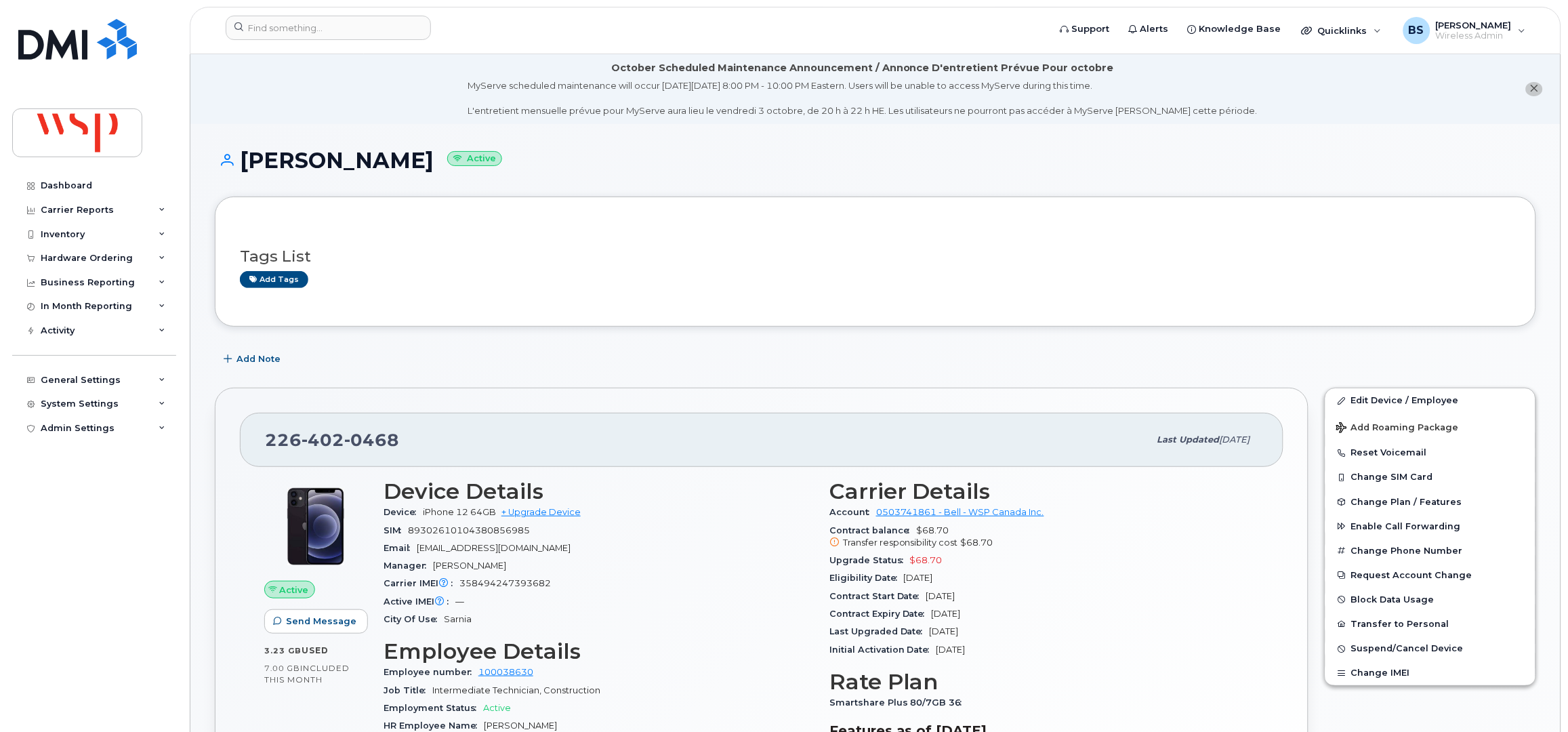
drag, startPoint x: 929, startPoint y: 579, endPoint x: 823, endPoint y: 568, distance: 106.6
click at [823, 568] on div "Carrier Details Account 0503741861 - Bell - WSP Canada Inc. Contract balance $6…" at bounding box center [1043, 648] width 446 height 354
copy section "Upgrade Status $68.70 Eligibility Date [DATE]"
drag, startPoint x: 72, startPoint y: 182, endPoint x: 595, endPoint y: 223, distance: 524.6
click at [72, 182] on div "Dashboard" at bounding box center [67, 185] width 51 height 10
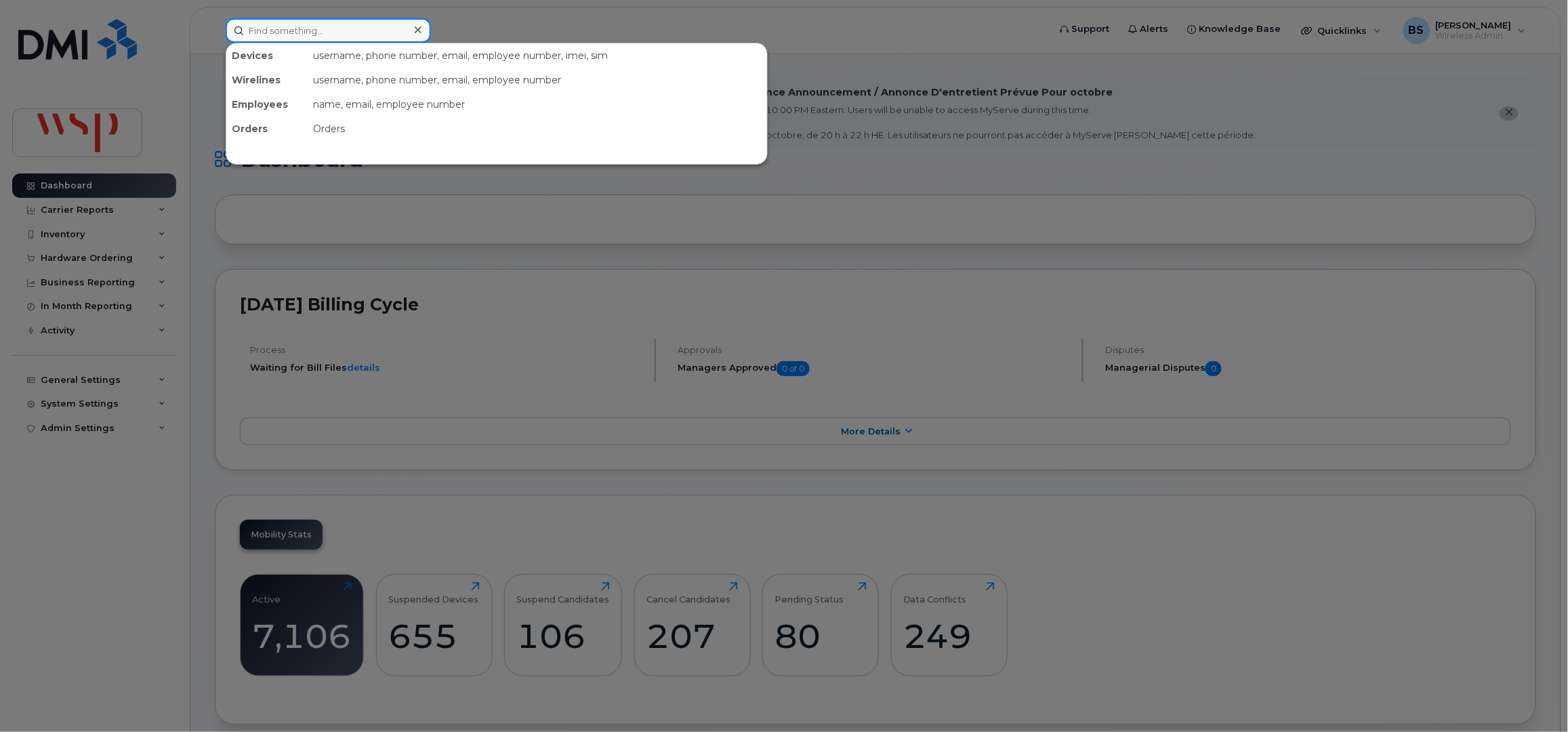
click at [293, 27] on input at bounding box center [329, 31] width 206 height 24
paste input "4035896050"
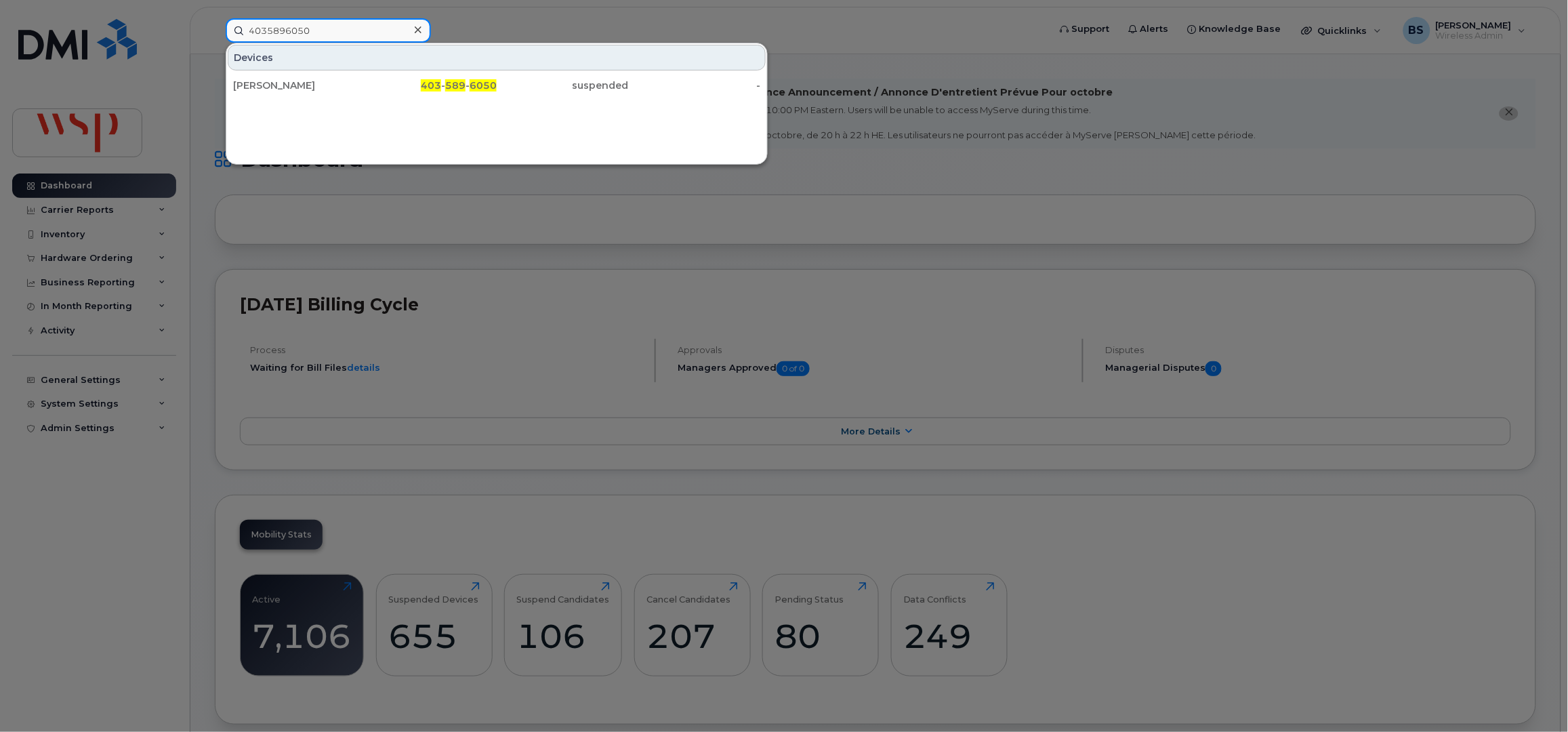
type input "4035896050"
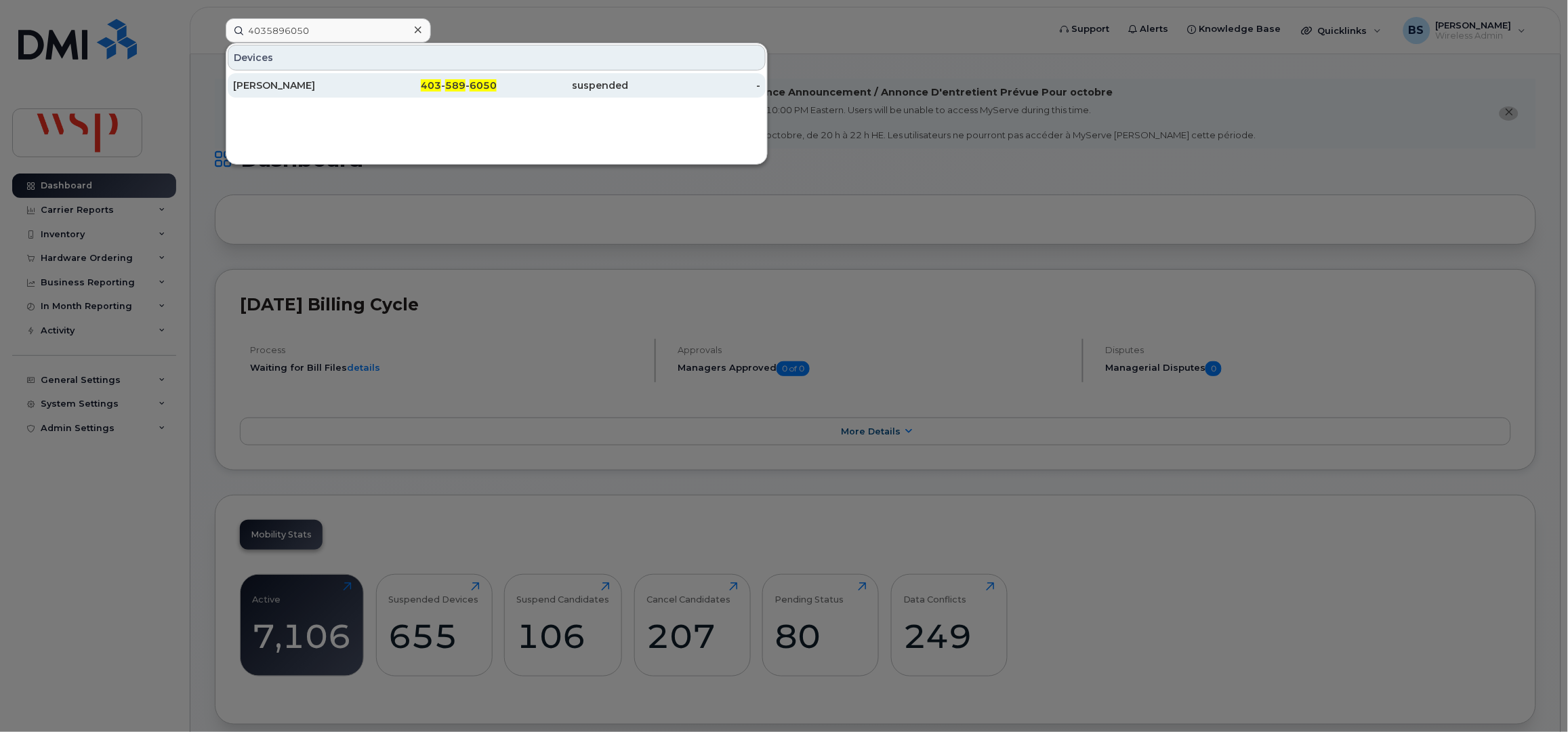
click at [280, 81] on div "[PERSON_NAME]" at bounding box center [299, 85] width 132 height 14
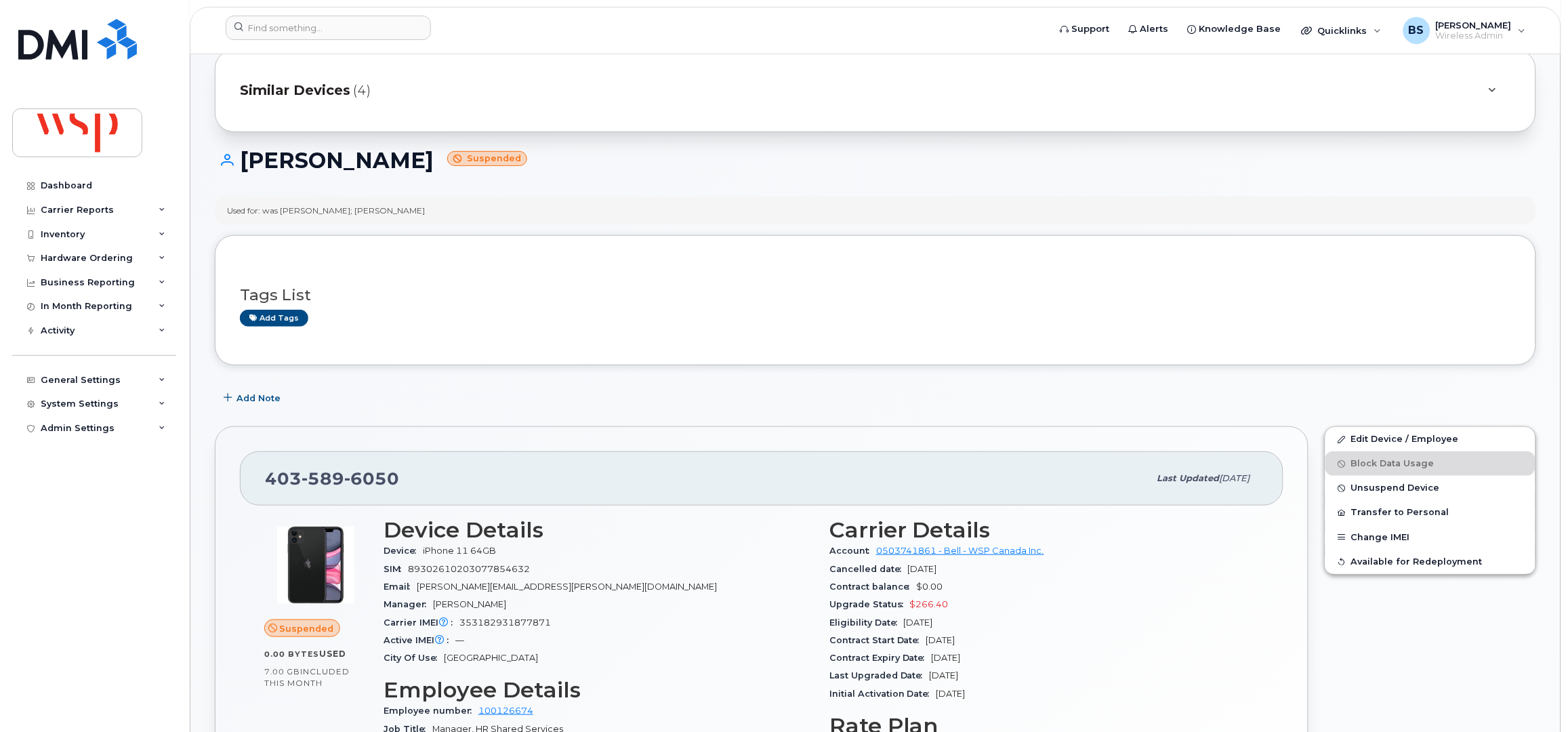
scroll to position [362, 0]
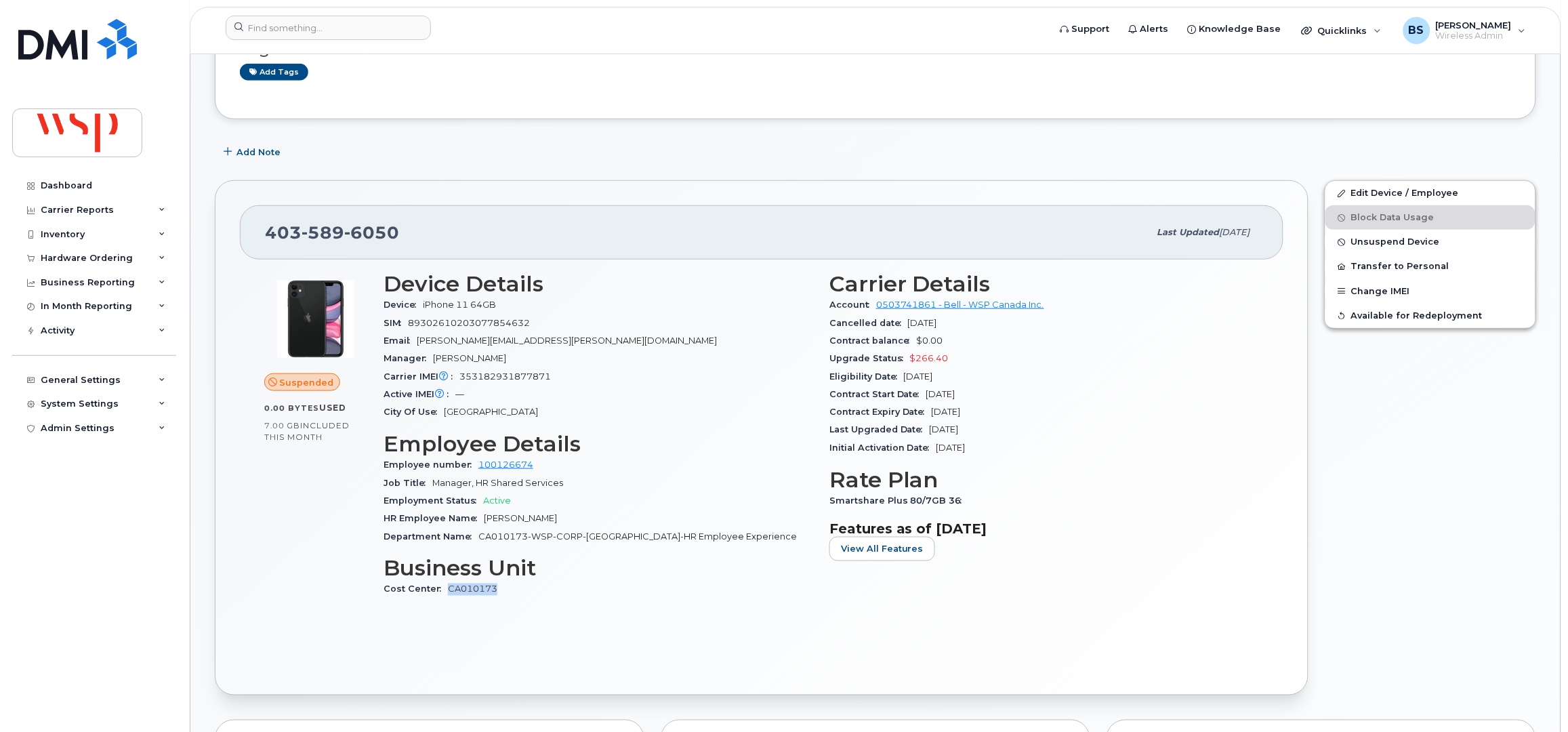
drag, startPoint x: 509, startPoint y: 593, endPoint x: 447, endPoint y: 595, distance: 62.0
click at [447, 595] on div "Cost Center CA010173" at bounding box center [598, 590] width 430 height 18
copy link "CA010173"
drag, startPoint x: 937, startPoint y: 359, endPoint x: 900, endPoint y: 362, distance: 37.1
click at [900, 362] on div "Upgrade Status $266.40" at bounding box center [1043, 358] width 430 height 18
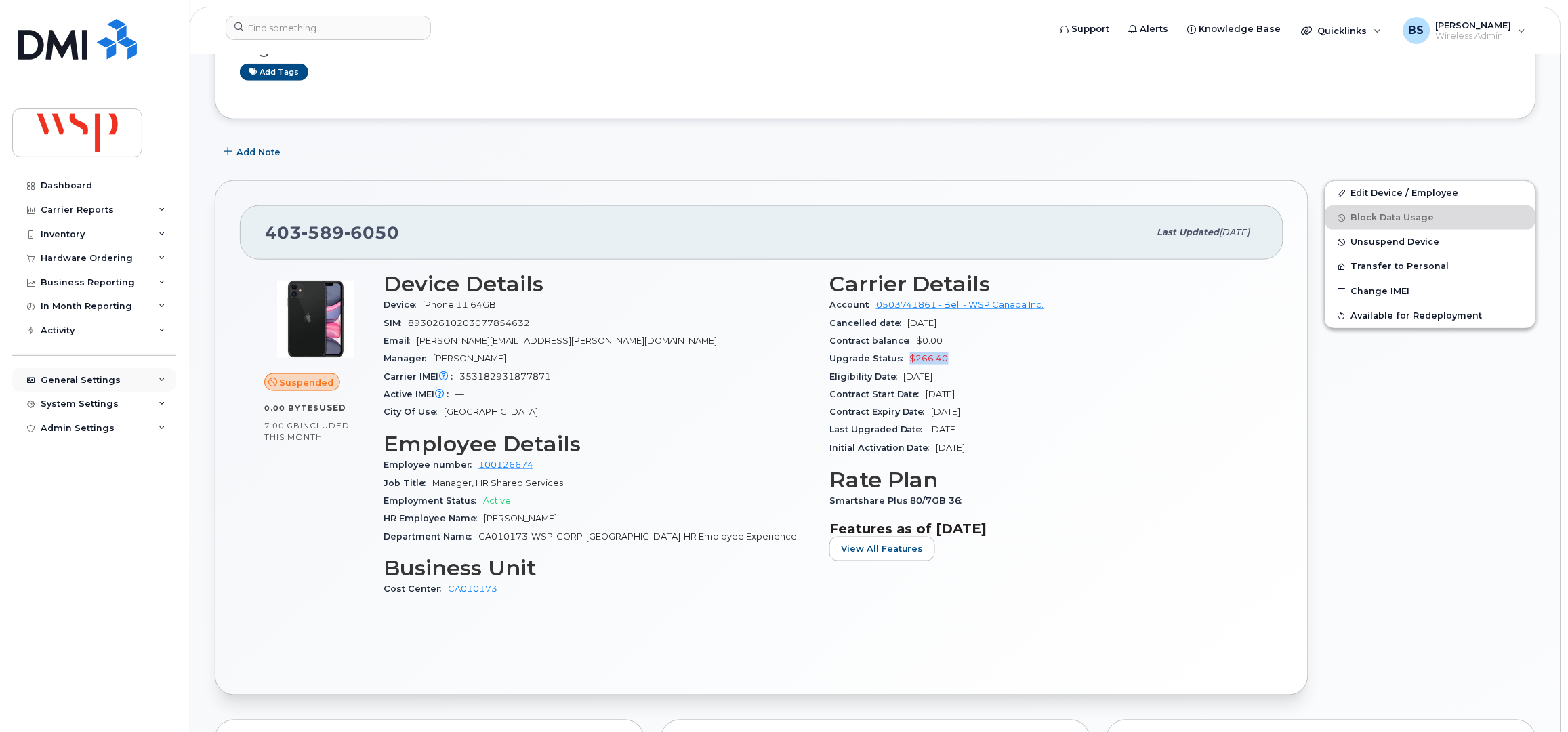
copy span "$266.40"
click at [326, 24] on input at bounding box center [329, 27] width 206 height 24
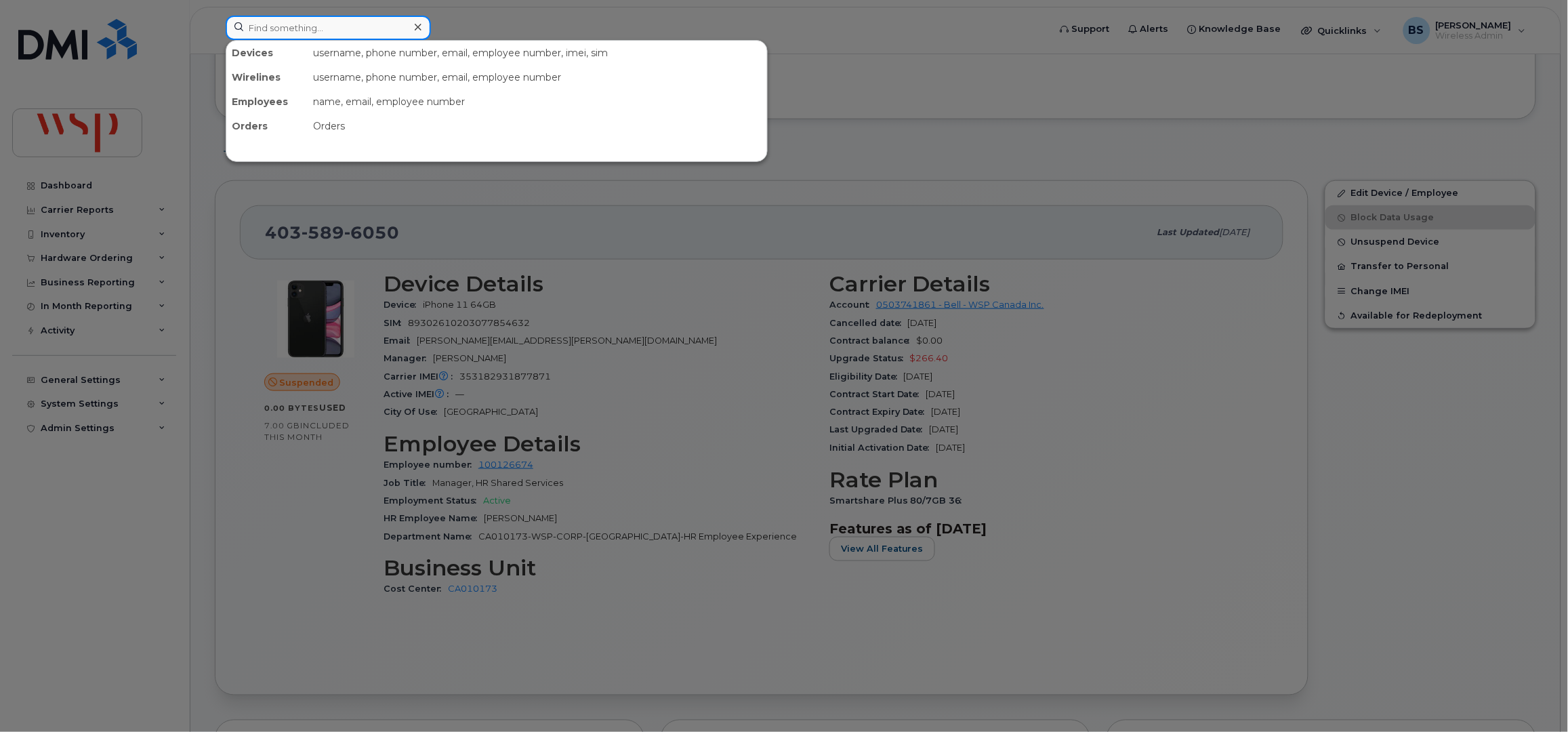
paste input "[PERSON_NAME]"
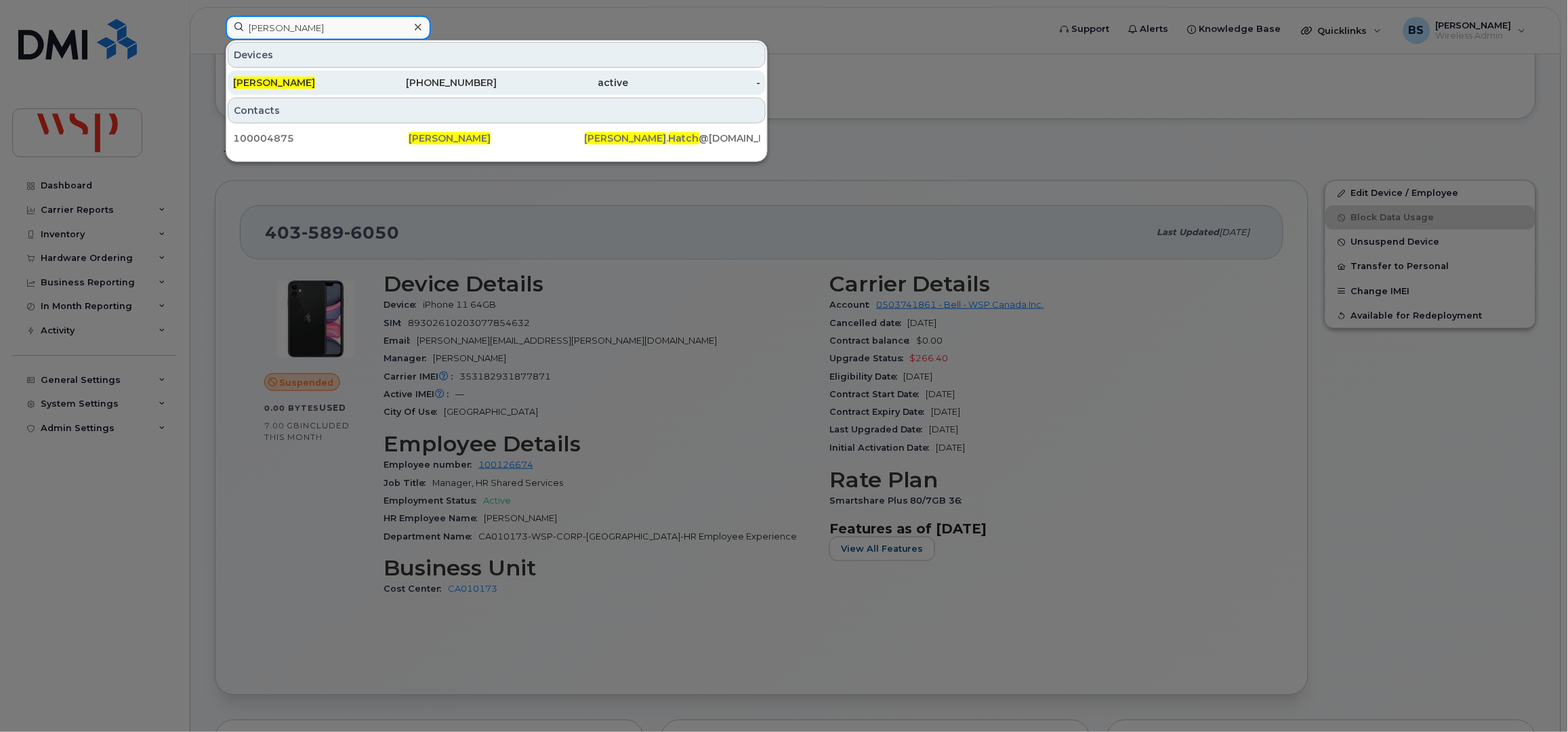
type input "[PERSON_NAME]"
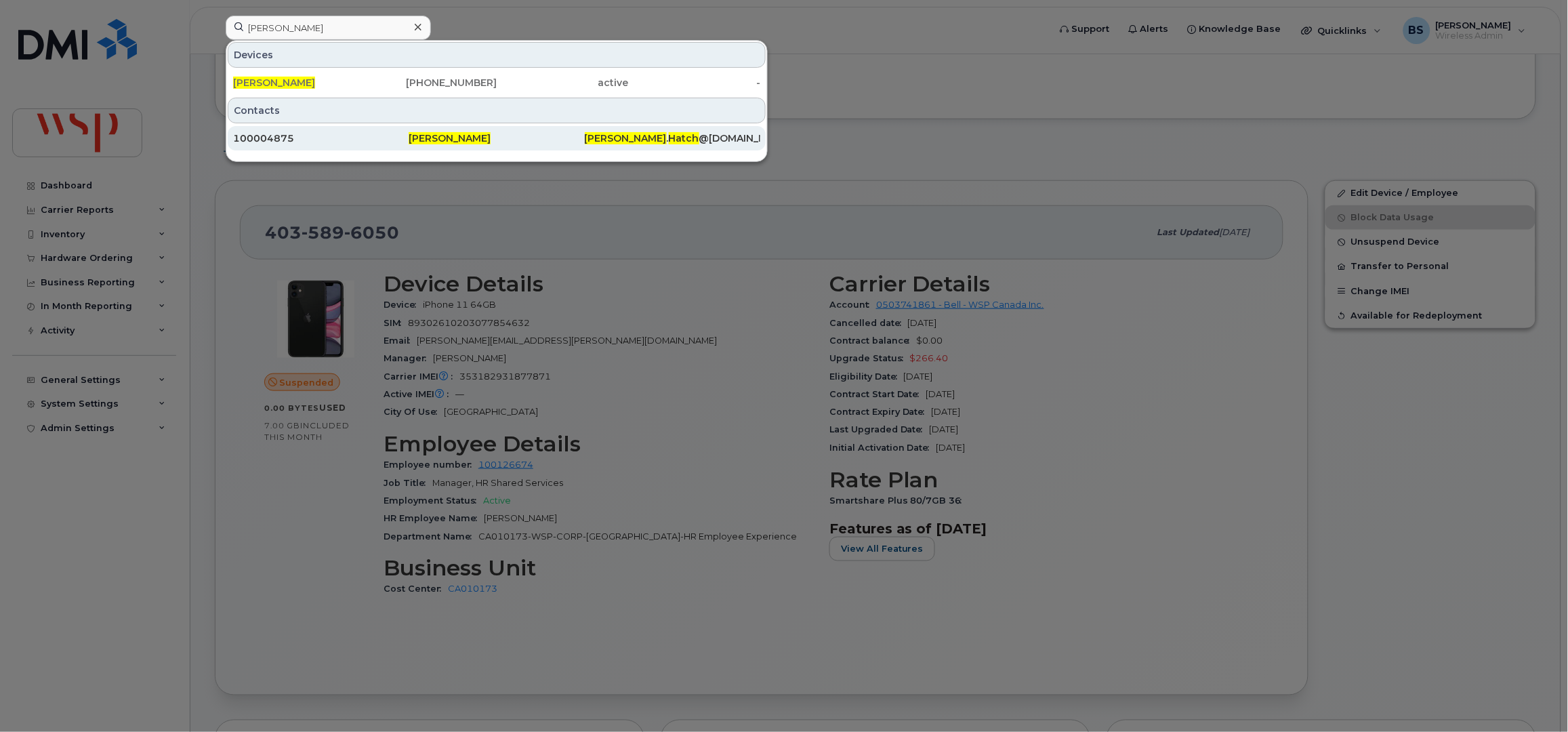
drag, startPoint x: 274, startPoint y: 80, endPoint x: 448, endPoint y: 134, distance: 182.2
click at [274, 80] on span "[PERSON_NAME]" at bounding box center [274, 82] width 82 height 12
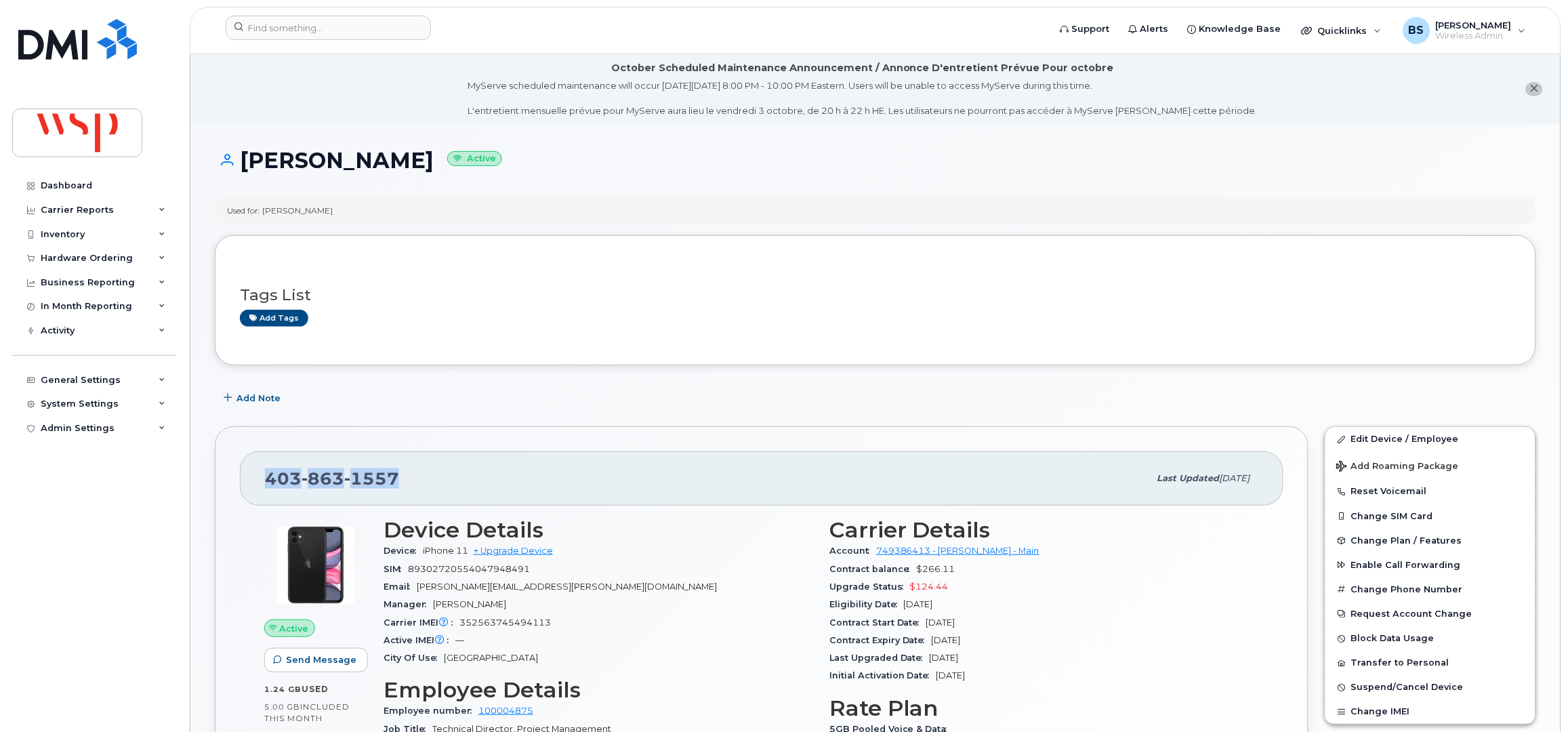
drag, startPoint x: 390, startPoint y: 481, endPoint x: 251, endPoint y: 482, distance: 139.0
click at [253, 482] on div "[PHONE_NUMBER] Last updated [DATE]" at bounding box center [762, 478] width 1043 height 54
drag, startPoint x: 541, startPoint y: 587, endPoint x: 421, endPoint y: 591, distance: 120.1
click at [421, 591] on div "Email [PERSON_NAME][EMAIL_ADDRESS][PERSON_NAME][DOMAIN_NAME]" at bounding box center [598, 587] width 430 height 18
drag, startPoint x: 280, startPoint y: 480, endPoint x: 253, endPoint y: 481, distance: 27.0
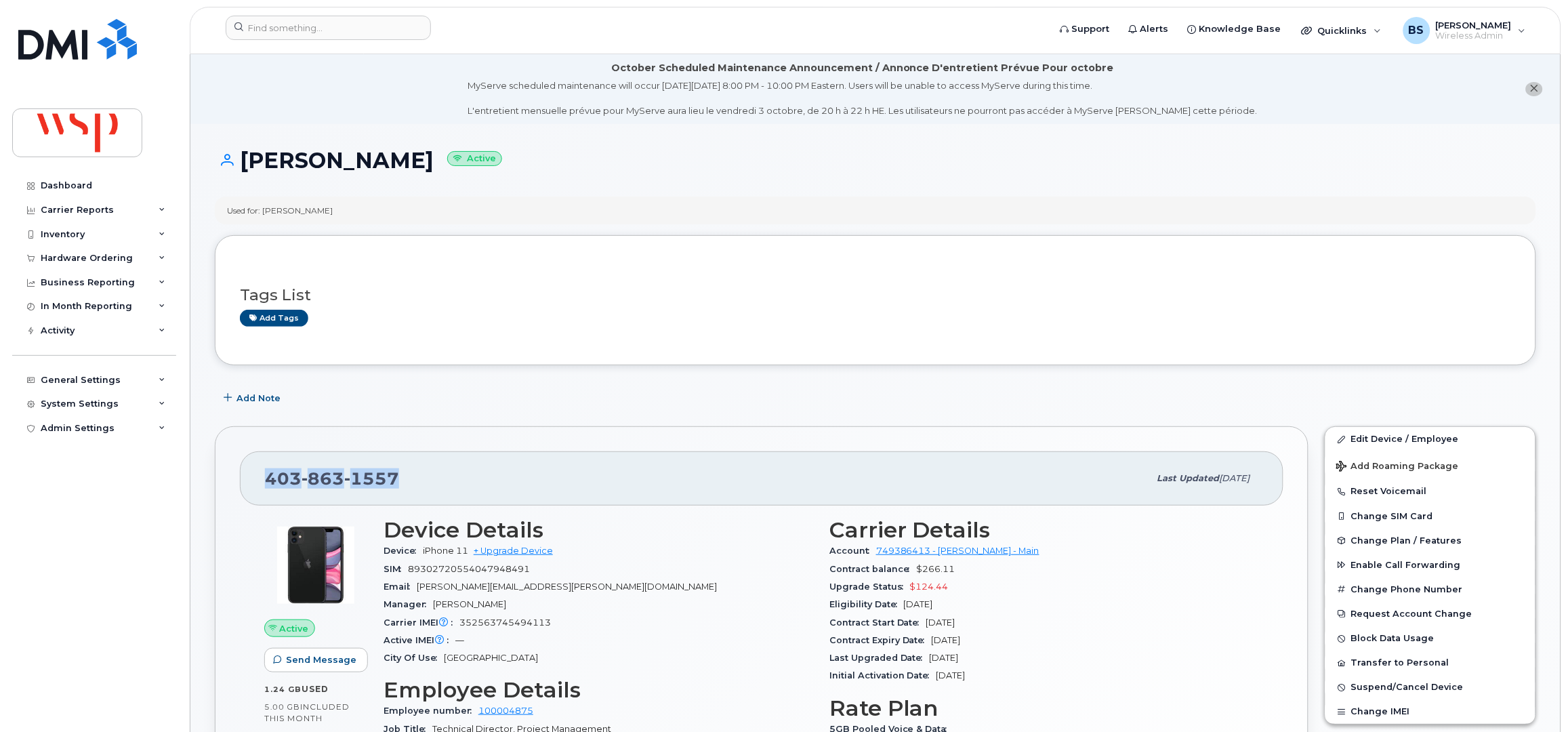
click at [260, 483] on div "[PHONE_NUMBER] Last updated [DATE]" at bounding box center [762, 478] width 1043 height 54
